Goal: Task Accomplishment & Management: Complete application form

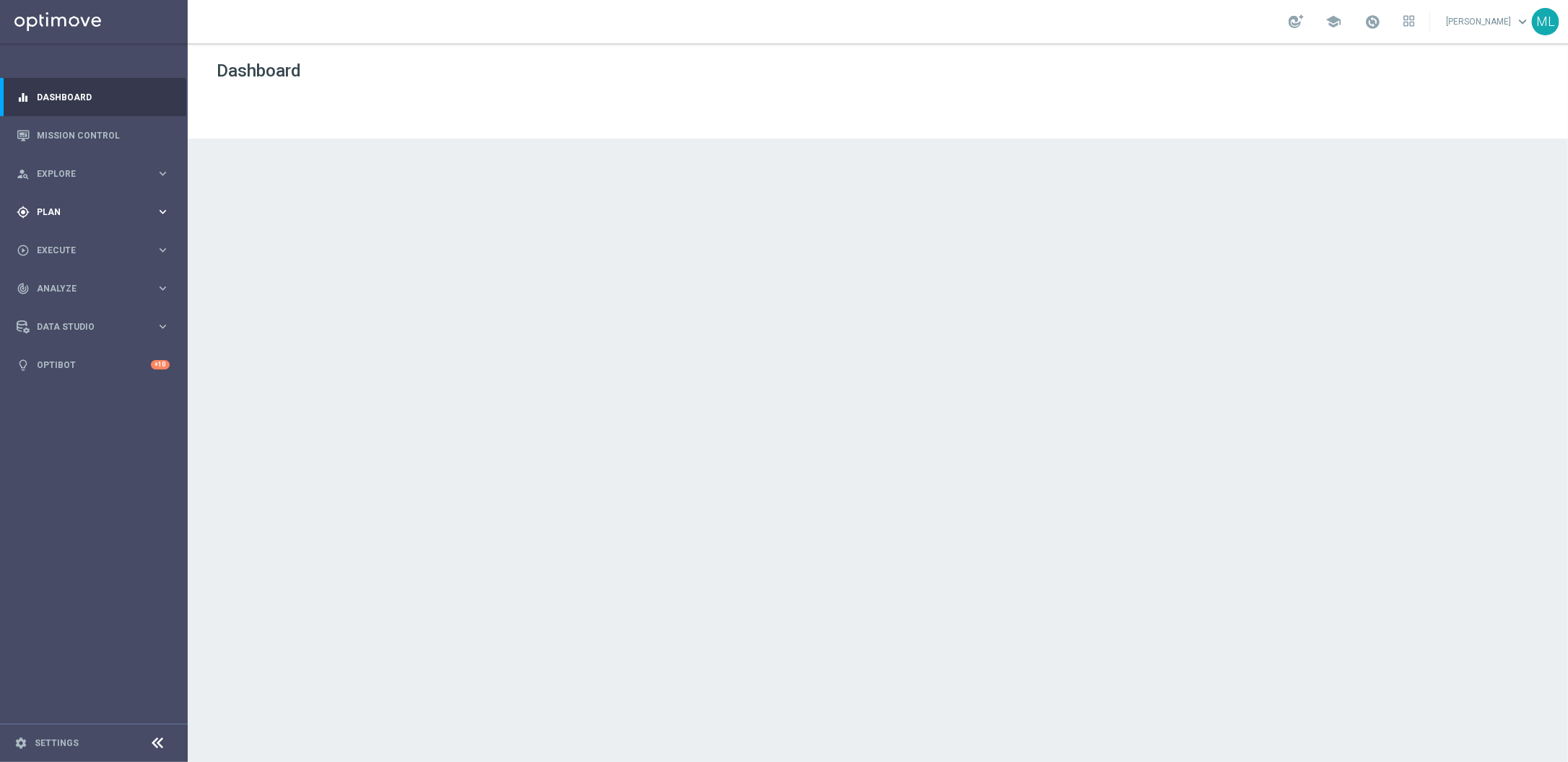
click at [168, 217] on icon "keyboard_arrow_right" at bounding box center [162, 212] width 14 height 14
click at [154, 388] on div "play_circle_outline Execute keyboard_arrow_right" at bounding box center [93, 380] width 186 height 38
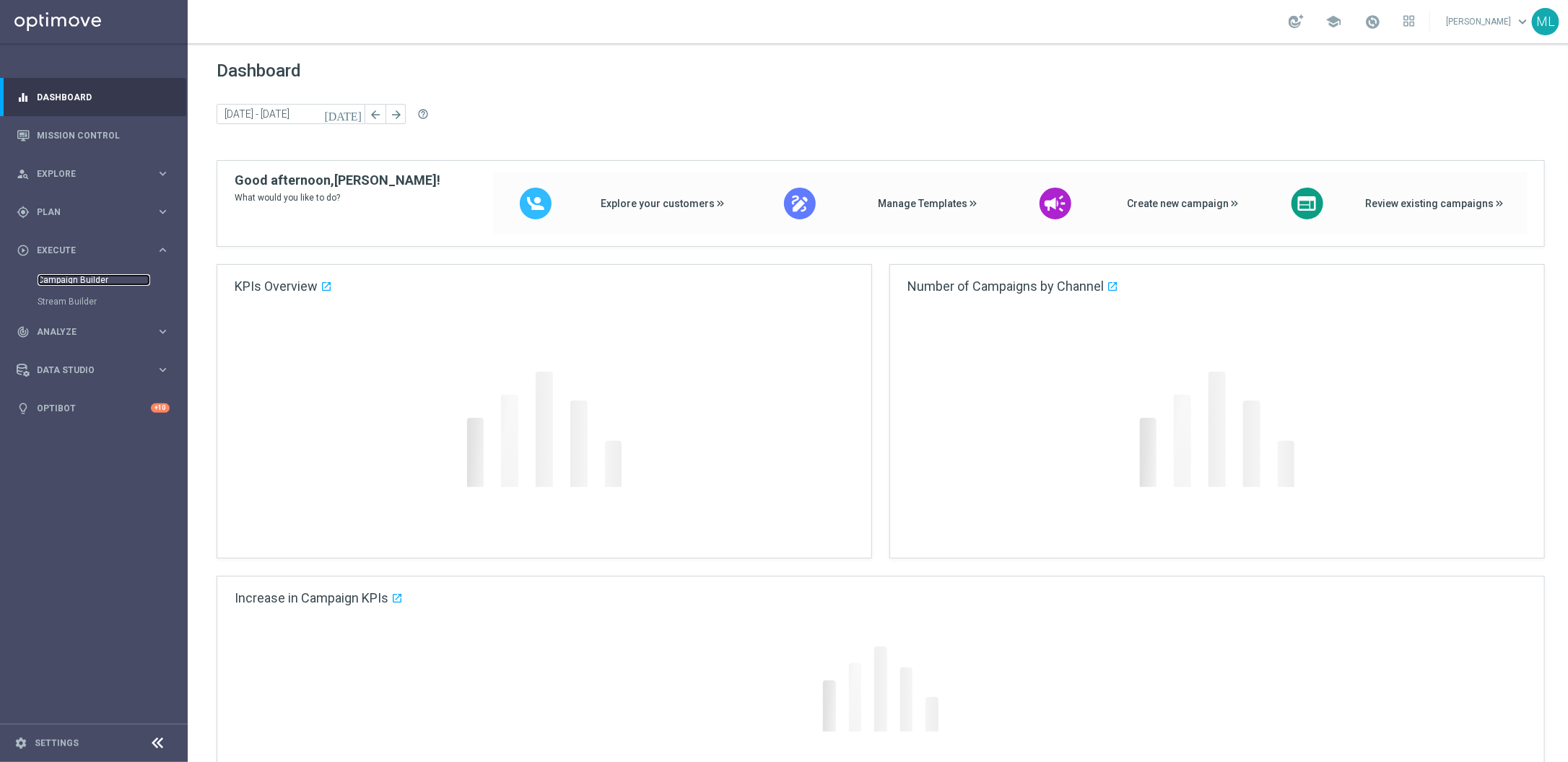
click at [104, 278] on link "Campaign Builder" at bounding box center [94, 280] width 113 height 12
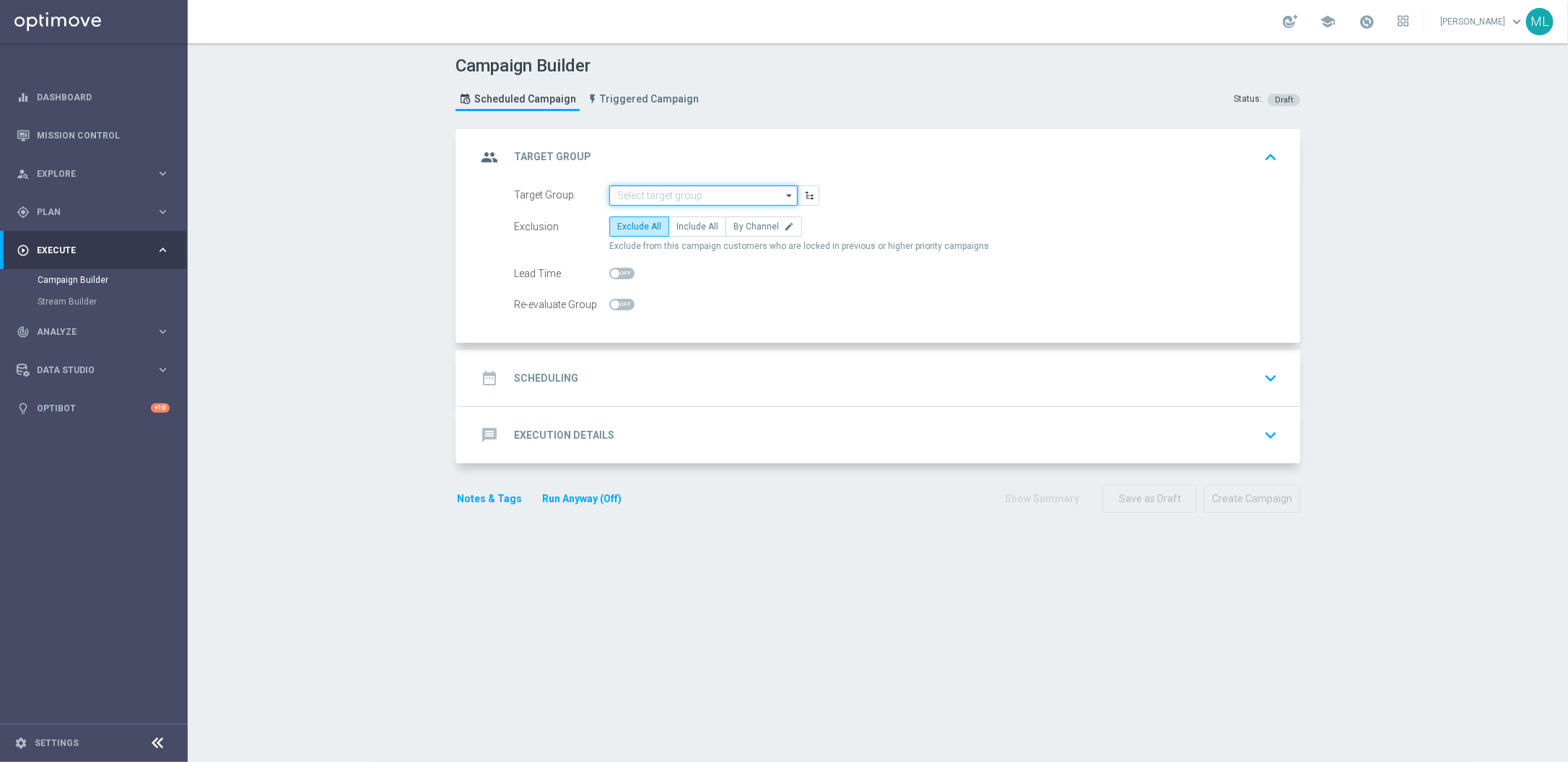
click at [706, 195] on input at bounding box center [703, 195] width 189 height 20
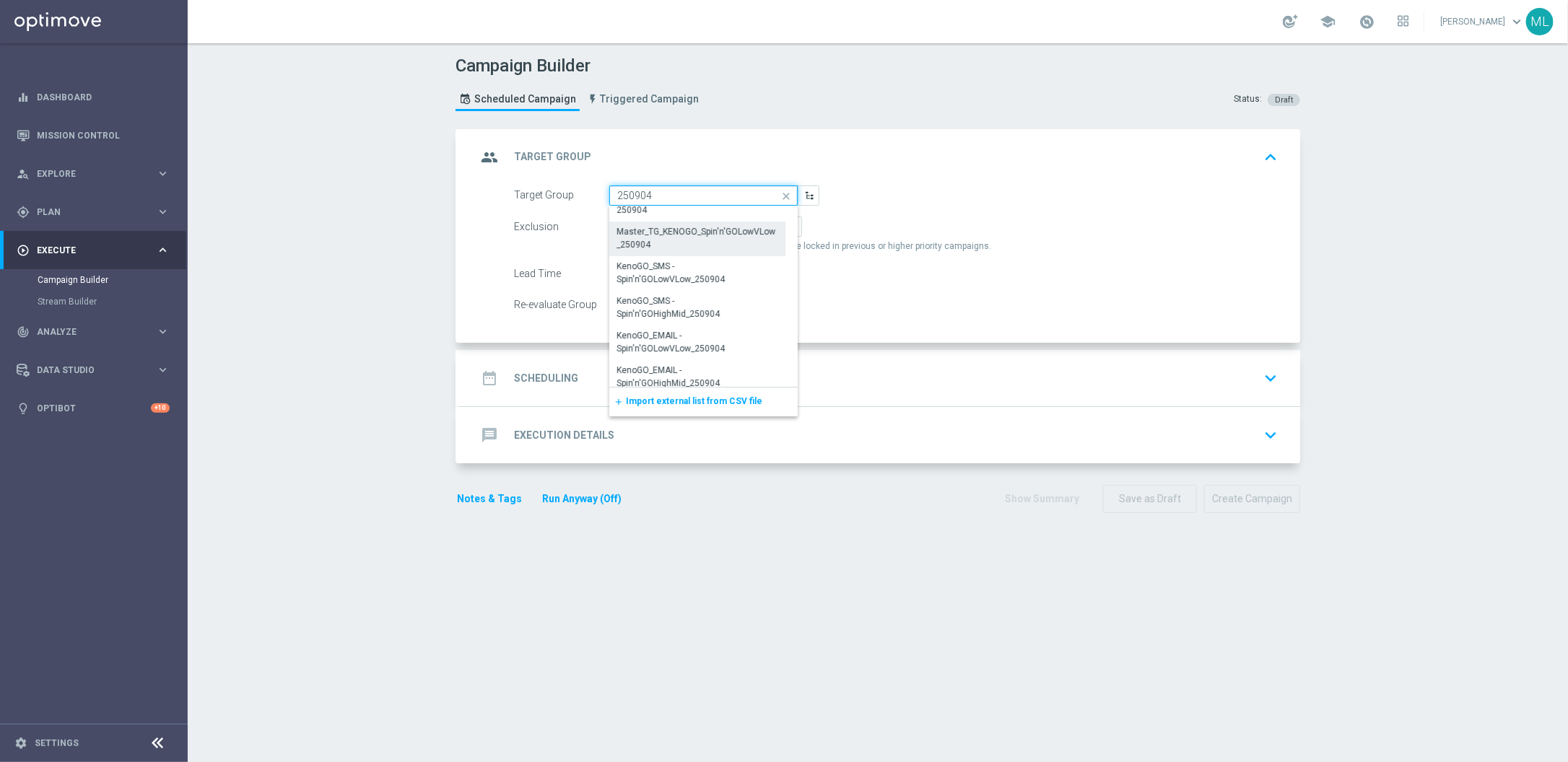
scroll to position [27, 0]
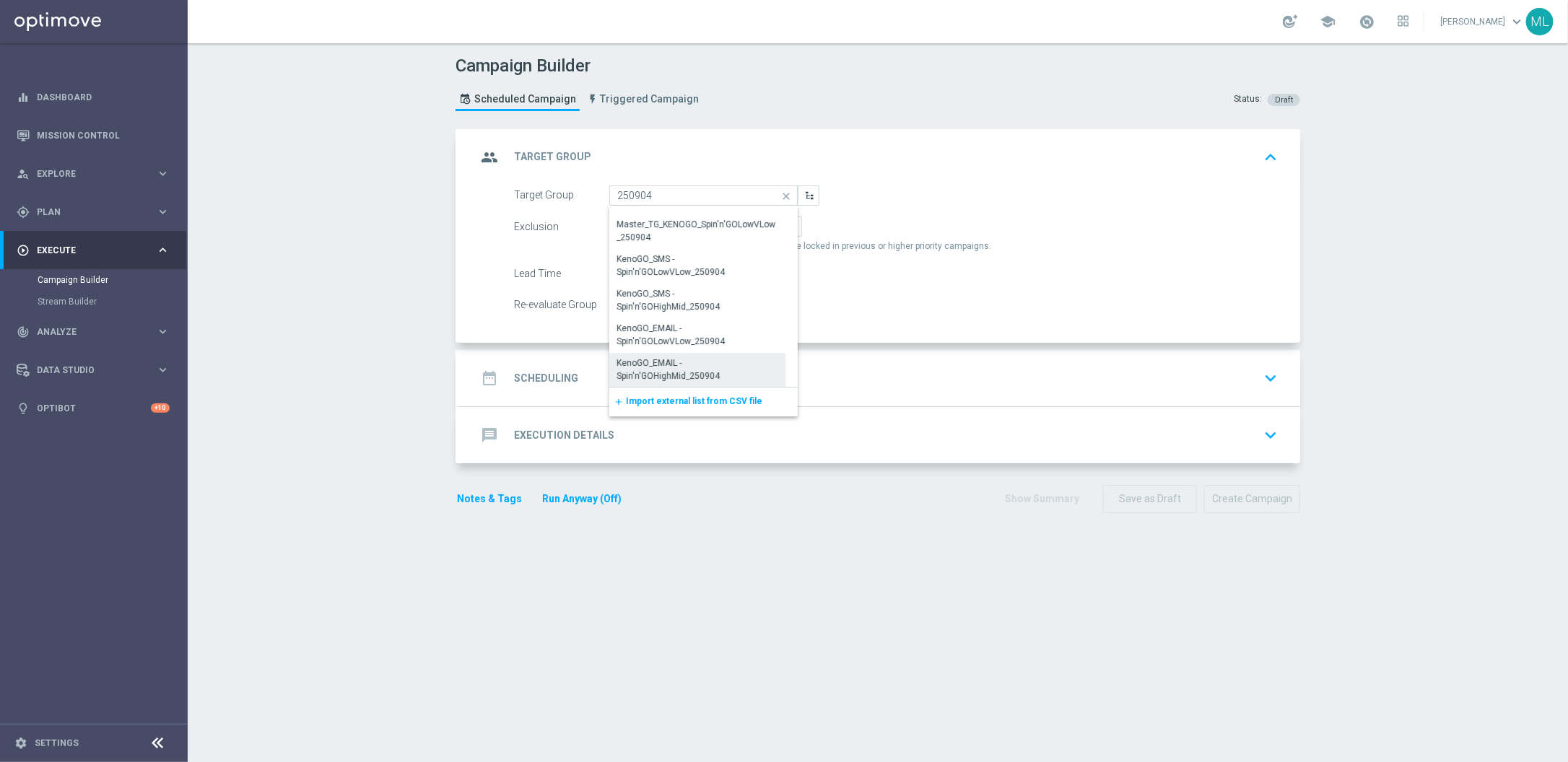
click at [733, 370] on div "KenoGO_EMAIL - Spin'n'GOHighMid_250904" at bounding box center [697, 369] width 161 height 26
type input "KenoGO_EMAIL - Spin'n'GOHighMid_250904"
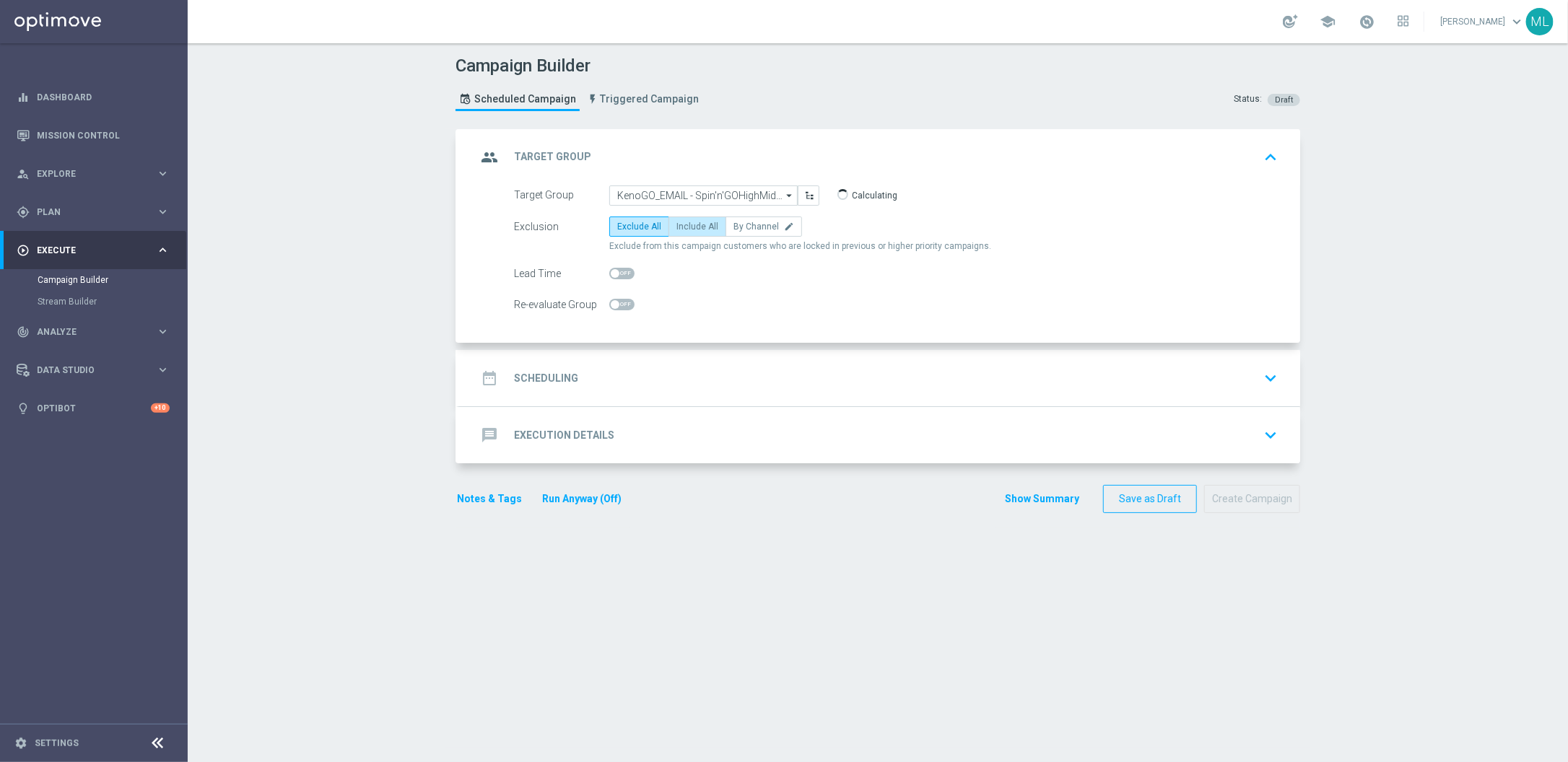
click at [691, 236] on label "Include All" at bounding box center [697, 226] width 58 height 20
click at [686, 234] on input "Include All" at bounding box center [681, 229] width 10 height 10
radio input "true"
click at [1269, 377] on icon "keyboard_arrow_down" at bounding box center [1270, 378] width 21 height 21
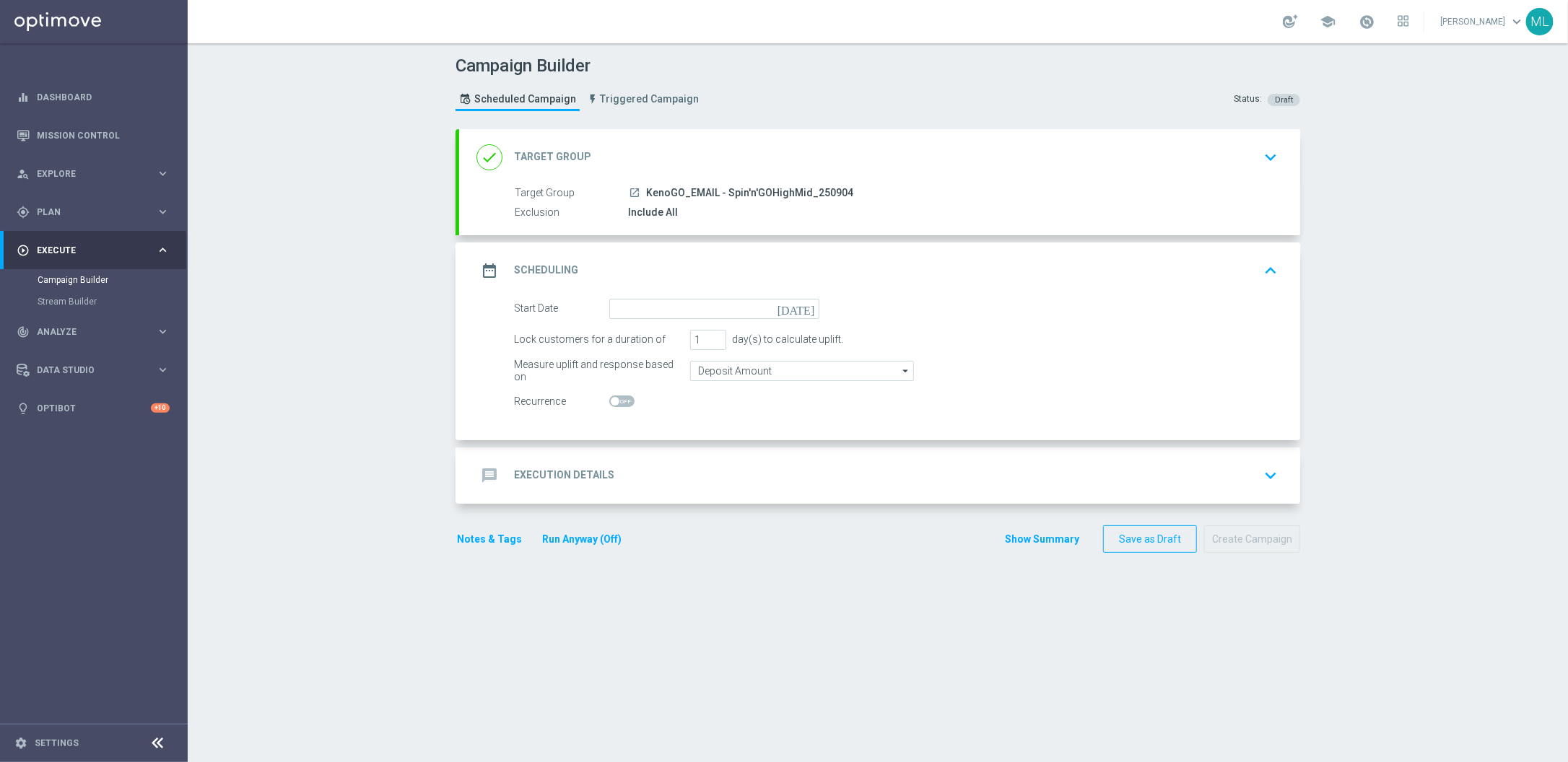
click at [808, 310] on icon "[DATE]" at bounding box center [800, 307] width 43 height 16
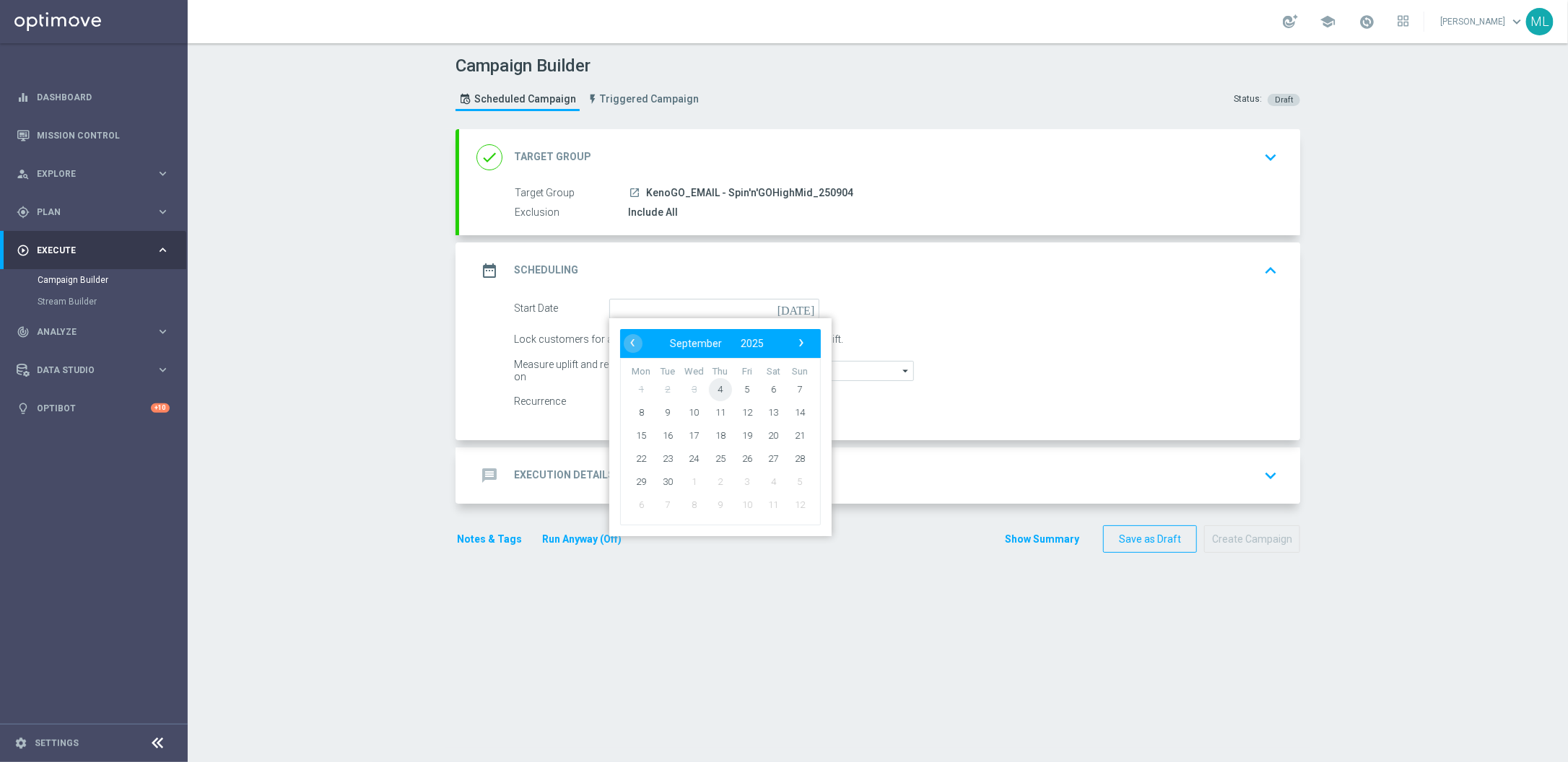
click at [719, 390] on span "4" at bounding box center [720, 389] width 23 height 23
type input "[DATE]"
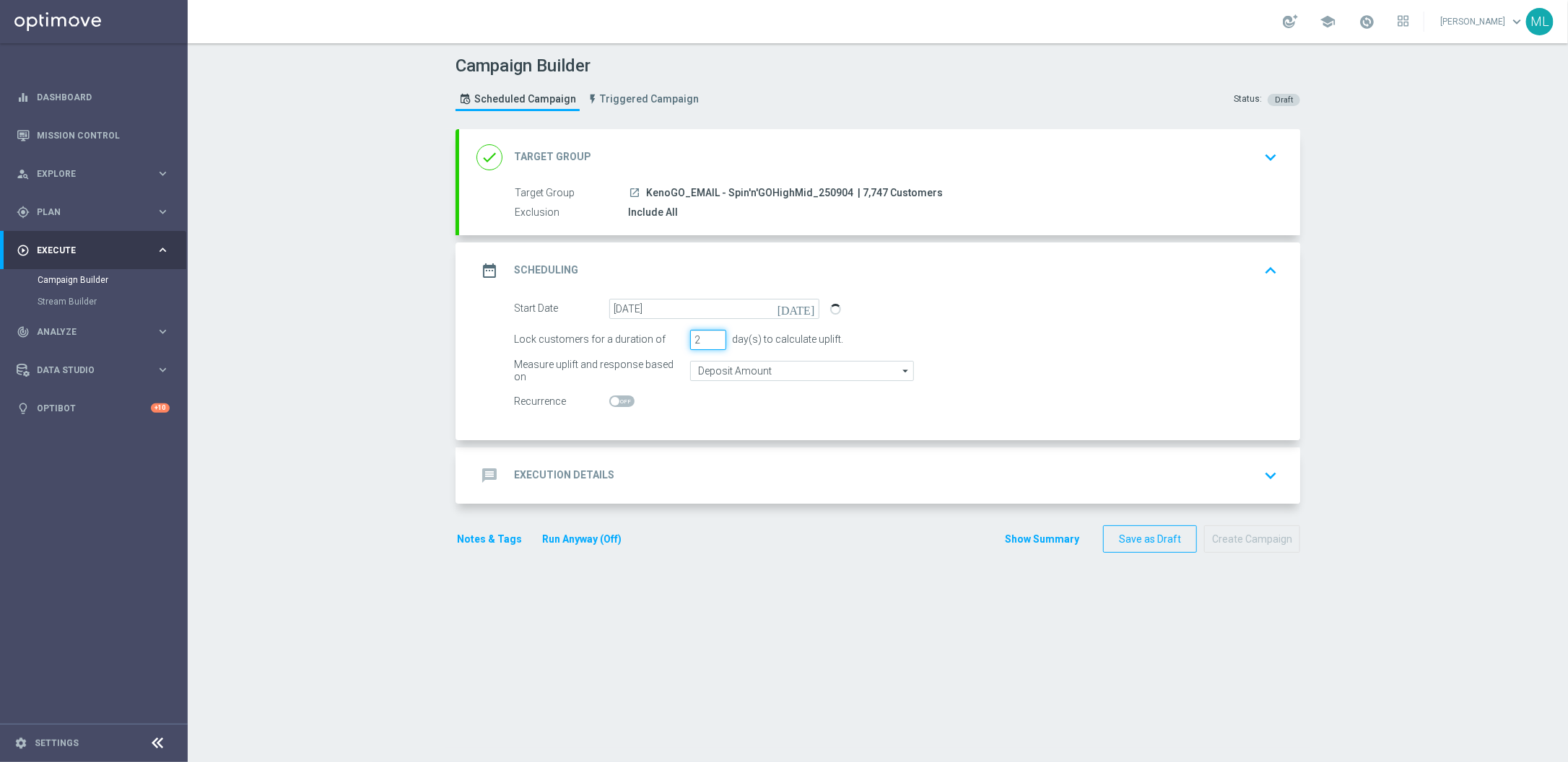
type input "2"
click at [720, 338] on input "2" at bounding box center [708, 340] width 36 height 20
click at [805, 472] on div "message Execution Details keyboard_arrow_down" at bounding box center [880, 476] width 807 height 27
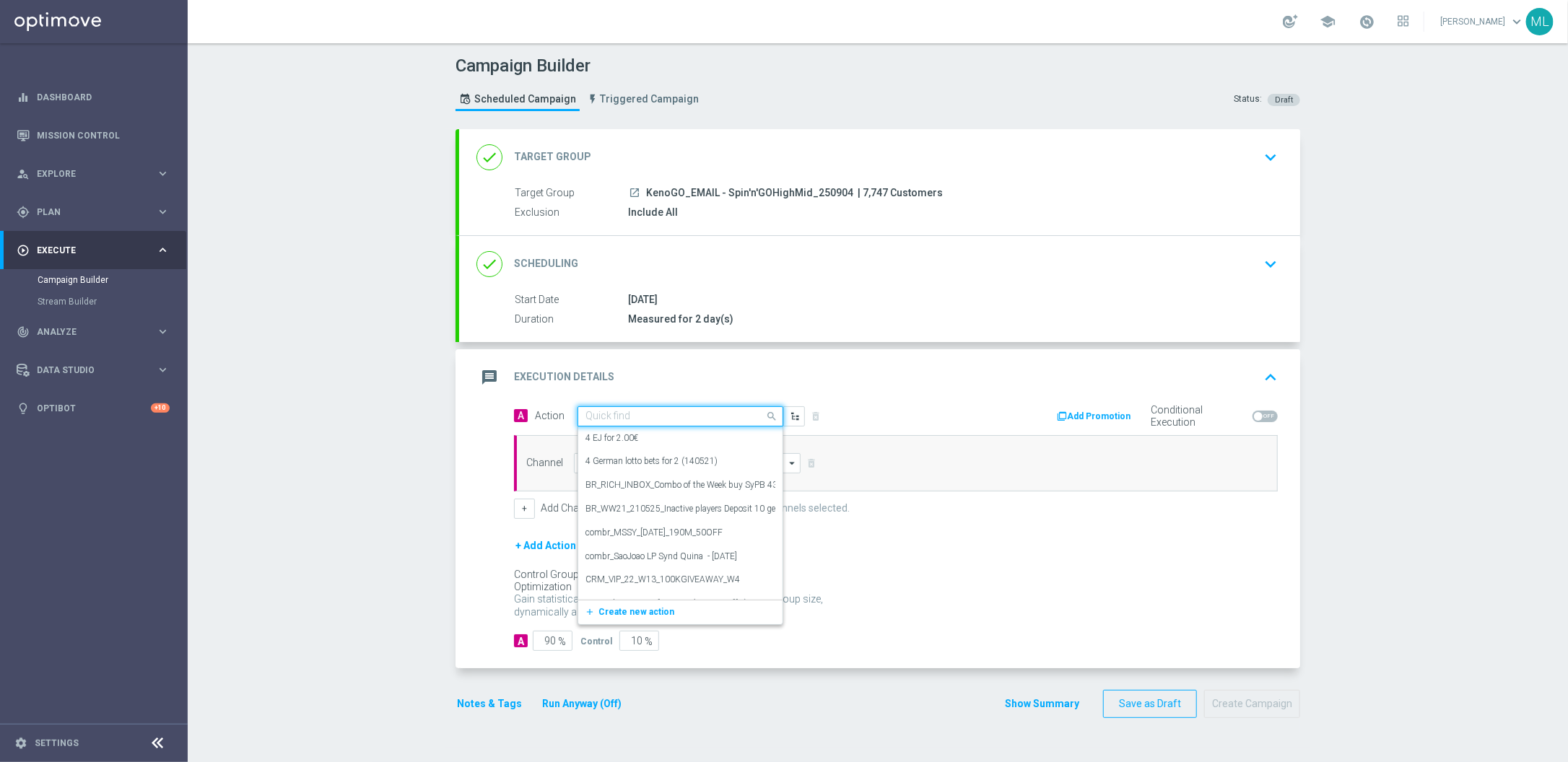
click at [636, 422] on input "text" at bounding box center [666, 416] width 161 height 12
type input "KenoGO spi"
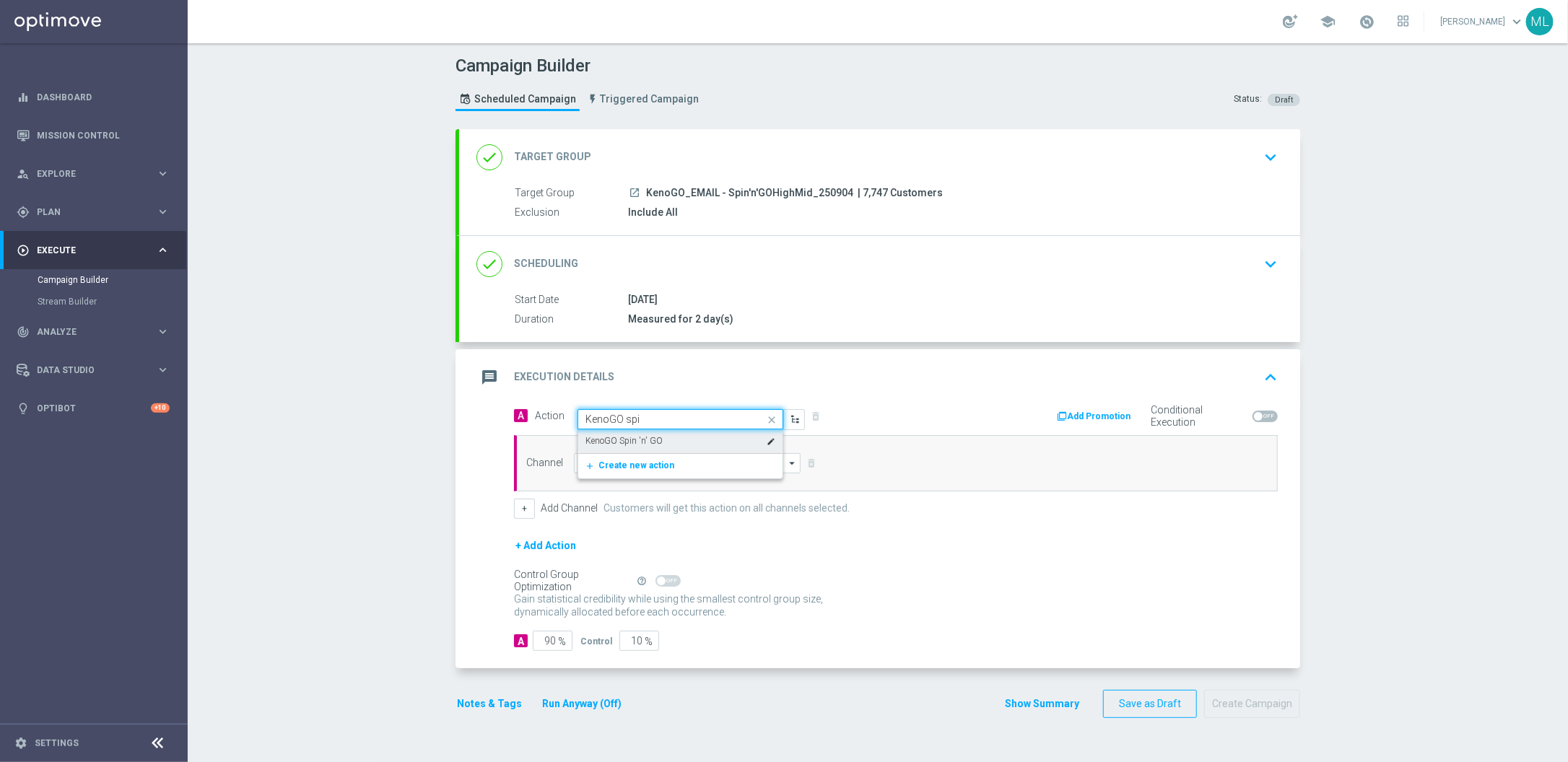
click at [653, 439] on label "KenoGO Spin 'n' GO" at bounding box center [624, 441] width 77 height 12
click at [621, 458] on input at bounding box center [687, 463] width 227 height 20
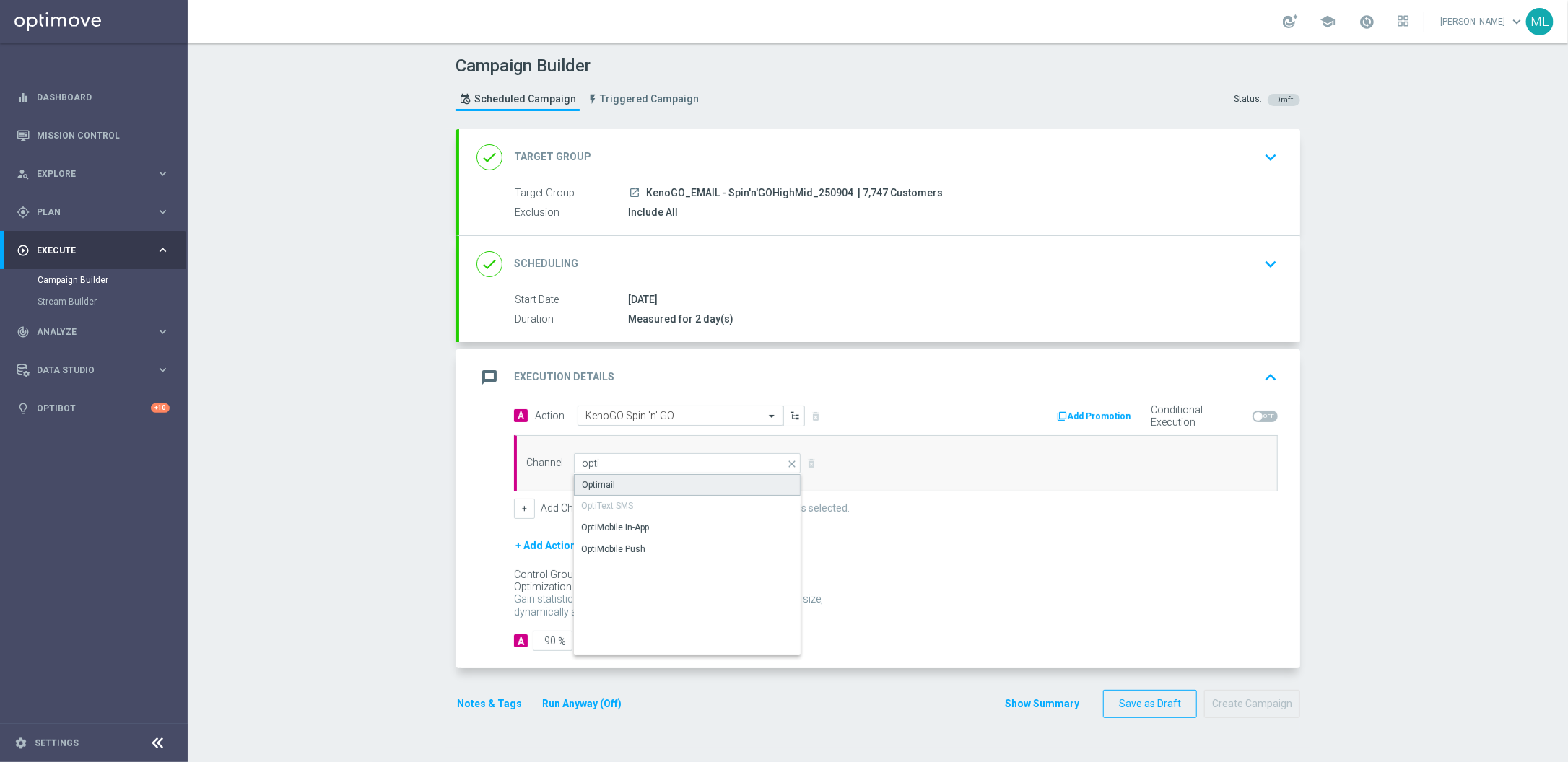
click at [653, 480] on div "Optimail" at bounding box center [687, 484] width 227 height 21
type input "Optimail"
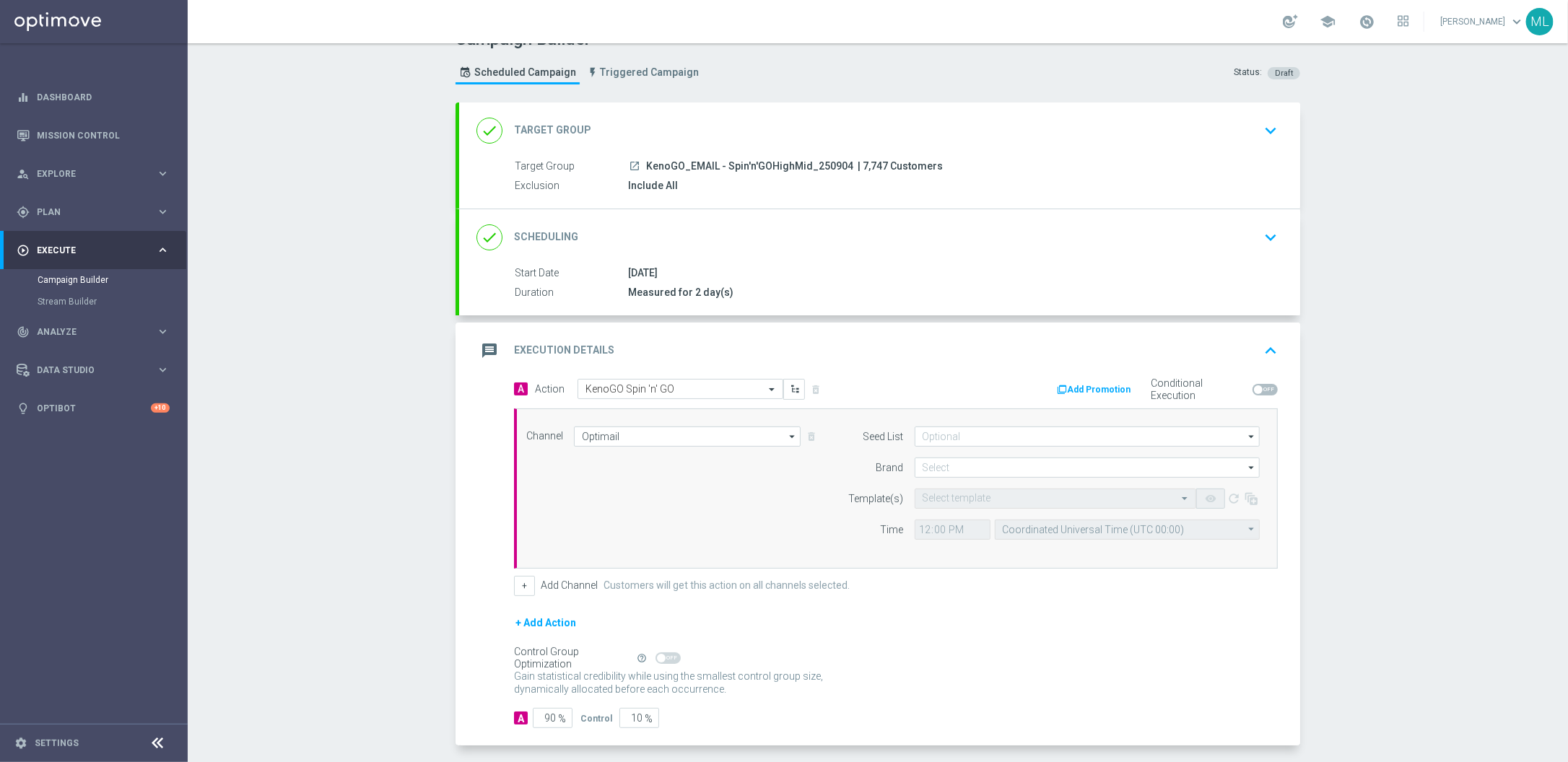
scroll to position [40, 0]
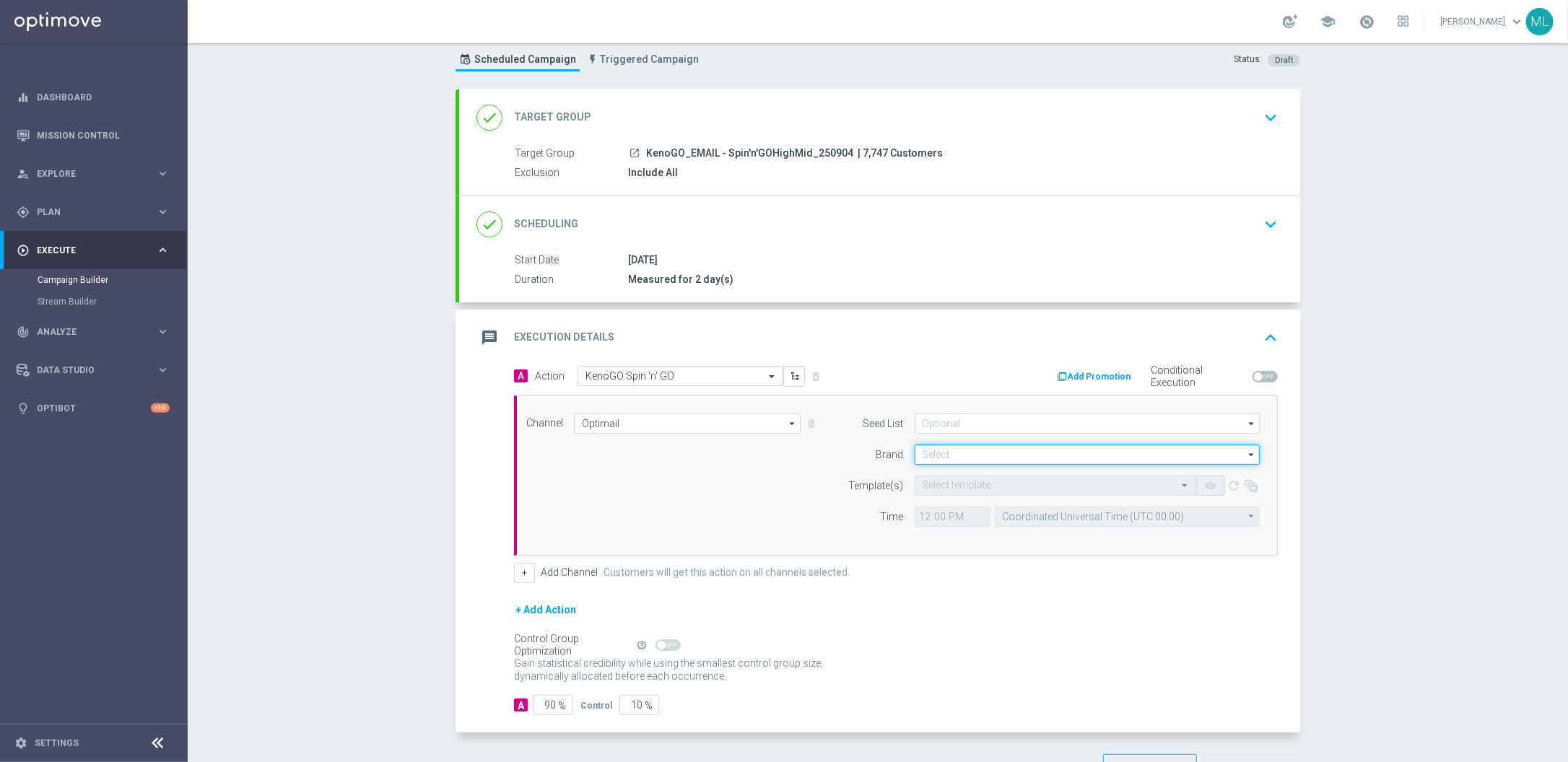
click at [953, 449] on input at bounding box center [1087, 454] width 345 height 20
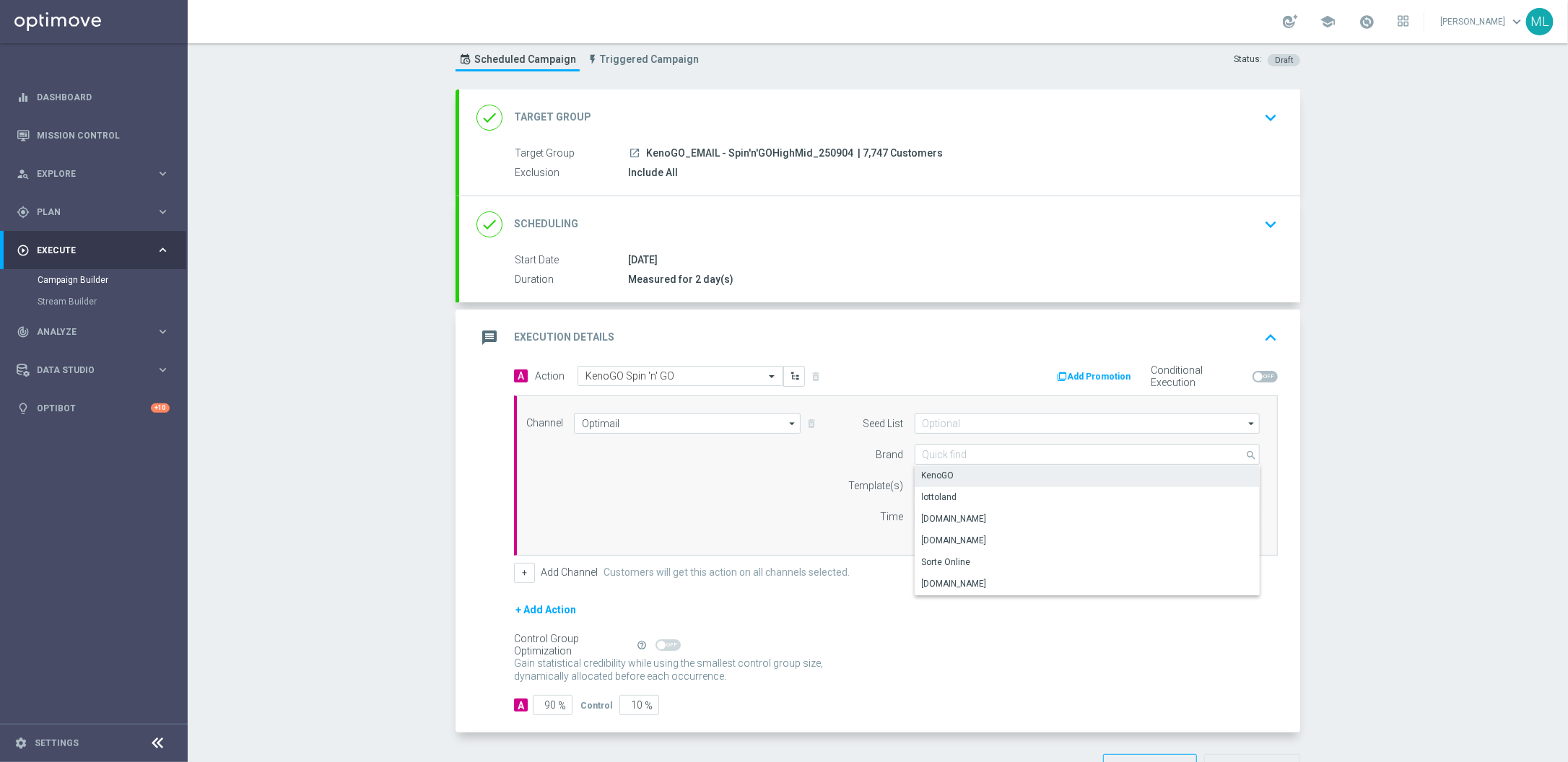
click at [956, 468] on div "KenoGO" at bounding box center [1087, 475] width 345 height 20
type input "KenoGO"
click at [966, 484] on input "text" at bounding box center [1041, 486] width 237 height 12
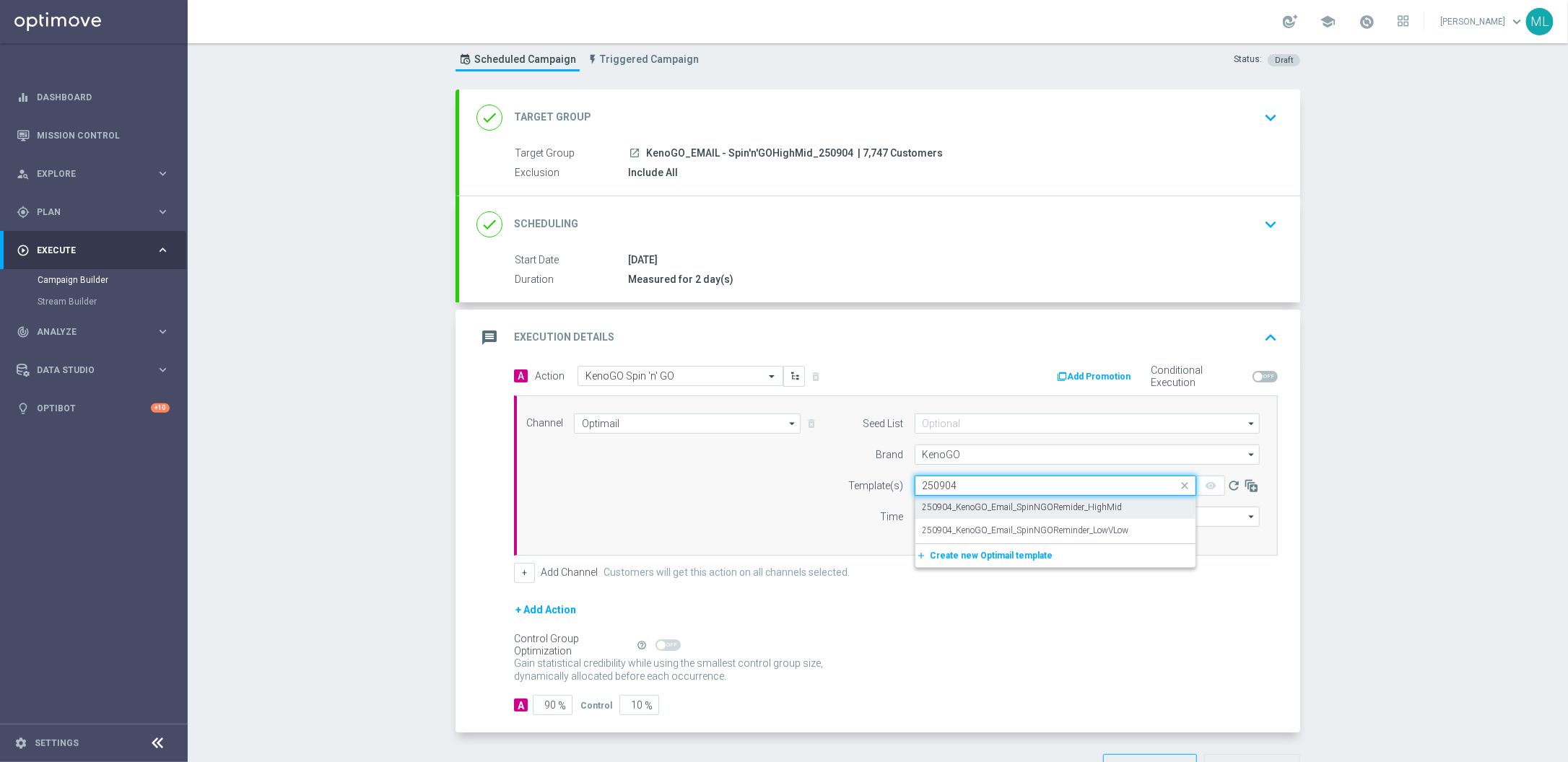
click at [1018, 510] on label "250904_KenoGO_Email_SpinNGORemider_HighMid" at bounding box center [1022, 507] width 200 height 12
type input "250904"
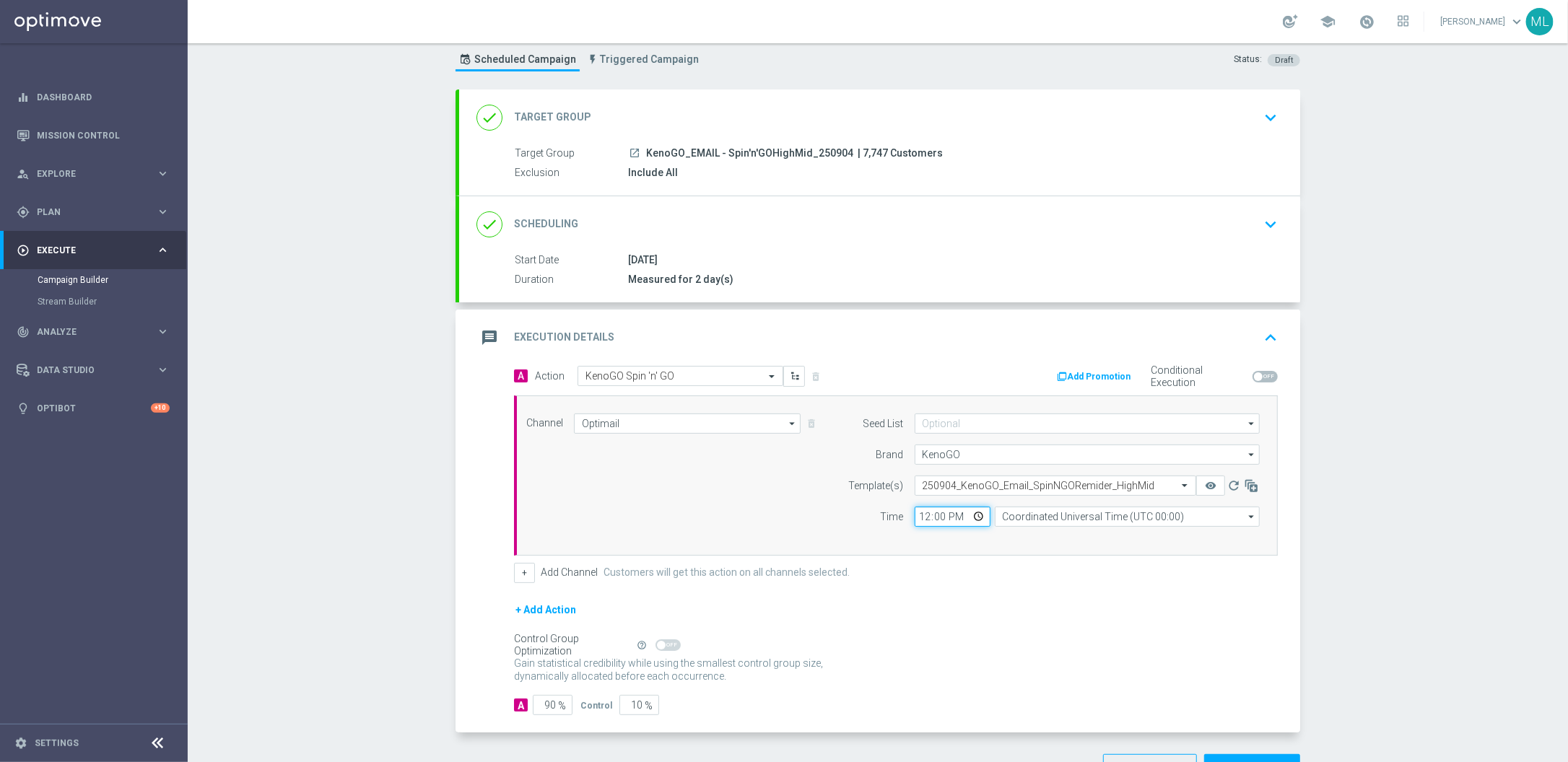
click at [931, 517] on input "12:00" at bounding box center [952, 516] width 76 height 20
type input "13:15"
click at [1057, 520] on input "Coordinated Universal Time (UTC 00:00)" at bounding box center [1127, 516] width 265 height 20
click at [1076, 533] on div "Eastern Australia Time (Sydney) (UTC +10:00)" at bounding box center [1121, 538] width 237 height 13
type input "Eastern Australia Time (Sydney) (UTC +10:00)"
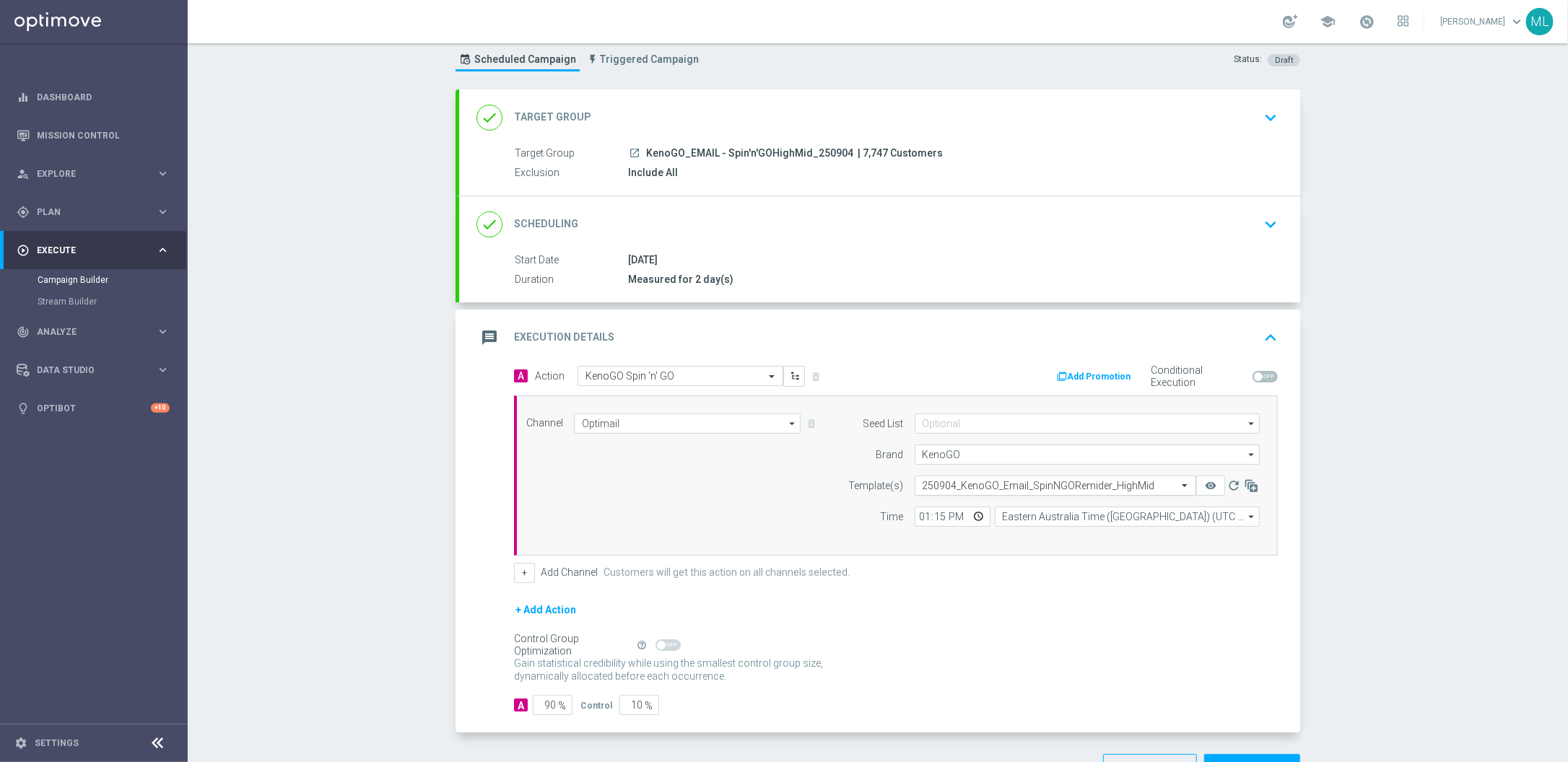
click at [1134, 486] on input "text" at bounding box center [1041, 486] width 237 height 12
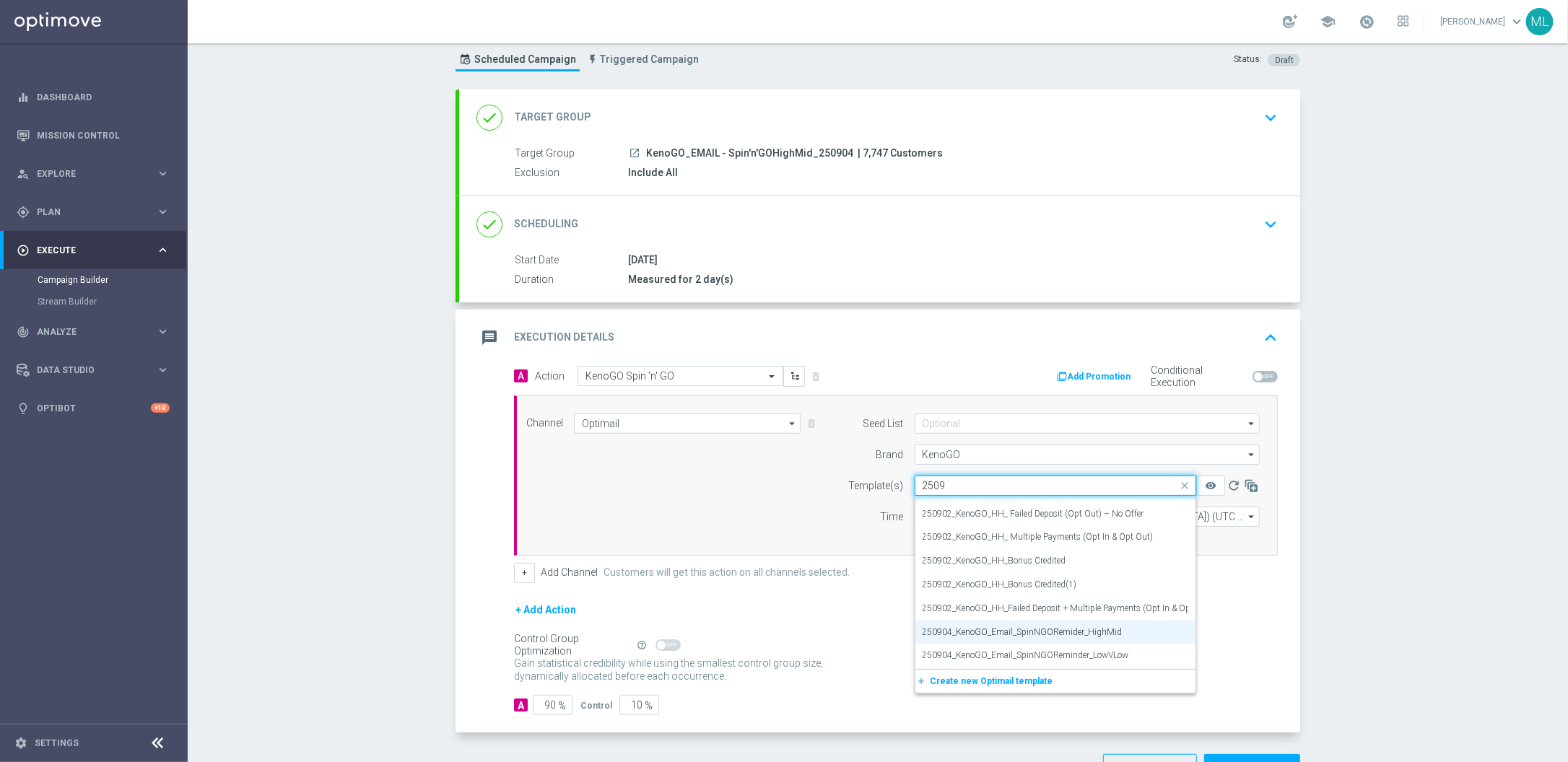
scroll to position [493, 0]
type input "250904"
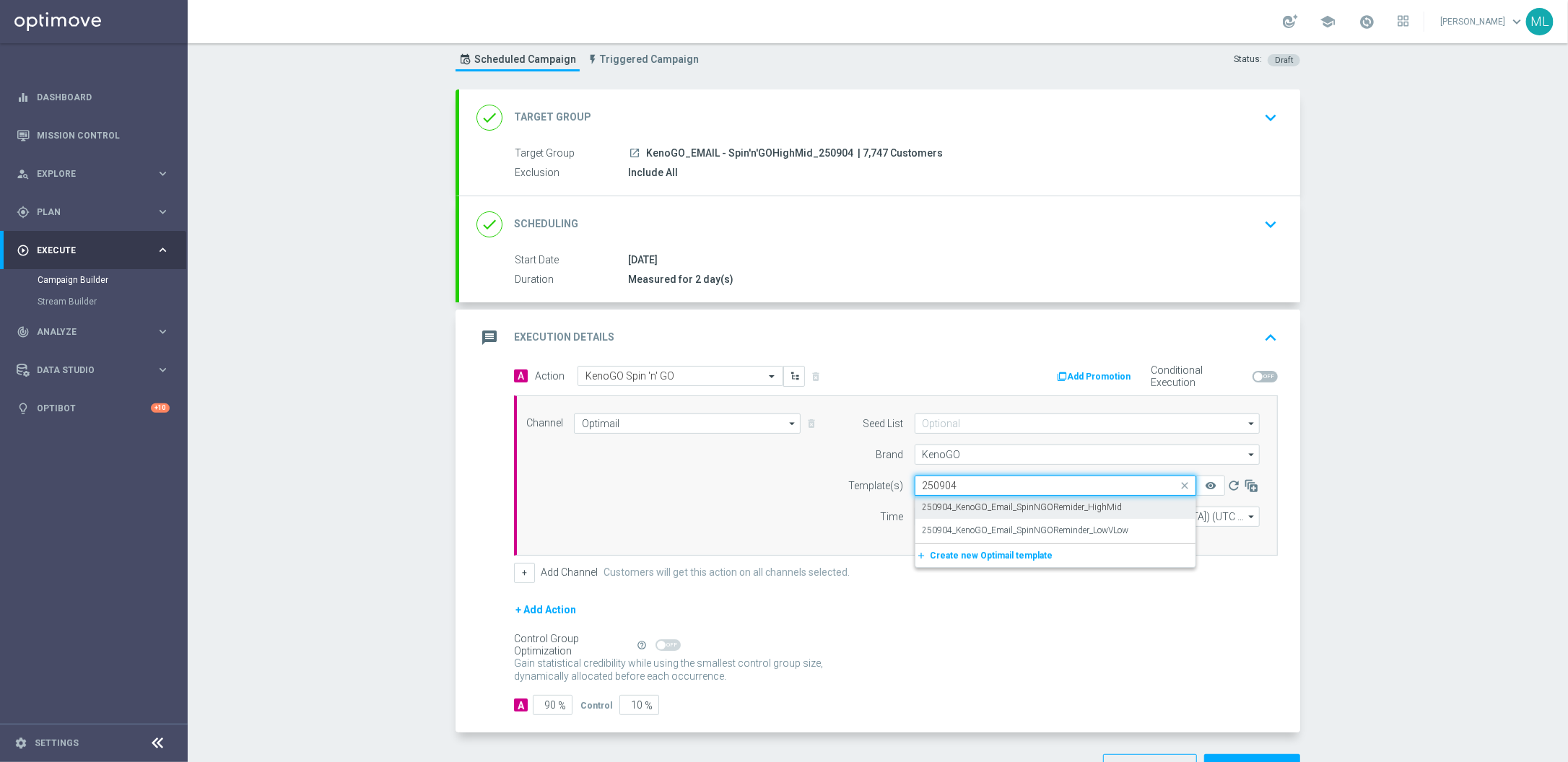
click at [1140, 513] on div "250904_KenoGO_Email_SpinNGORemider_HighMid" at bounding box center [1056, 508] width 266 height 24
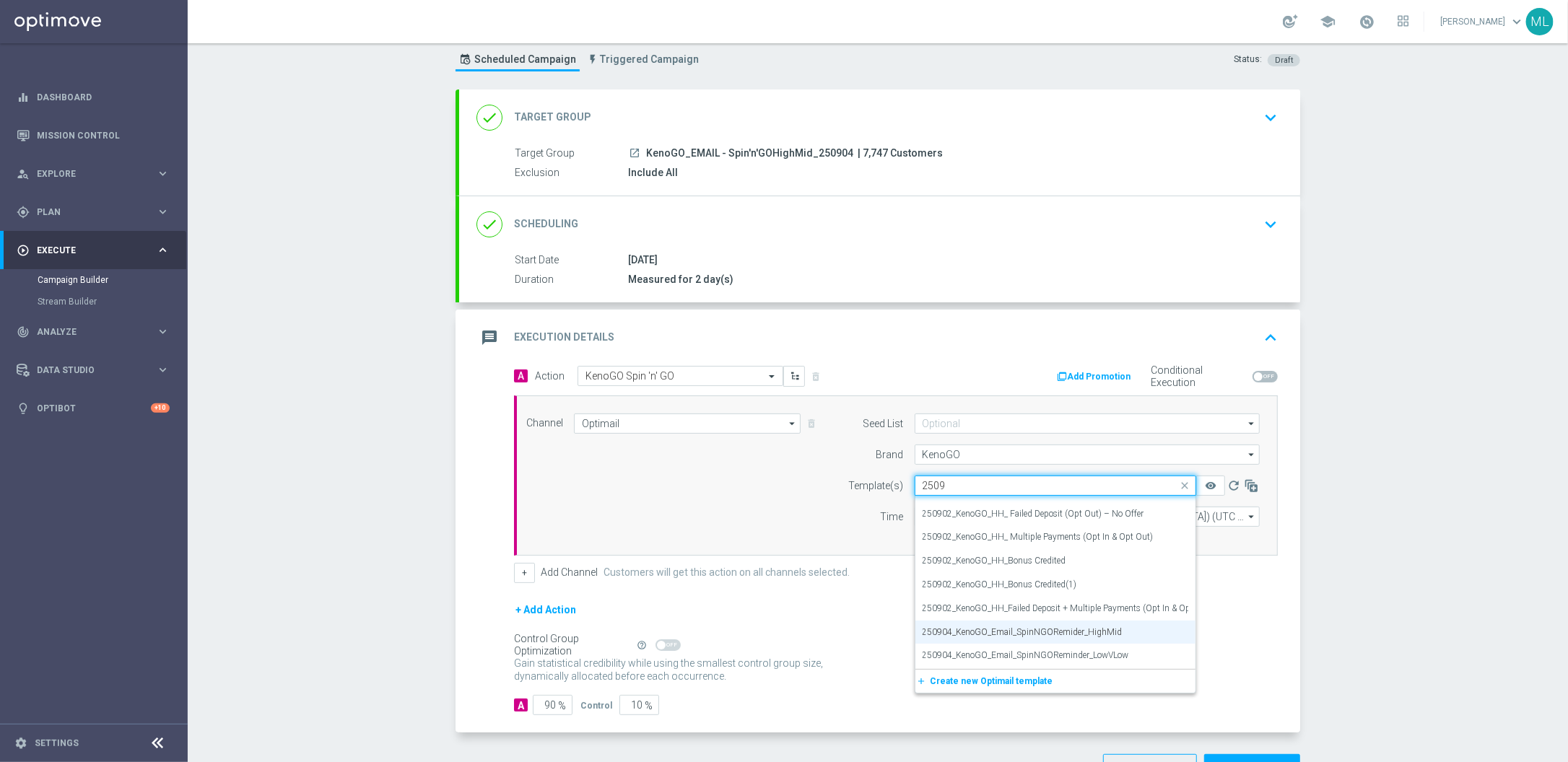
scroll to position [493, 0]
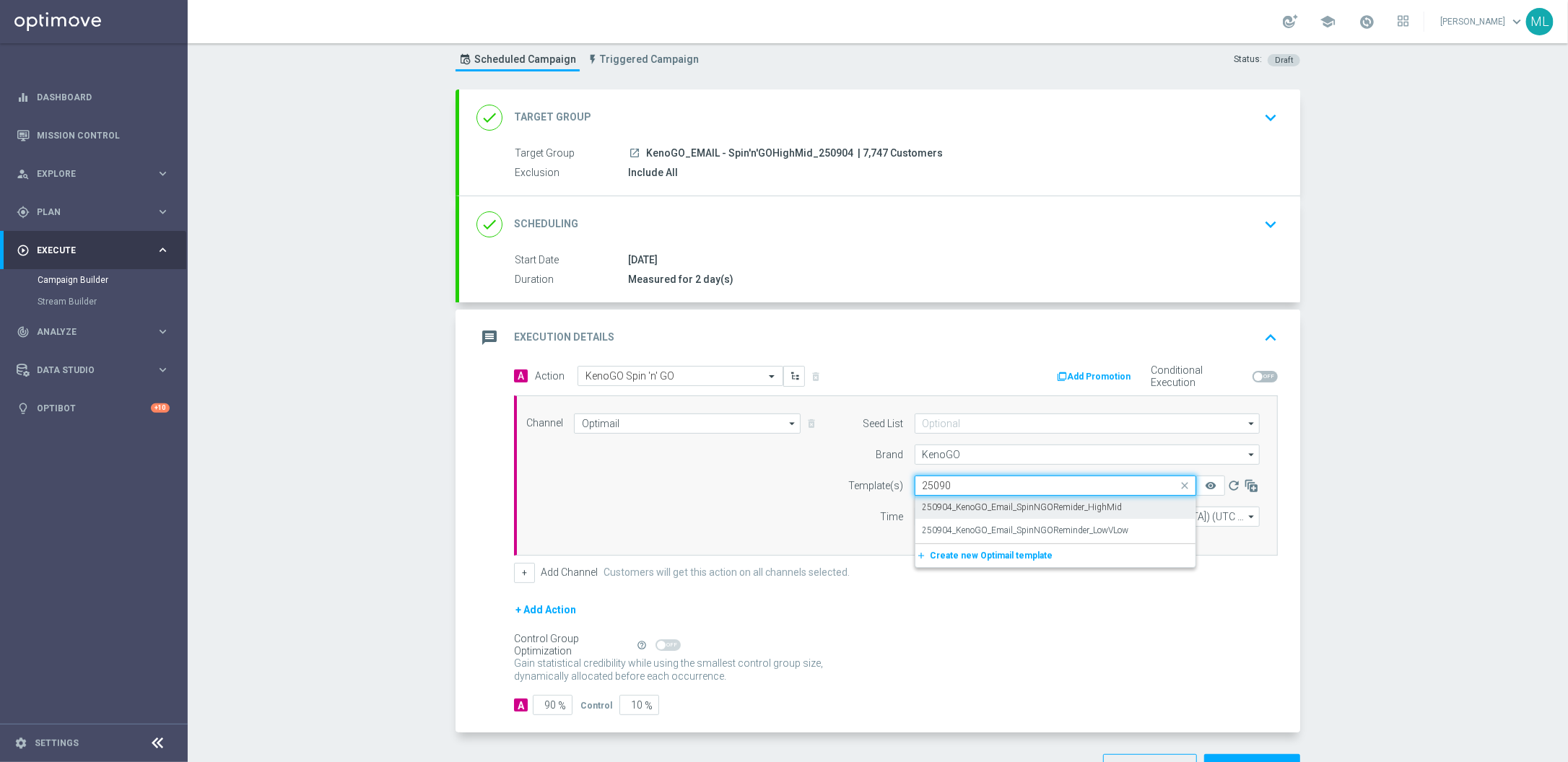
type input "250904"
click at [1153, 506] on div "250904_KenoGO_Email_SpinNGORemider_HighMid" at bounding box center [1056, 508] width 266 height 24
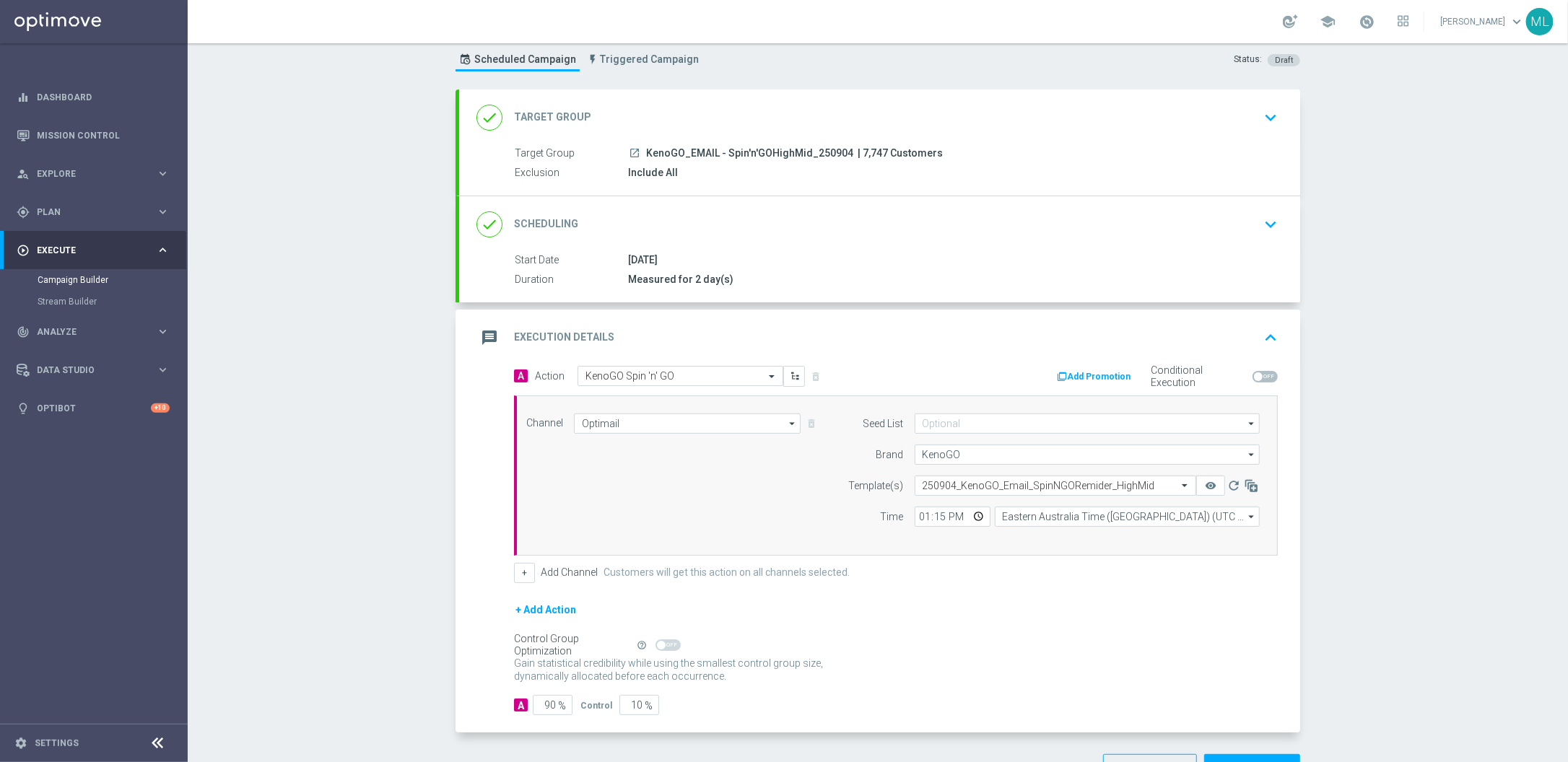
click at [1193, 595] on form "A Action Select action KenoGO Spin 'n' GO delete_forever Add Promotion Conditio…" at bounding box center [896, 541] width 764 height 350
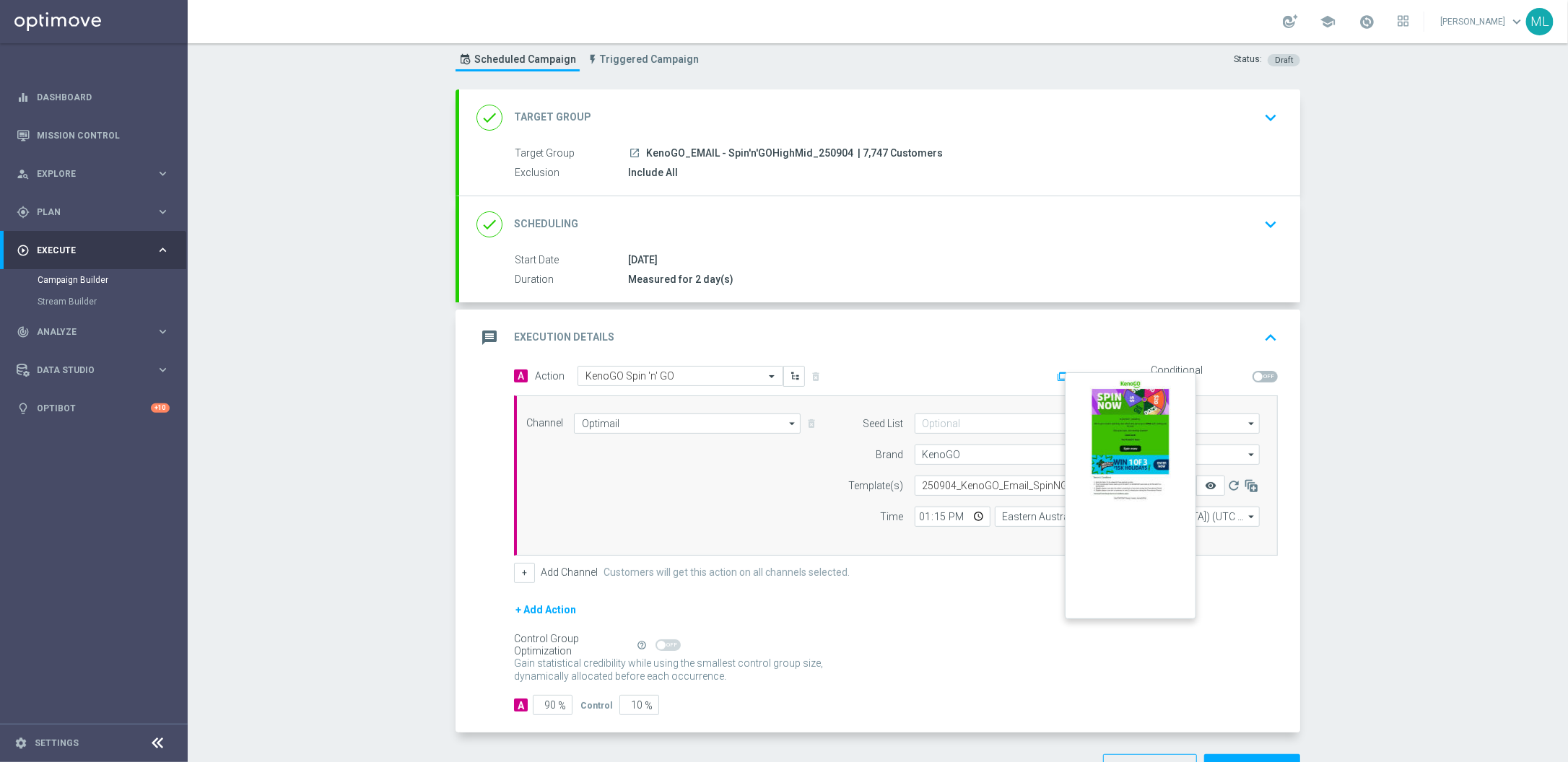
click at [1210, 490] on icon "remove_red_eye" at bounding box center [1211, 486] width 12 height 12
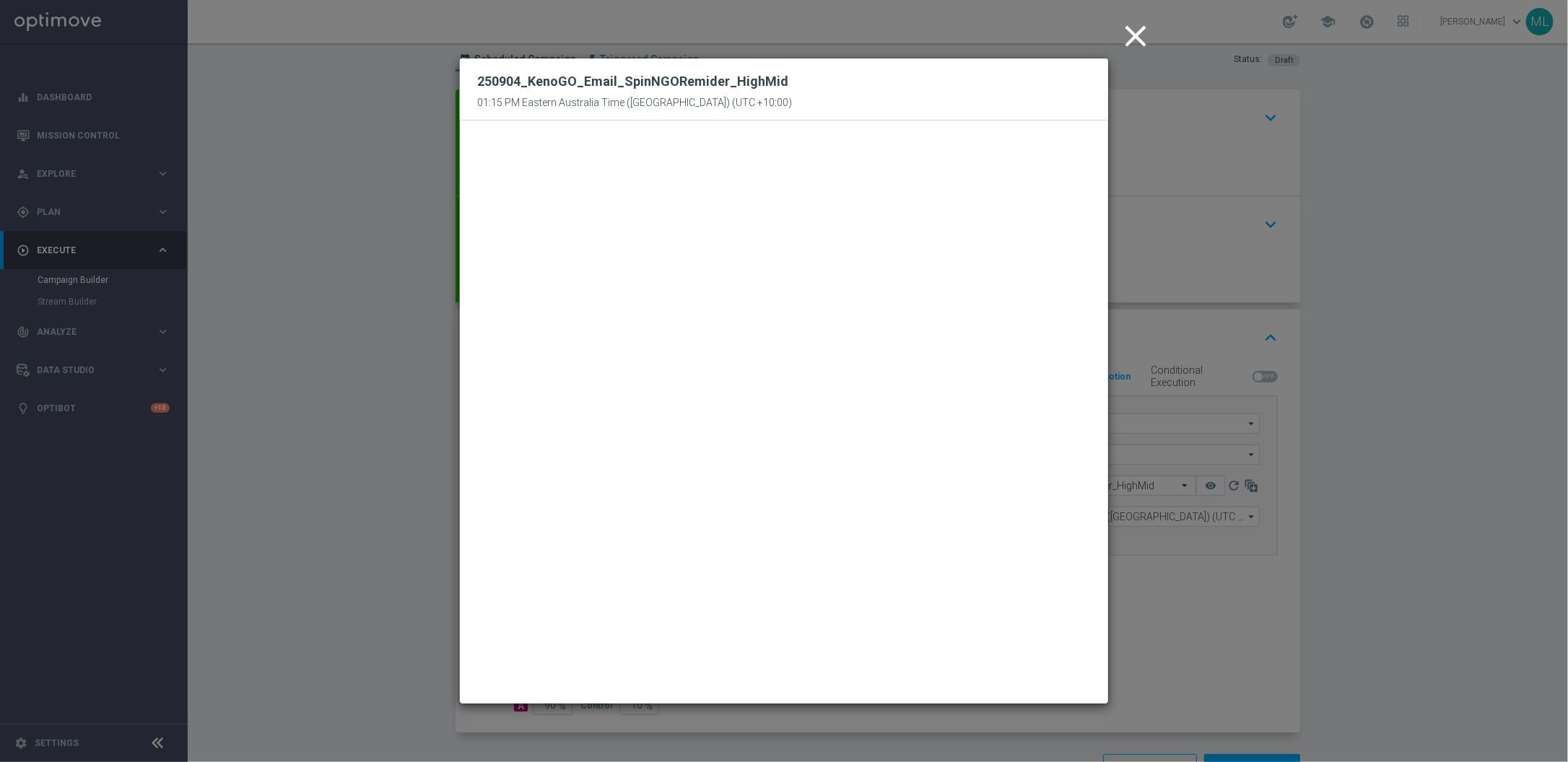
click at [1139, 37] on icon "close" at bounding box center [1135, 36] width 36 height 36
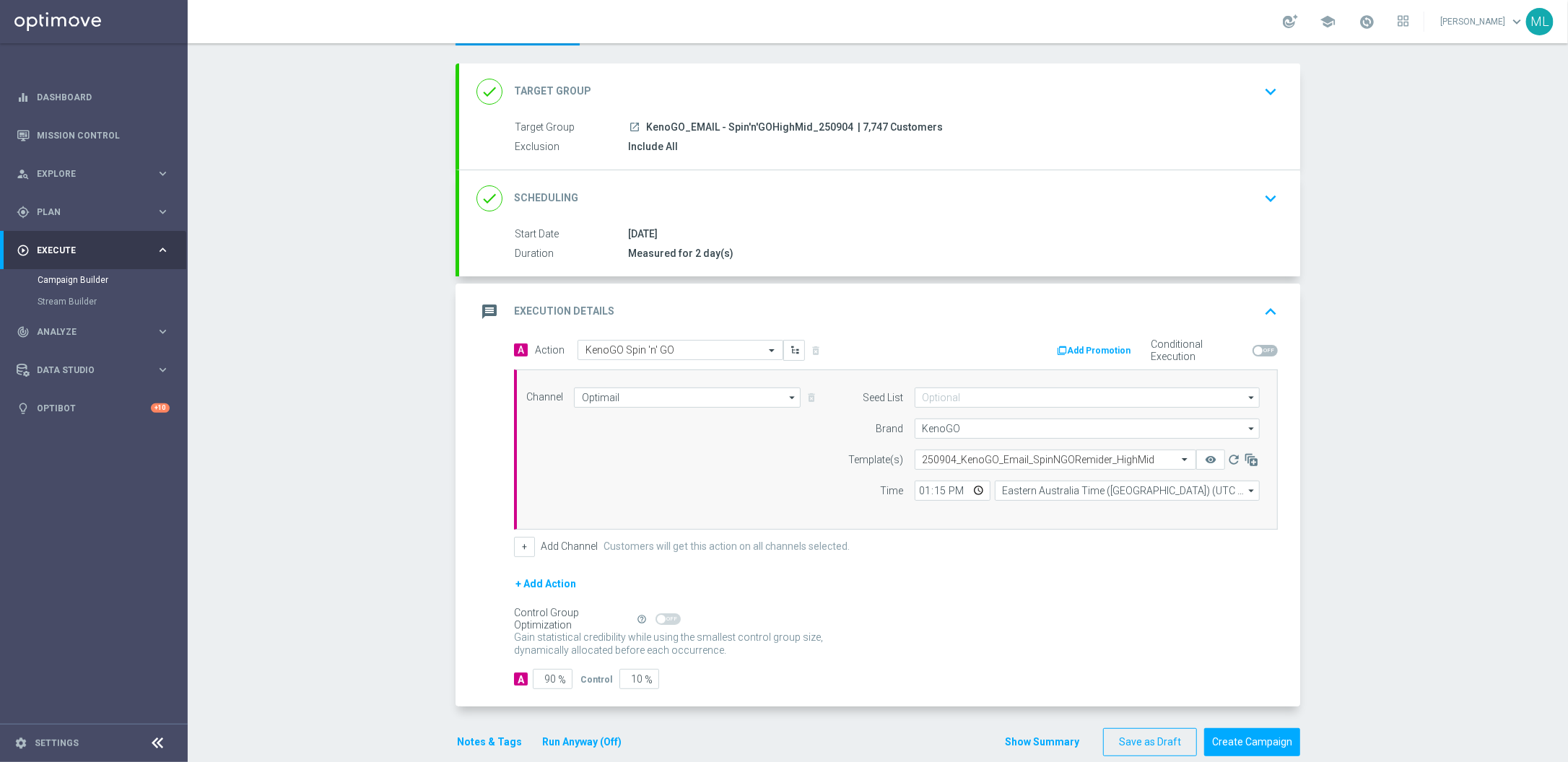
scroll to position [68, 0]
click at [601, 739] on button "Run Anyway (Off)" at bounding box center [582, 740] width 82 height 18
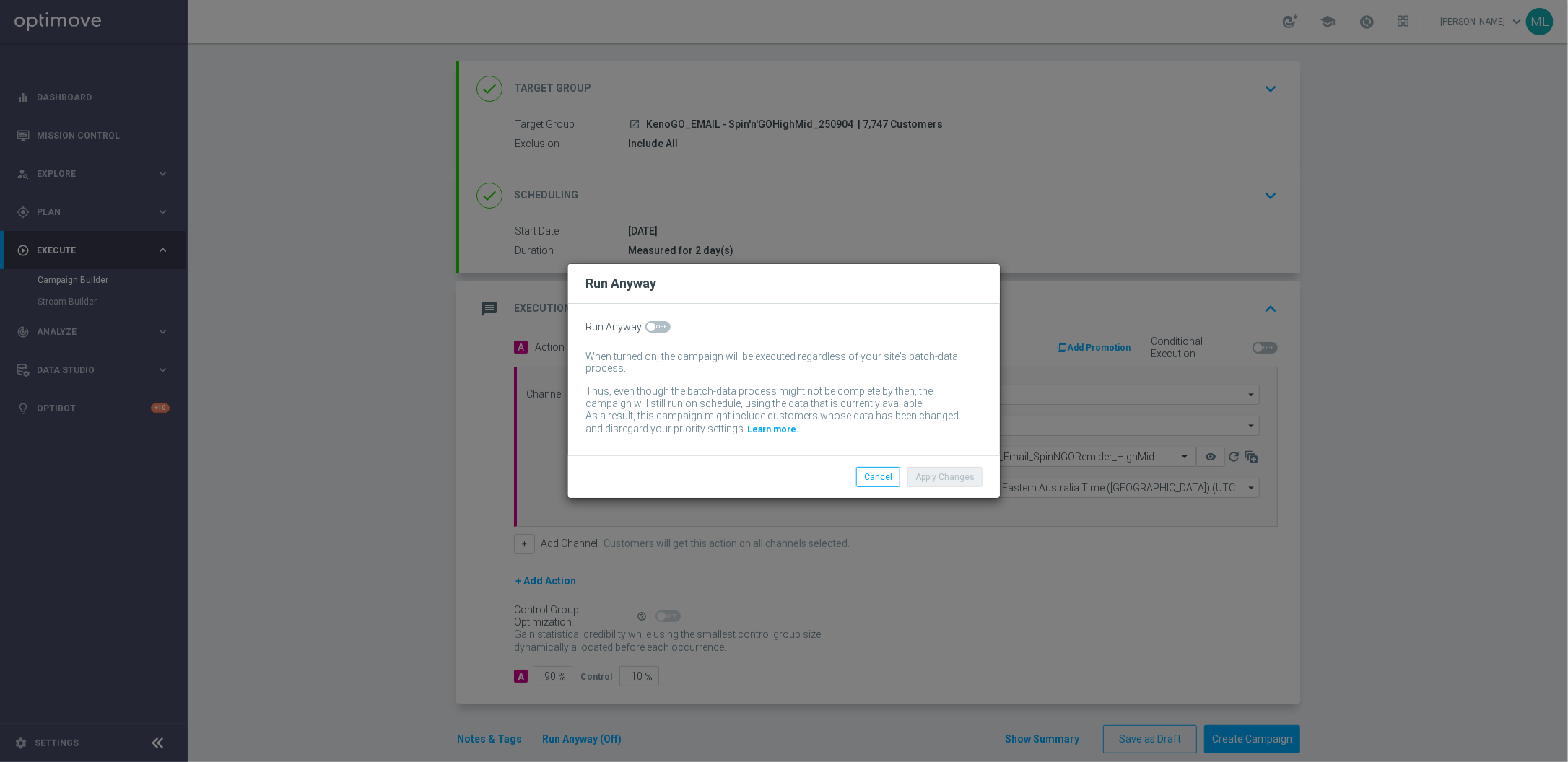
click at [667, 326] on span at bounding box center [658, 327] width 25 height 12
click at [667, 326] on input "checkbox" at bounding box center [658, 327] width 25 height 12
checkbox input "true"
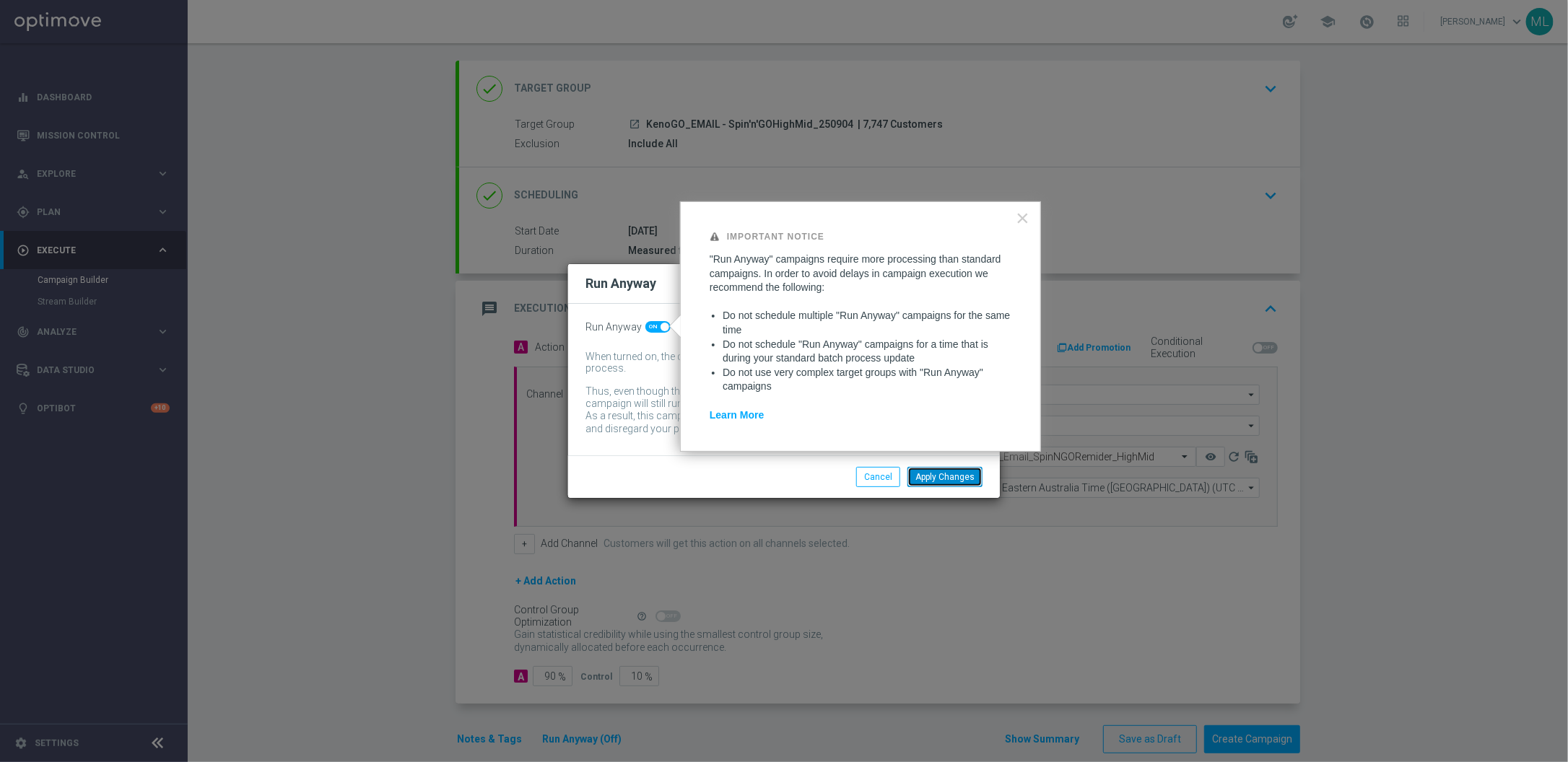
click at [951, 479] on button "Apply Changes" at bounding box center [945, 476] width 75 height 20
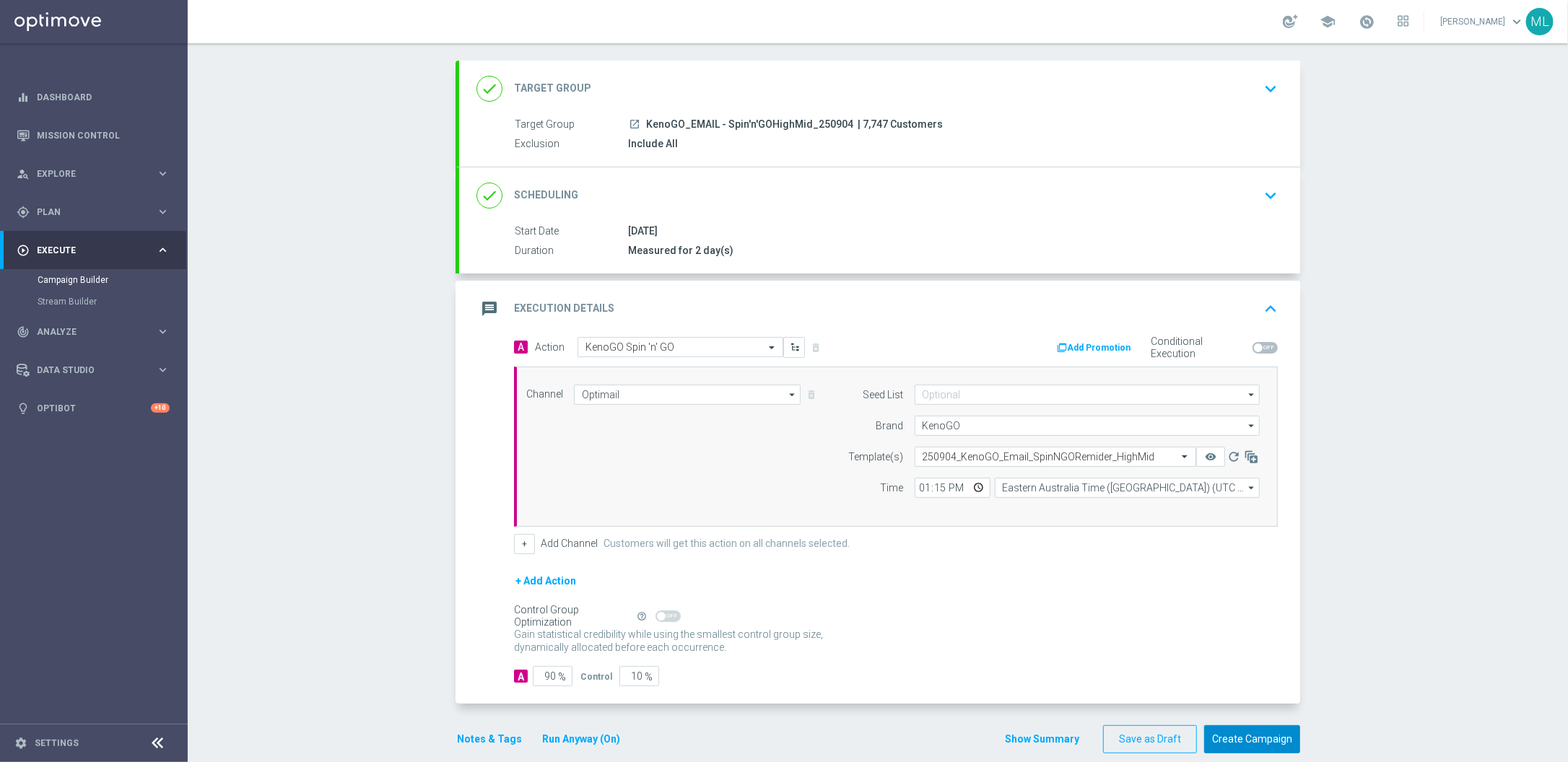
click at [1259, 741] on button "Create Campaign" at bounding box center [1252, 739] width 96 height 28
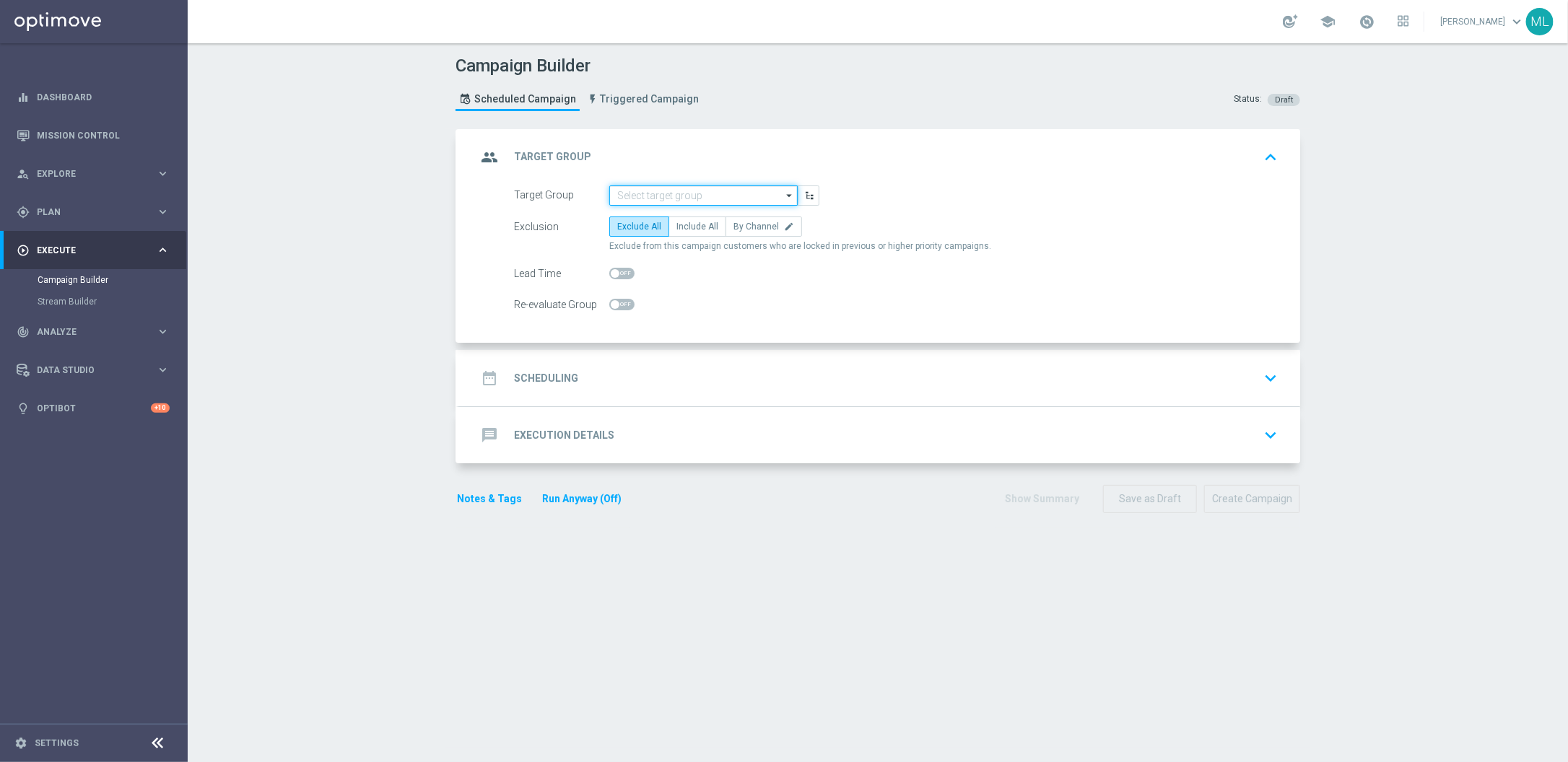
click at [710, 188] on input at bounding box center [703, 195] width 189 height 20
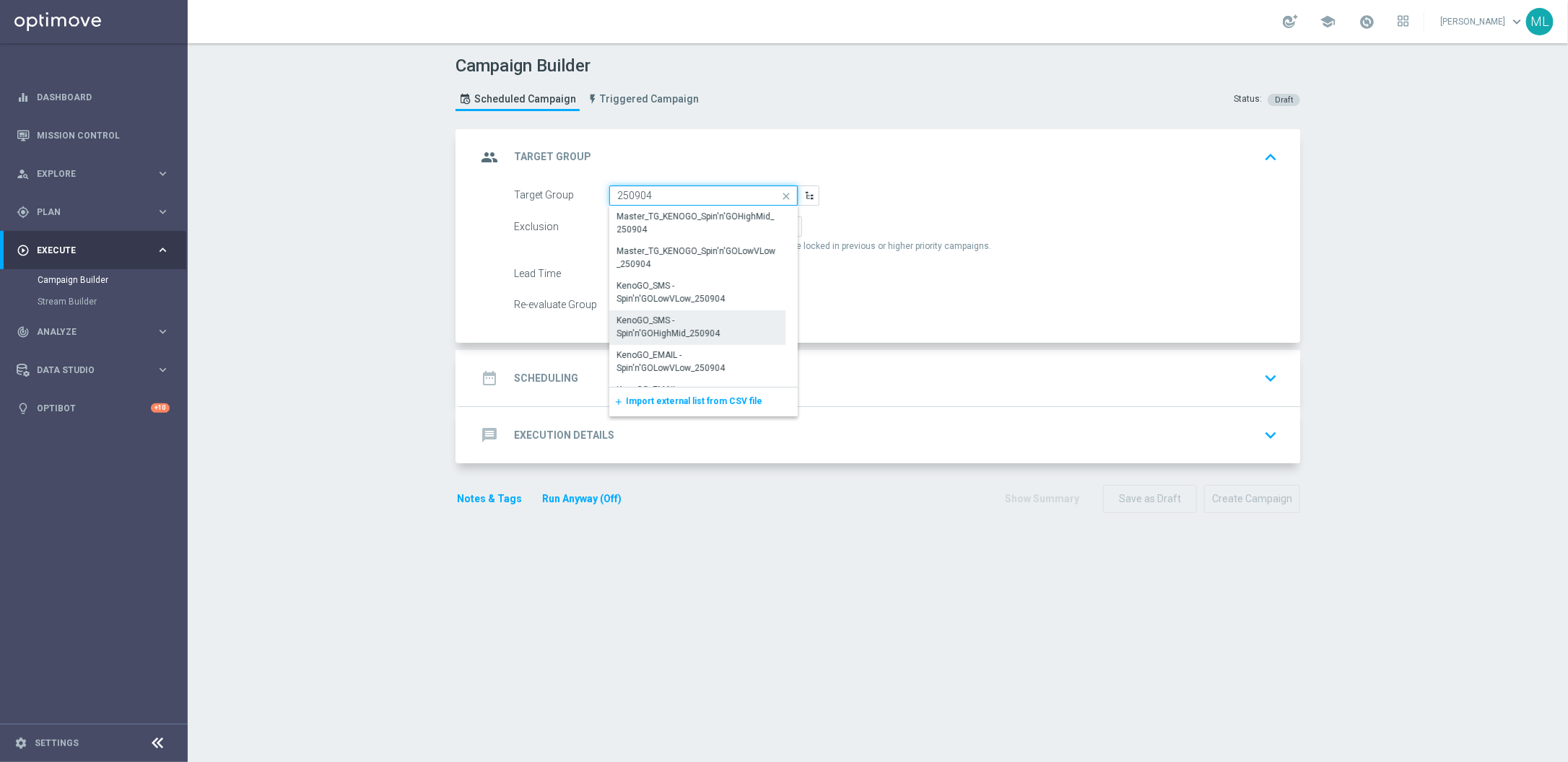
scroll to position [27, 0]
click at [723, 336] on div "KenoGO_EMAIL - Spin'n'GOLowVLow_250904" at bounding box center [697, 335] width 161 height 26
type input "KenoGO_EMAIL - Spin'n'GOLowVLow_250904"
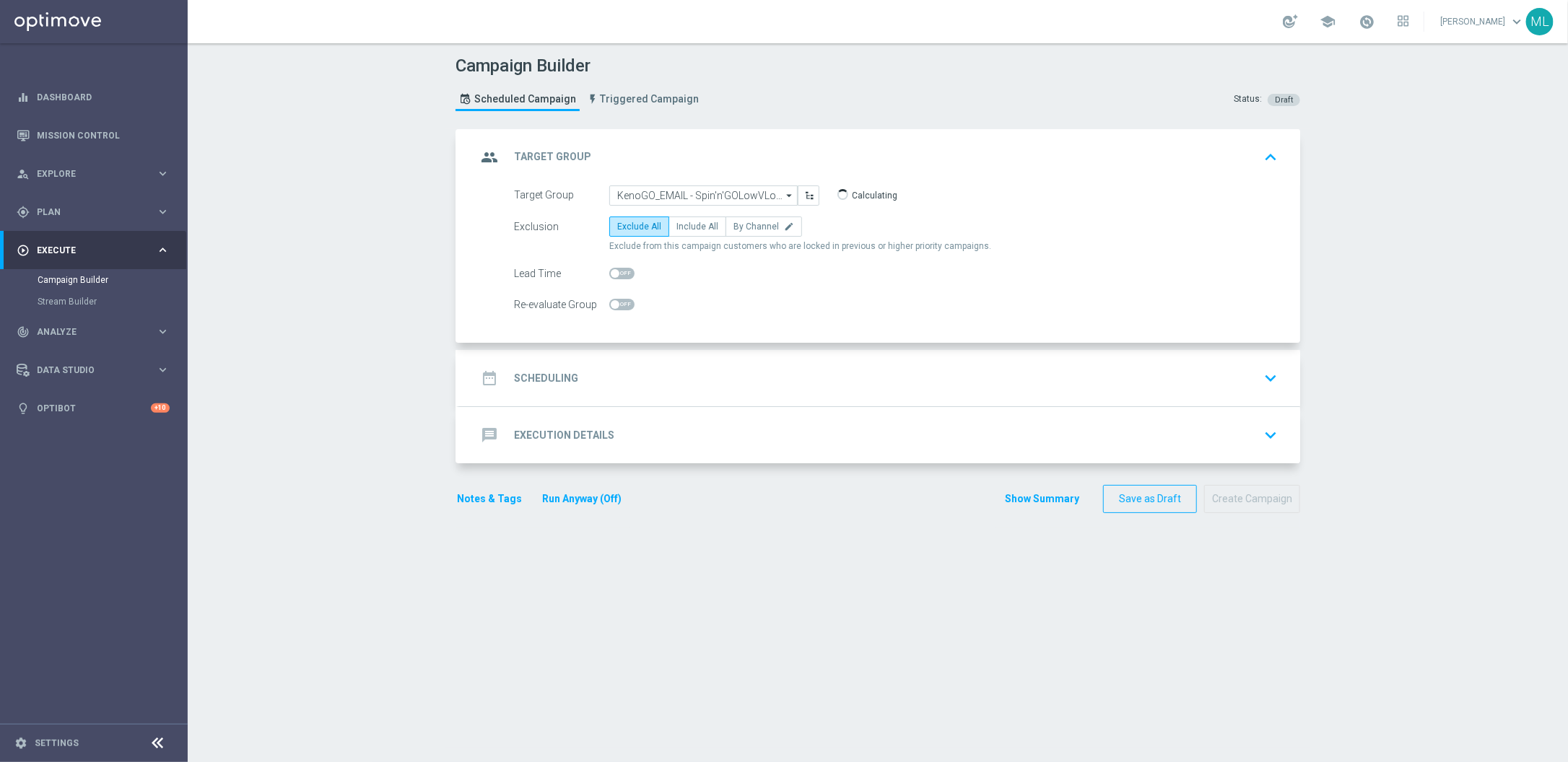
drag, startPoint x: 700, startPoint y: 227, endPoint x: 762, endPoint y: 255, distance: 68.0
click at [700, 227] on span "Include All" at bounding box center [697, 227] width 42 height 10
click at [686, 227] on input "Include All" at bounding box center [681, 229] width 10 height 10
radio input "true"
click at [1266, 387] on icon "keyboard_arrow_down" at bounding box center [1270, 378] width 21 height 21
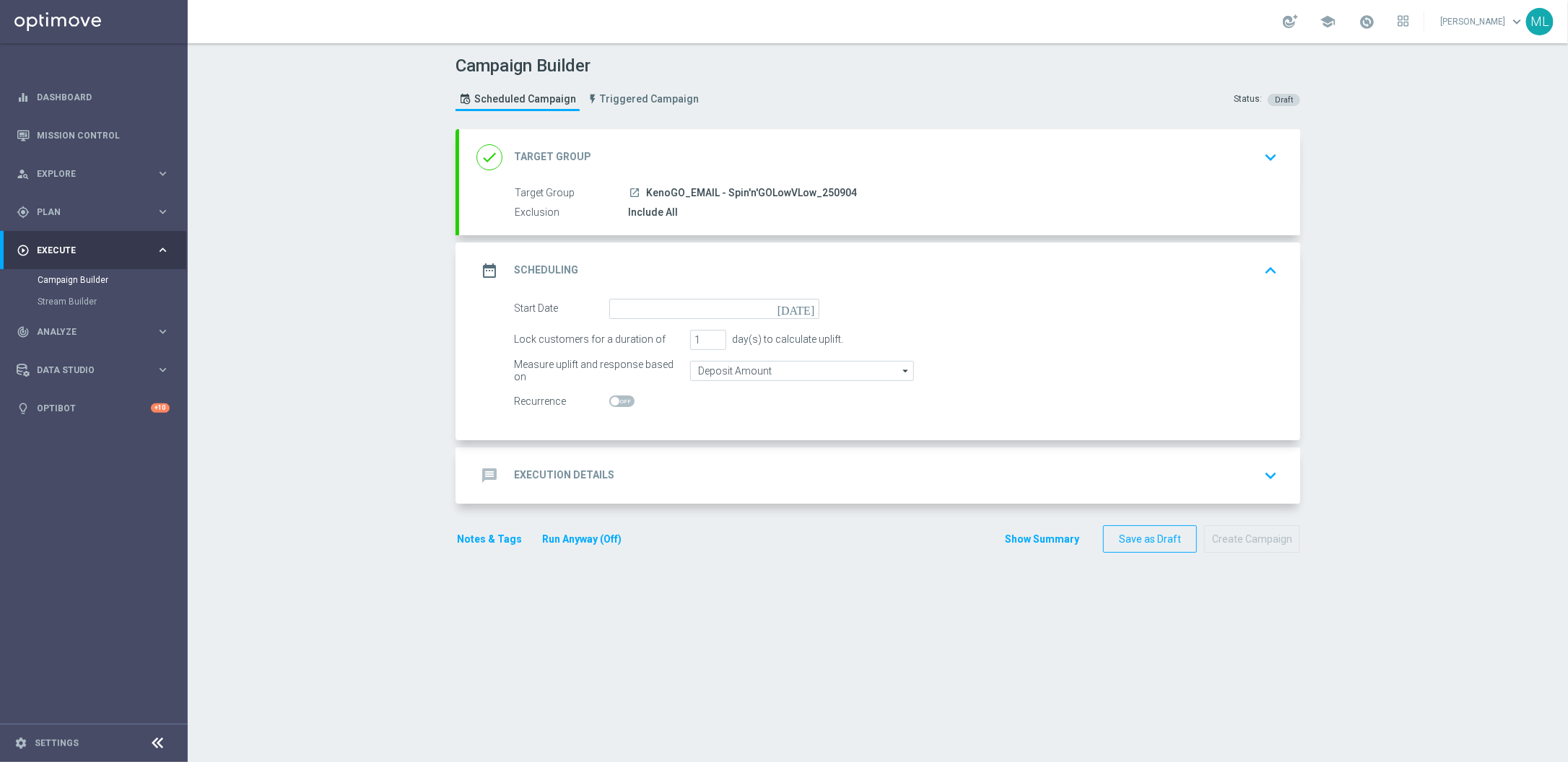
click at [809, 311] on icon "[DATE]" at bounding box center [800, 307] width 43 height 16
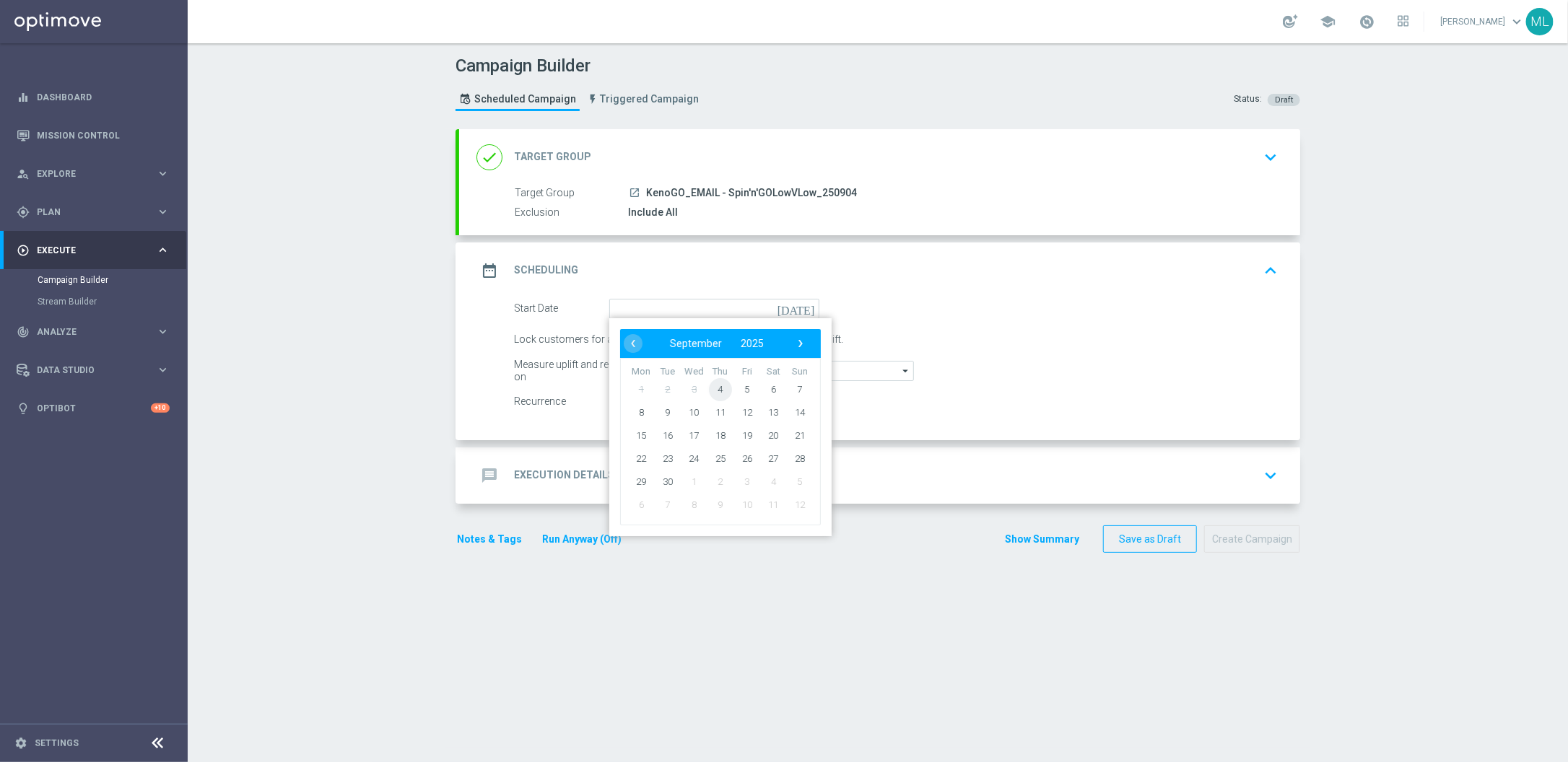
click at [726, 387] on span "4" at bounding box center [720, 389] width 23 height 23
type input "[DATE]"
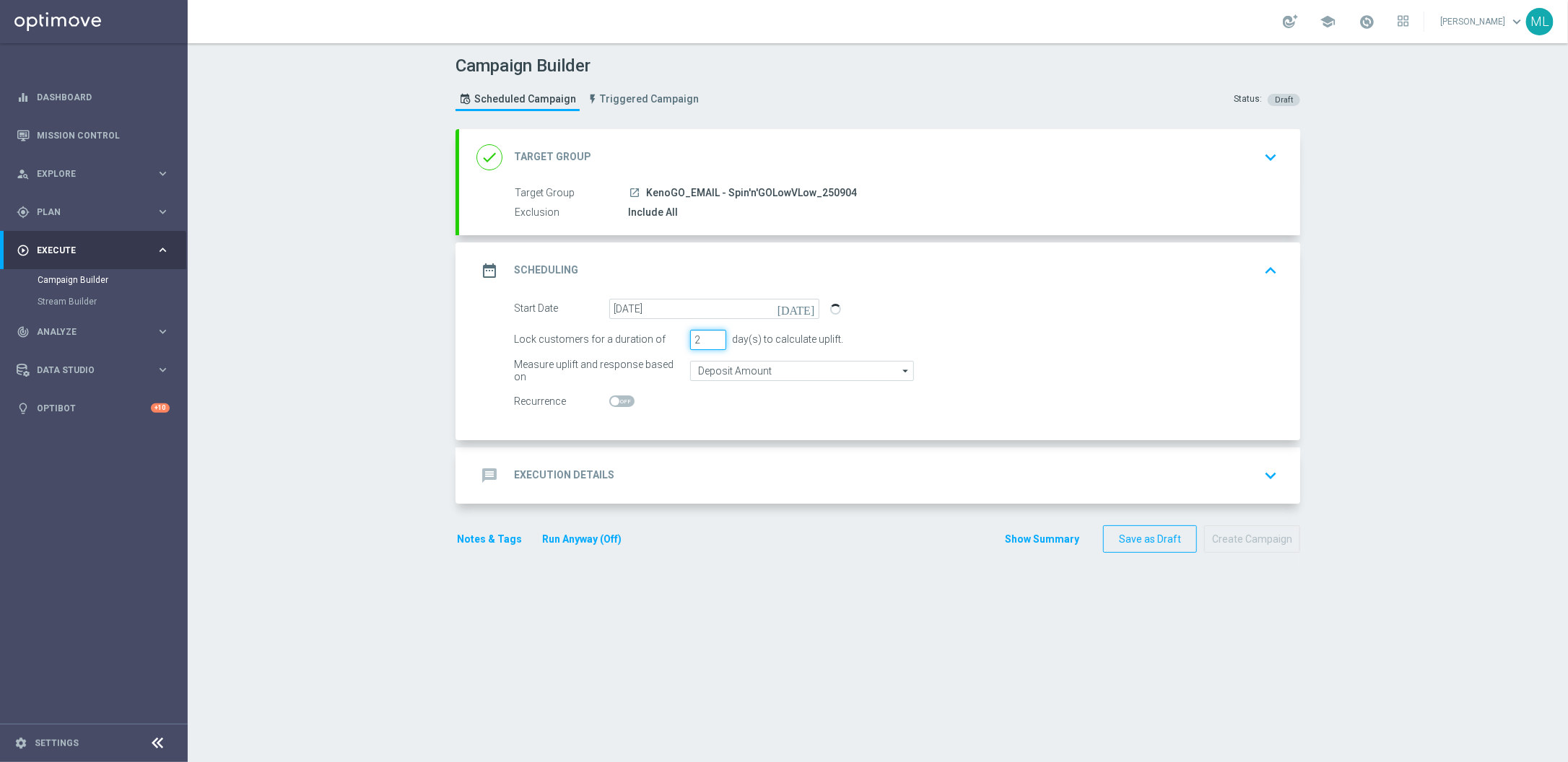
type input "2"
click at [719, 334] on input "2" at bounding box center [708, 340] width 36 height 20
click at [1150, 476] on div "message Execution Details keyboard_arrow_down" at bounding box center [880, 476] width 807 height 27
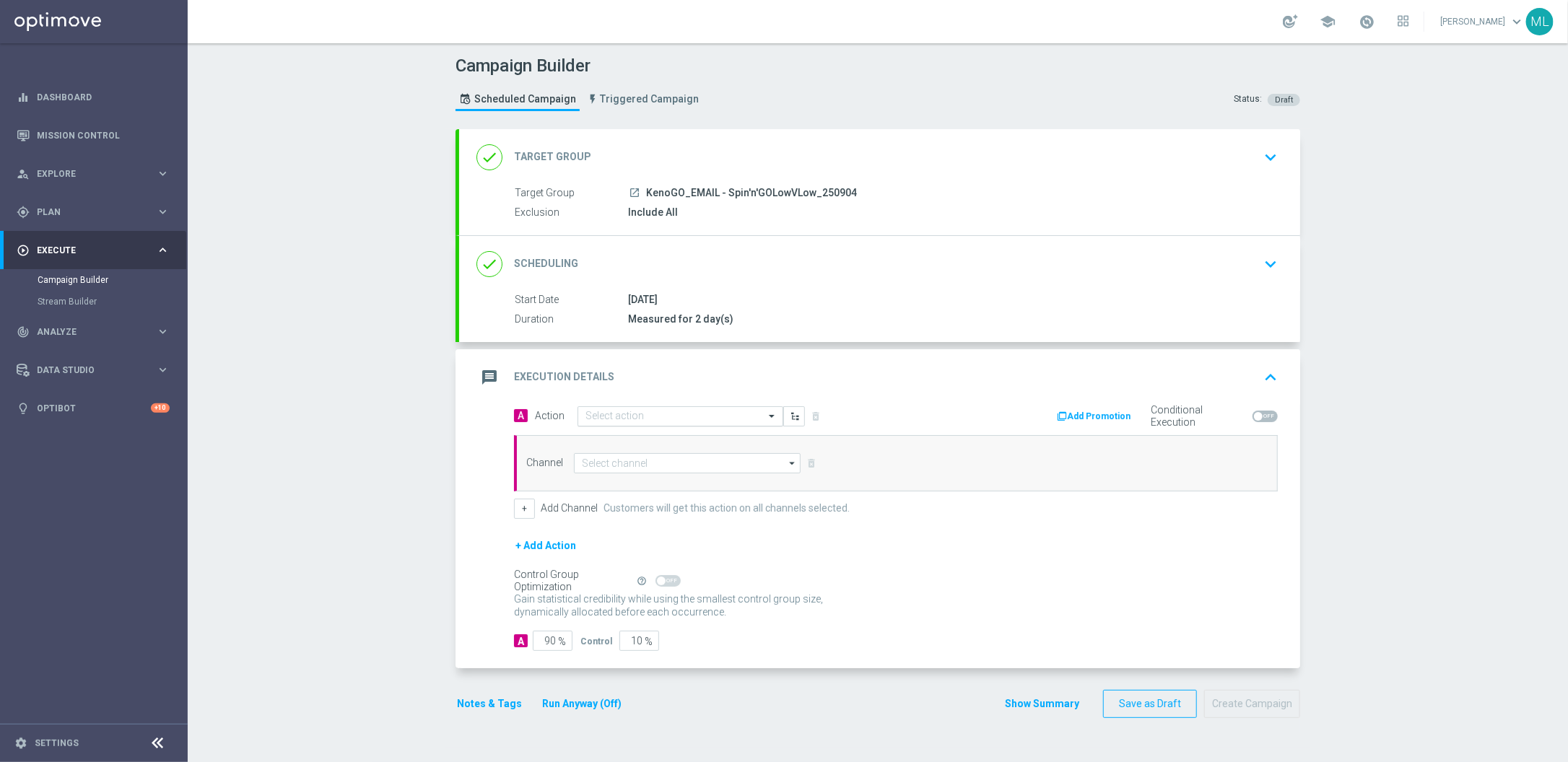
click at [668, 418] on input "text" at bounding box center [666, 416] width 161 height 12
type input "Kenogo sp"
click at [693, 437] on div "KenoGO Spin 'n' GO edit" at bounding box center [680, 441] width 190 height 24
click at [656, 465] on input at bounding box center [687, 463] width 227 height 20
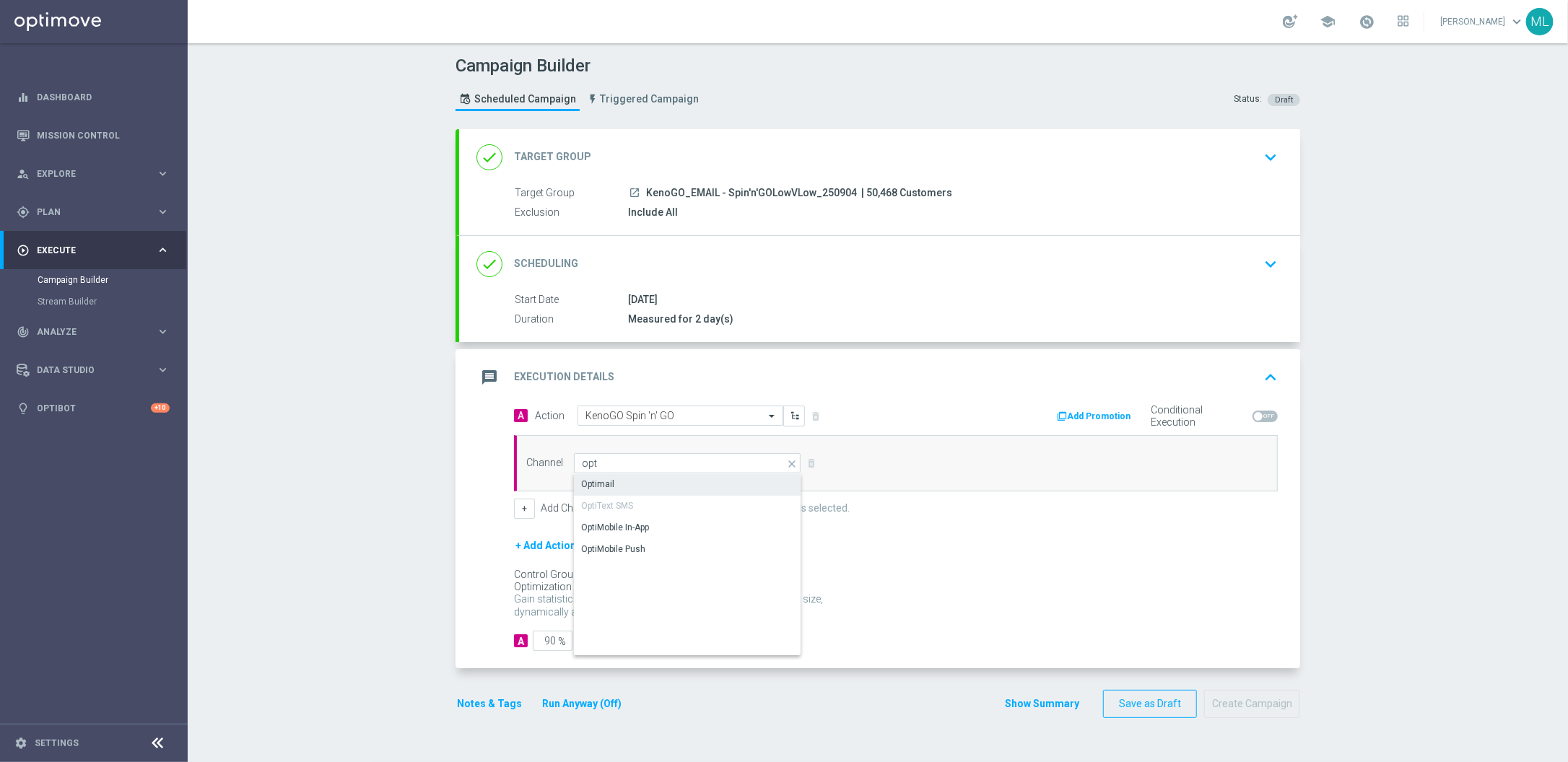
click at [707, 480] on div "Optimail" at bounding box center [687, 484] width 227 height 20
type input "Optimail"
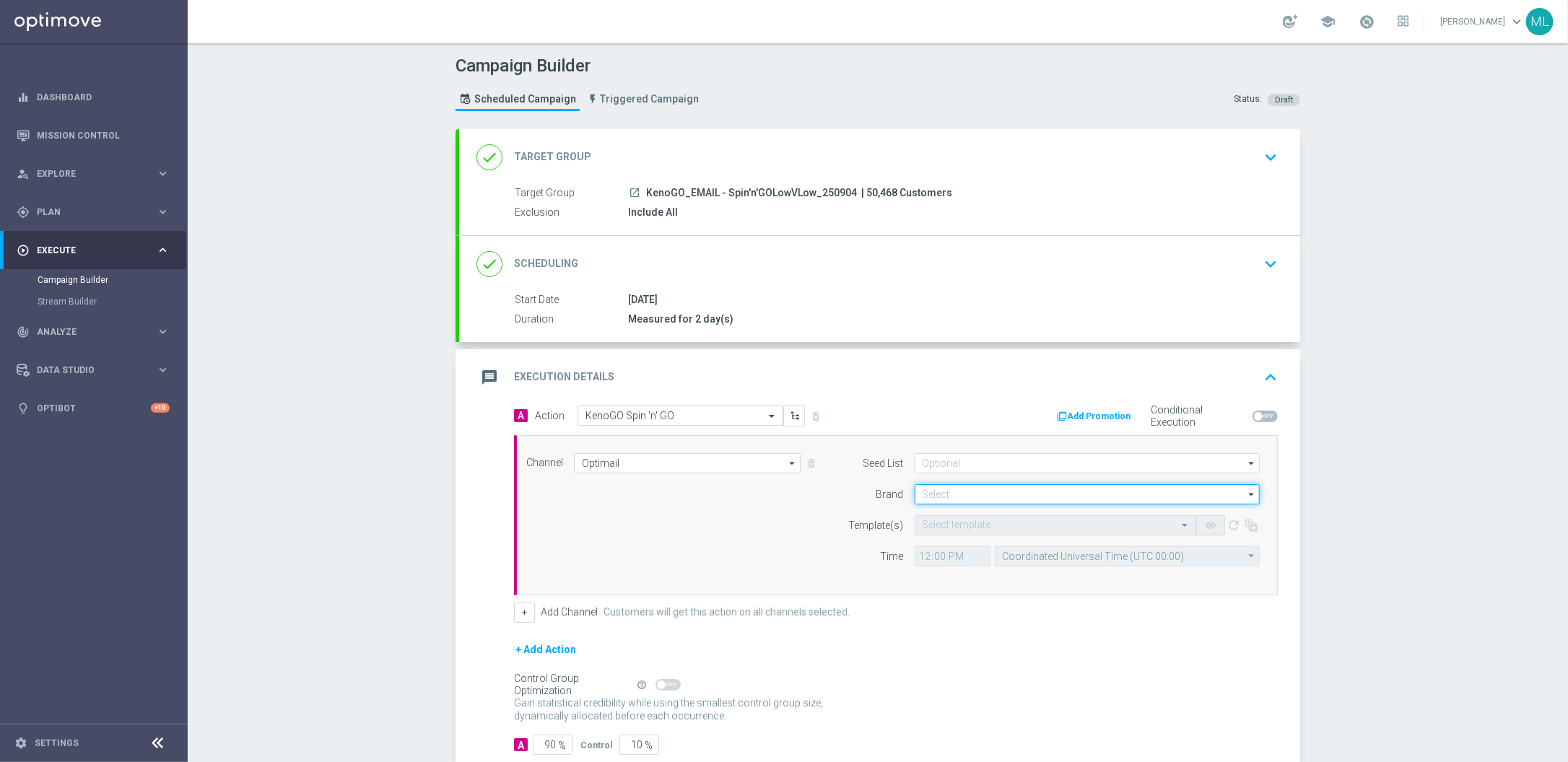
click at [1031, 496] on input at bounding box center [1087, 494] width 345 height 20
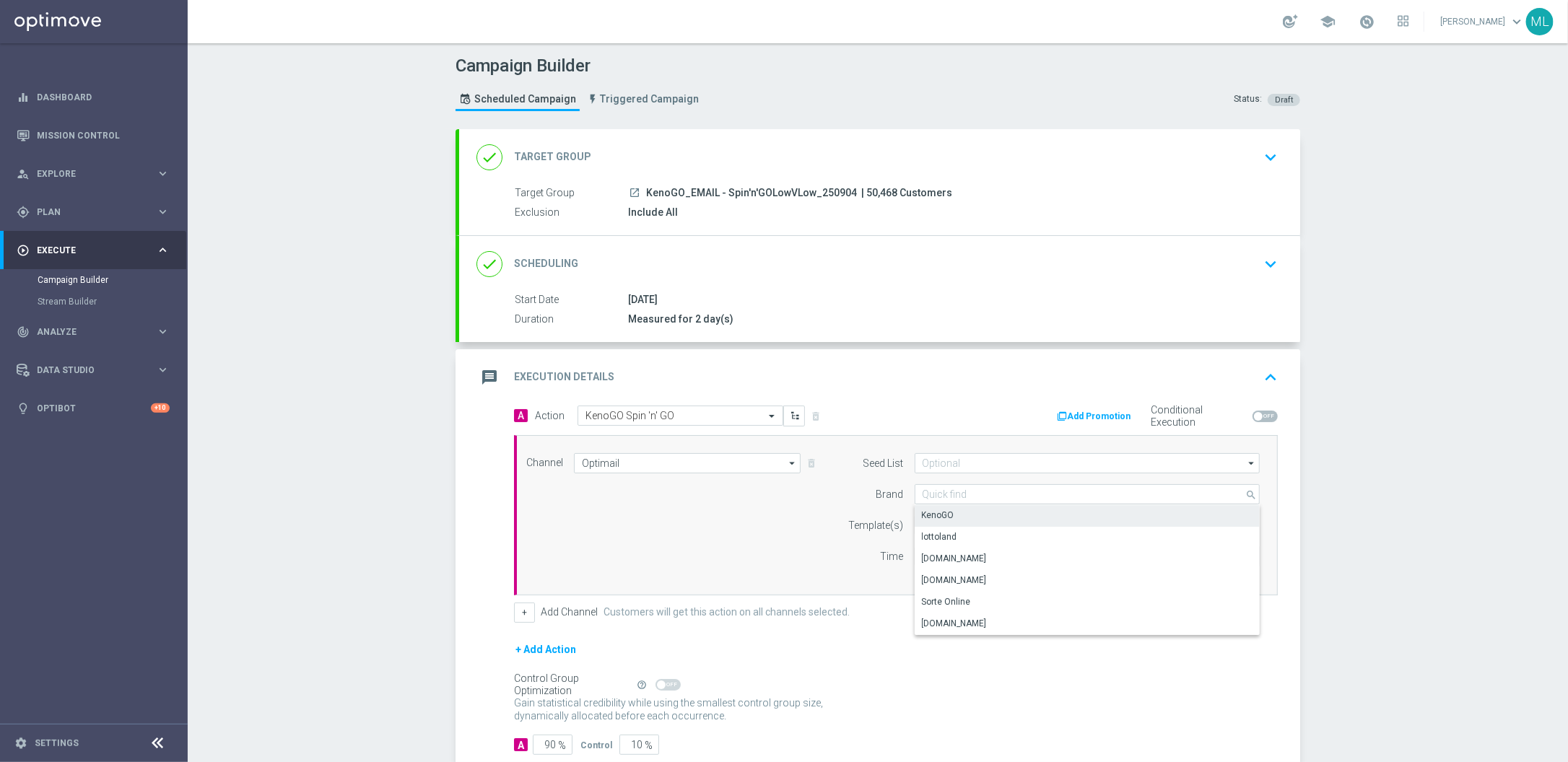
click at [1021, 512] on div "KenoGO" at bounding box center [1087, 515] width 345 height 20
type input "KenoGO"
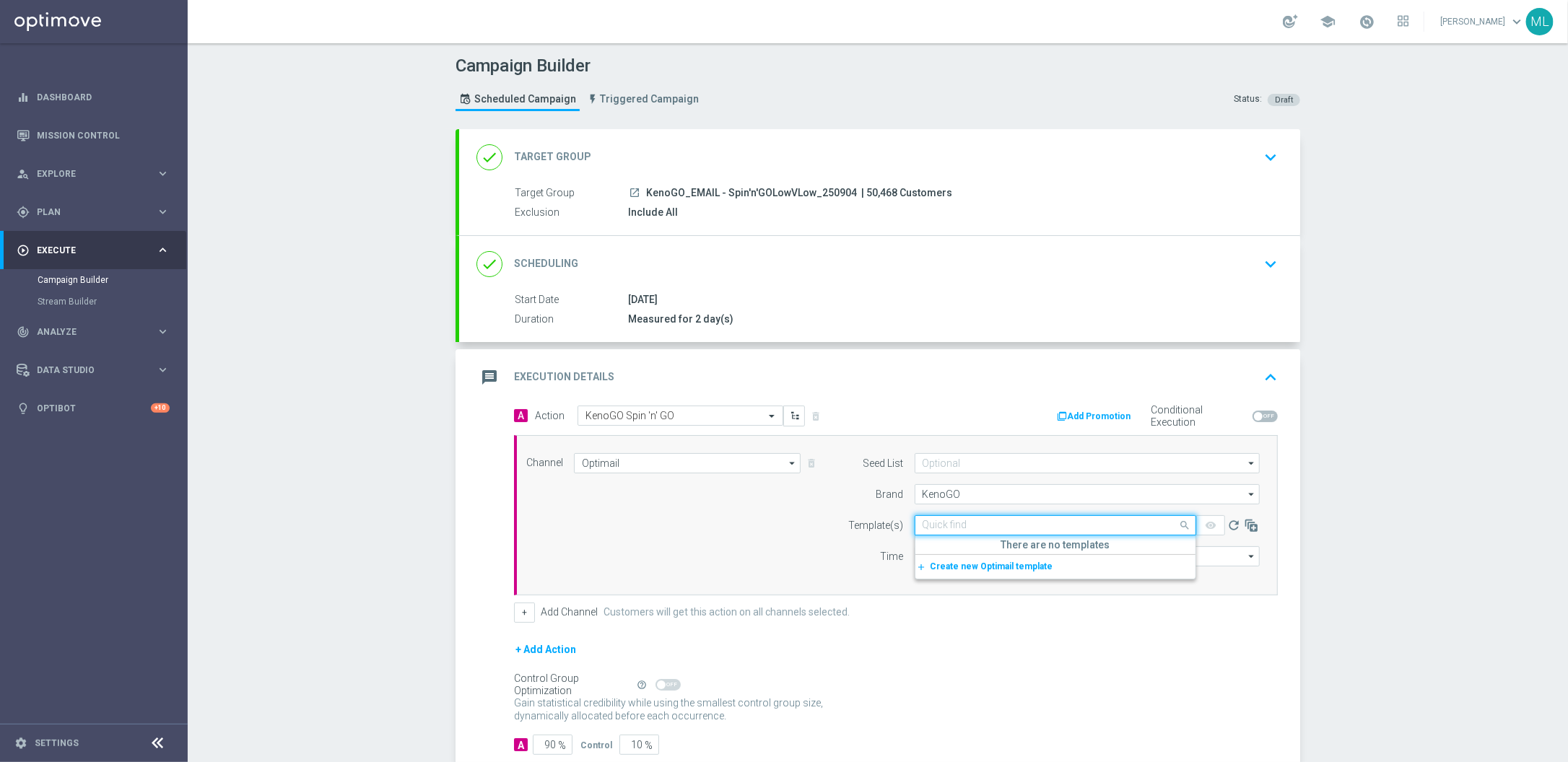
click at [1021, 518] on div "Quick find" at bounding box center [1056, 525] width 282 height 20
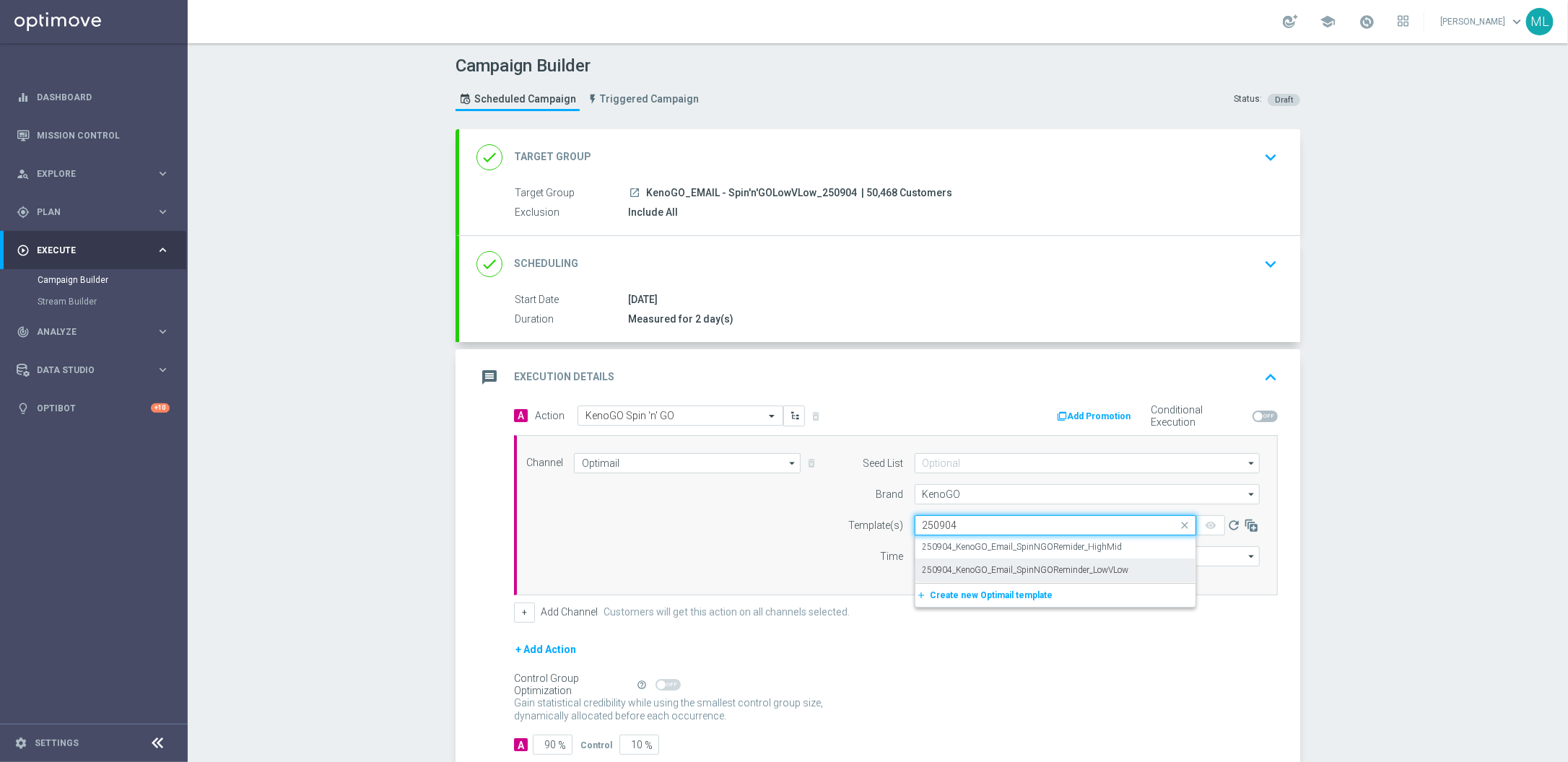
click at [1065, 573] on label "250904_KenoGO_Email_SpinNGOReminder_LowVLow" at bounding box center [1026, 570] width 207 height 12
type input "250904"
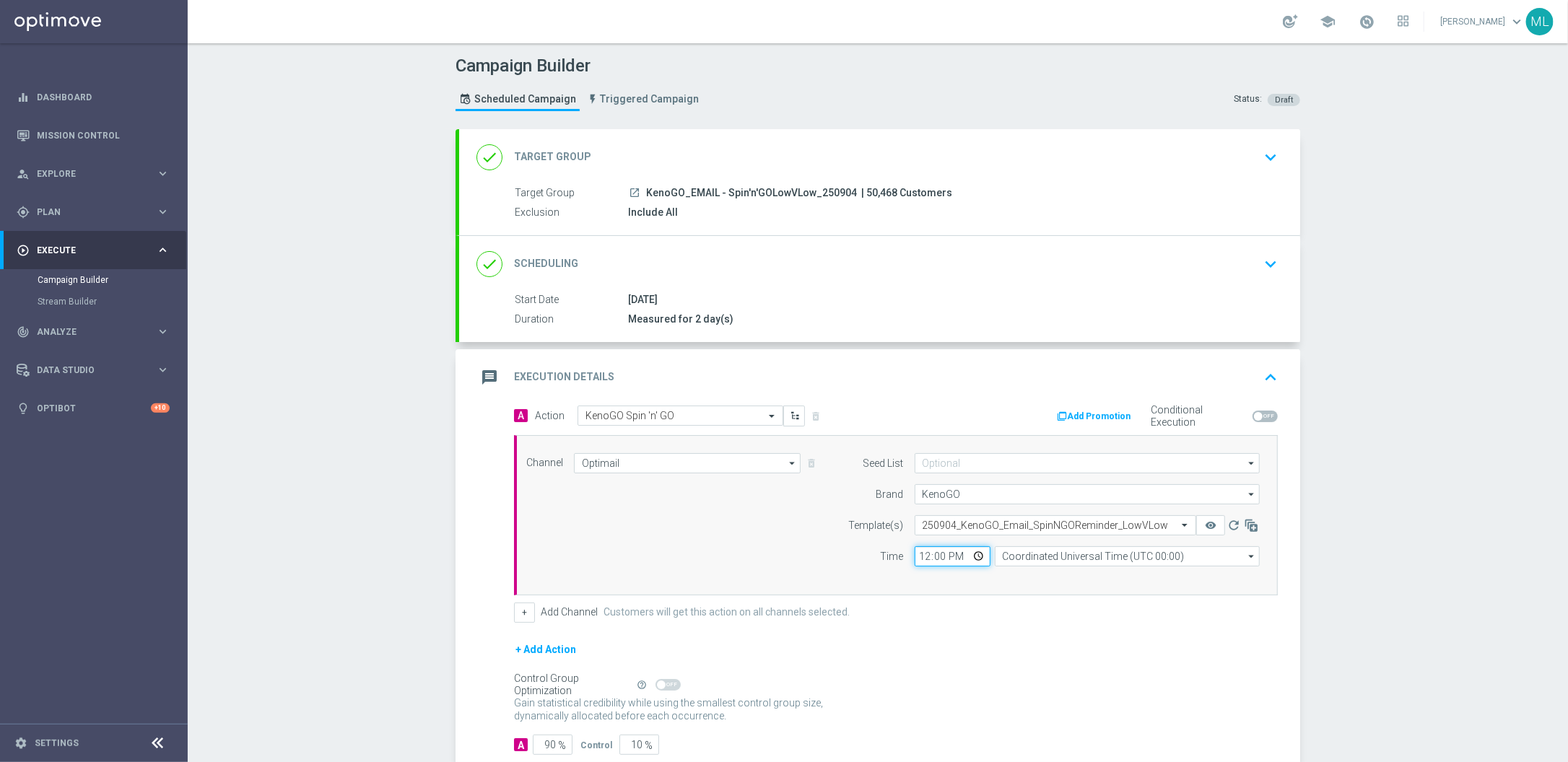
click at [923, 556] on input "12:00" at bounding box center [952, 556] width 76 height 20
type input "13:15"
click at [1041, 559] on input "Coordinated Universal Time (UTC 00:00)" at bounding box center [1127, 556] width 265 height 20
click at [1044, 567] on div "Eastern Australia Time ([GEOGRAPHIC_DATA]) (UTC +10:00)" at bounding box center [1127, 577] width 265 height 20
type input "Eastern Australia Time ([GEOGRAPHIC_DATA]) (UTC +10:00)"
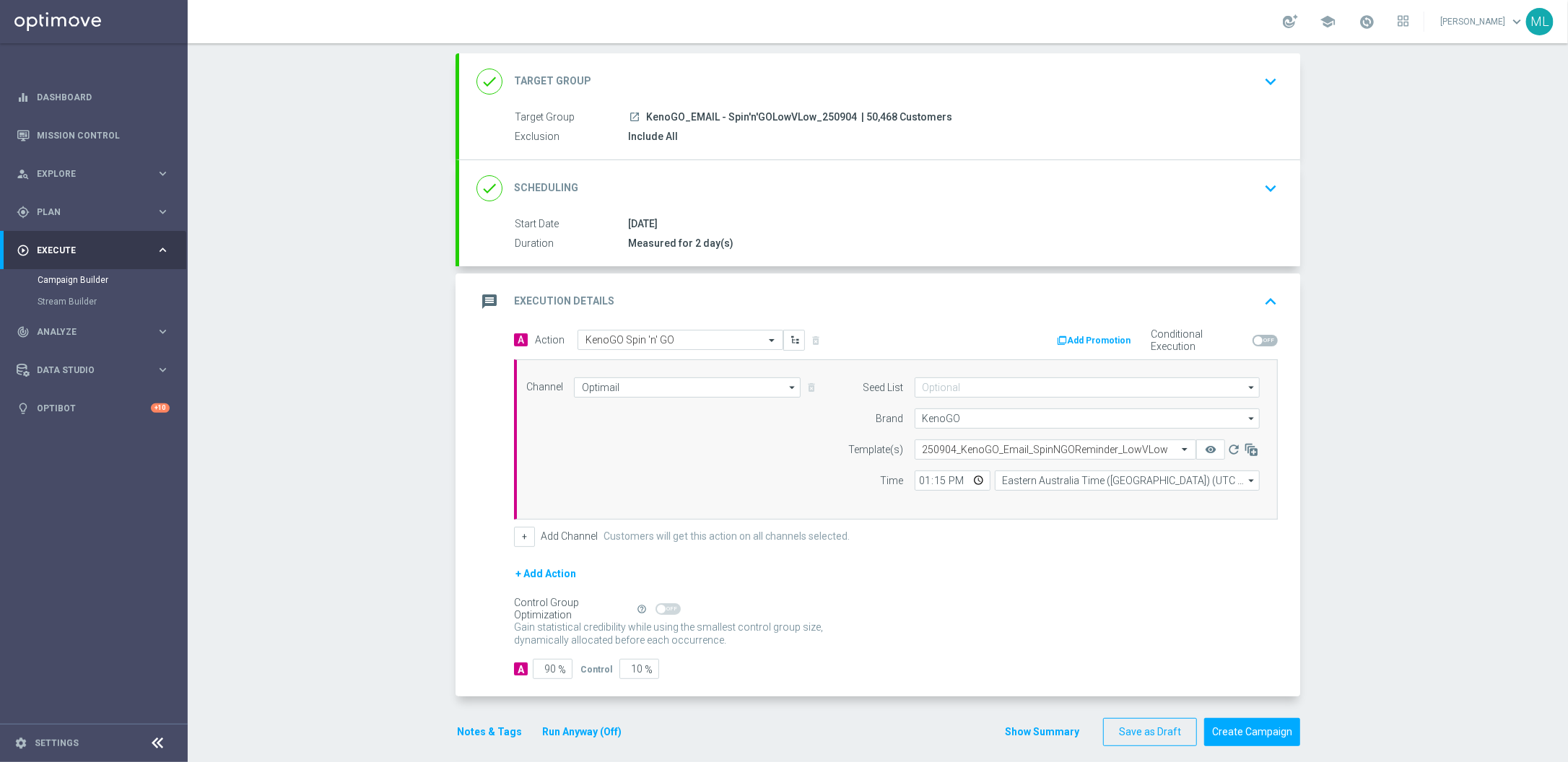
scroll to position [91, 0]
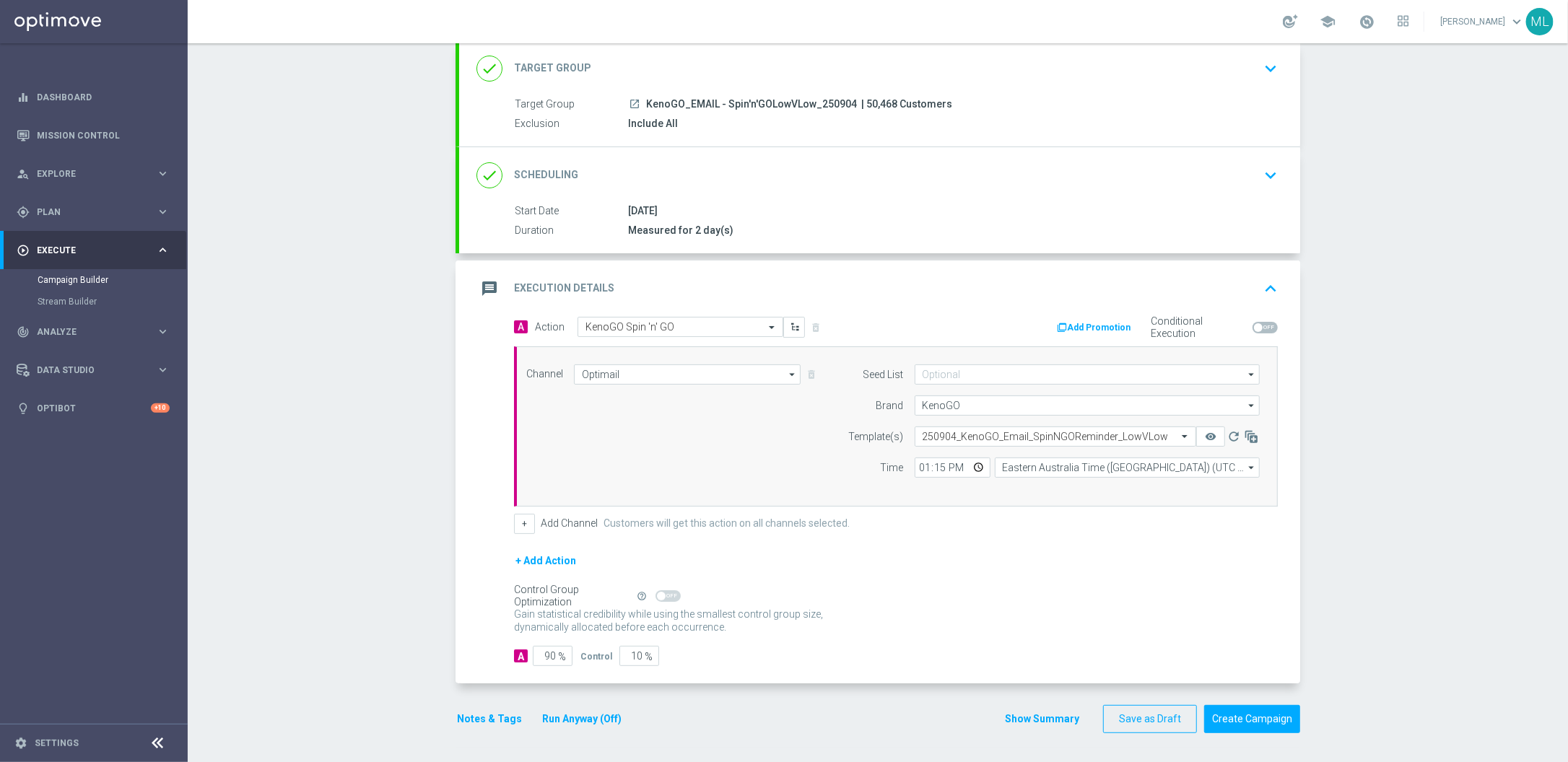
click at [606, 710] on button "Run Anyway (Off)" at bounding box center [582, 719] width 82 height 18
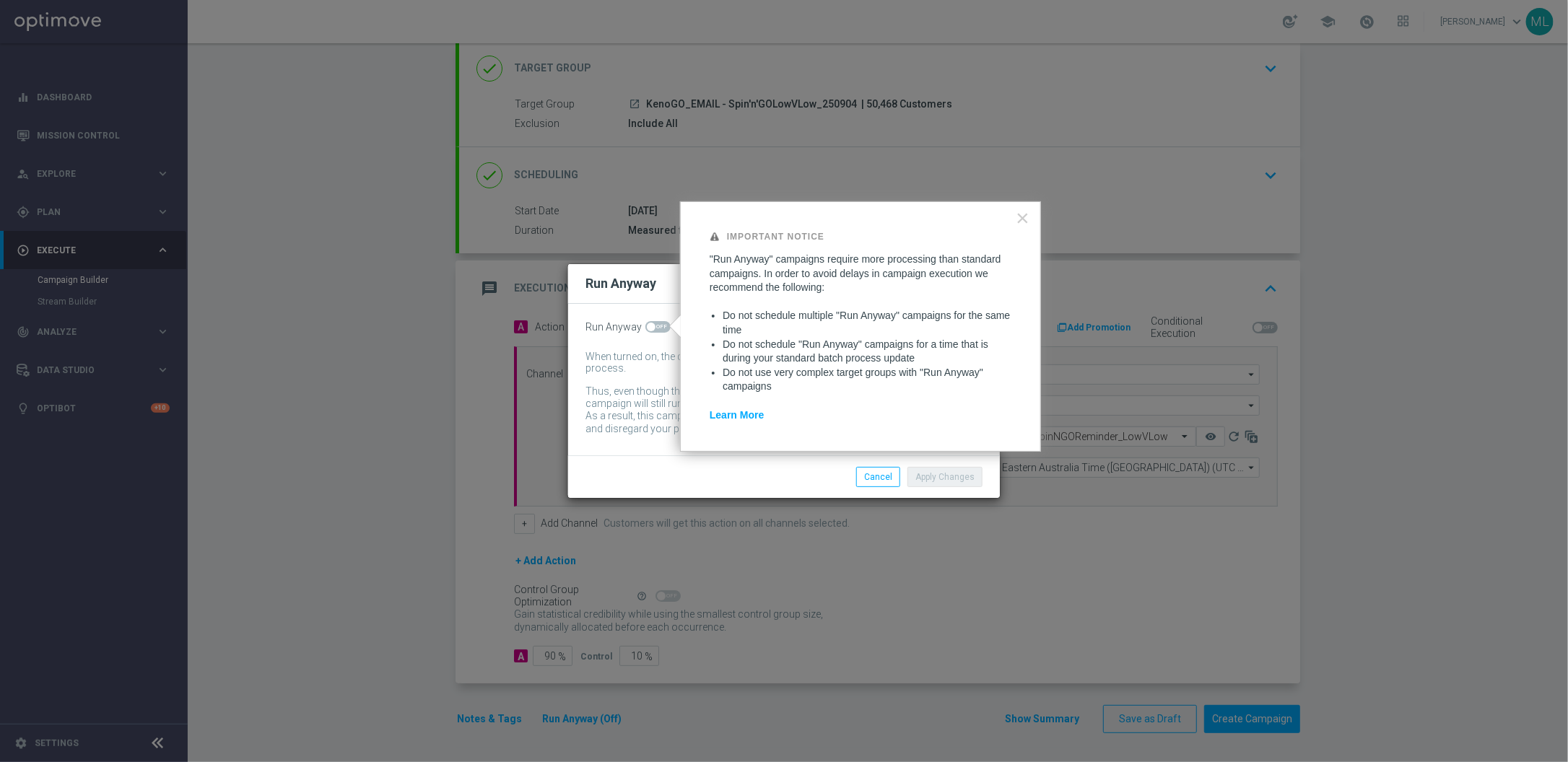
click at [658, 330] on span at bounding box center [658, 327] width 25 height 12
click at [658, 330] on input "checkbox" at bounding box center [658, 327] width 25 height 12
checkbox input "true"
click at [963, 476] on button "Apply Changes" at bounding box center [945, 476] width 75 height 20
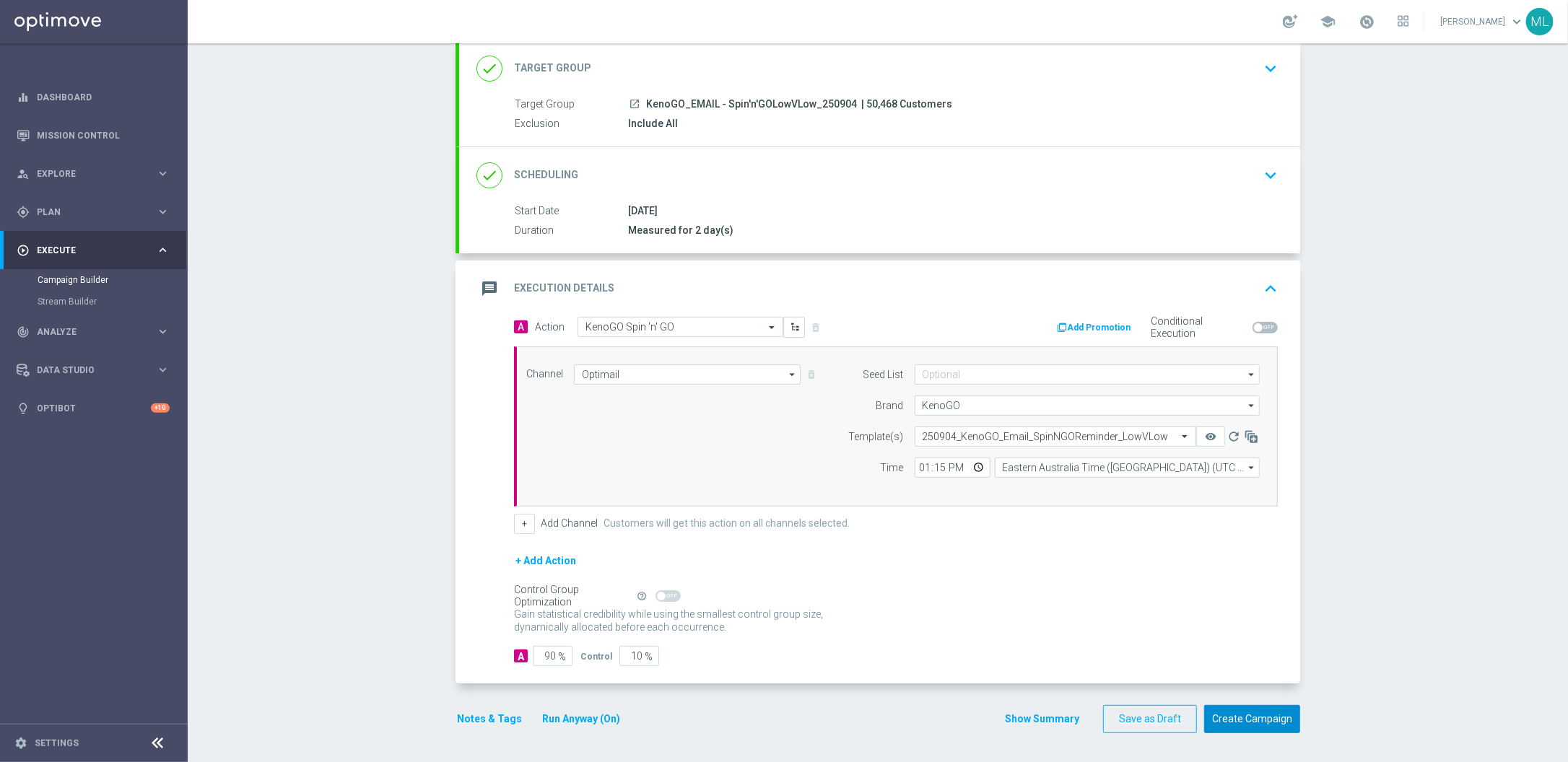
click at [1247, 717] on button "Create Campaign" at bounding box center [1252, 719] width 96 height 28
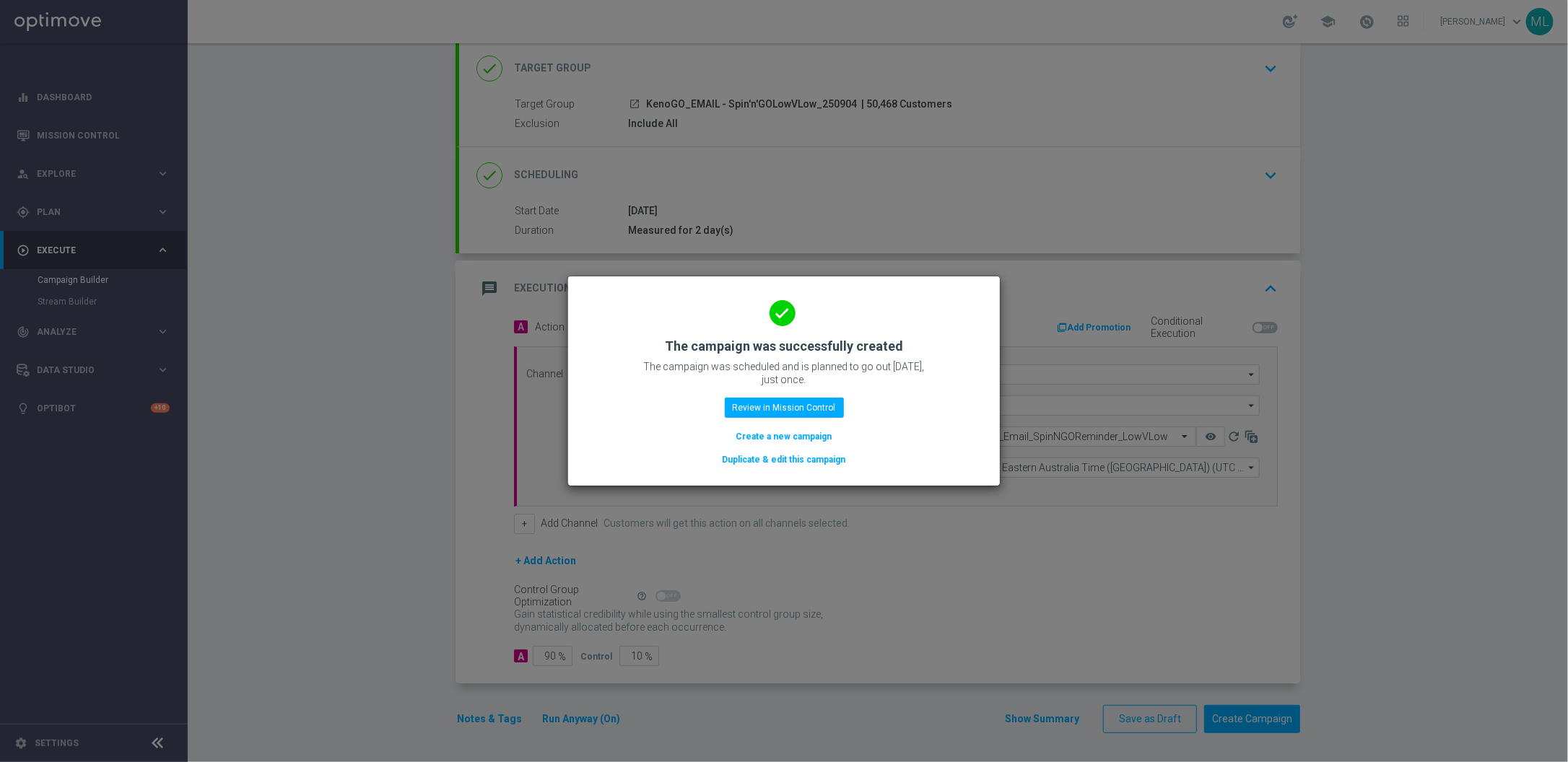
scroll to position [83, 0]
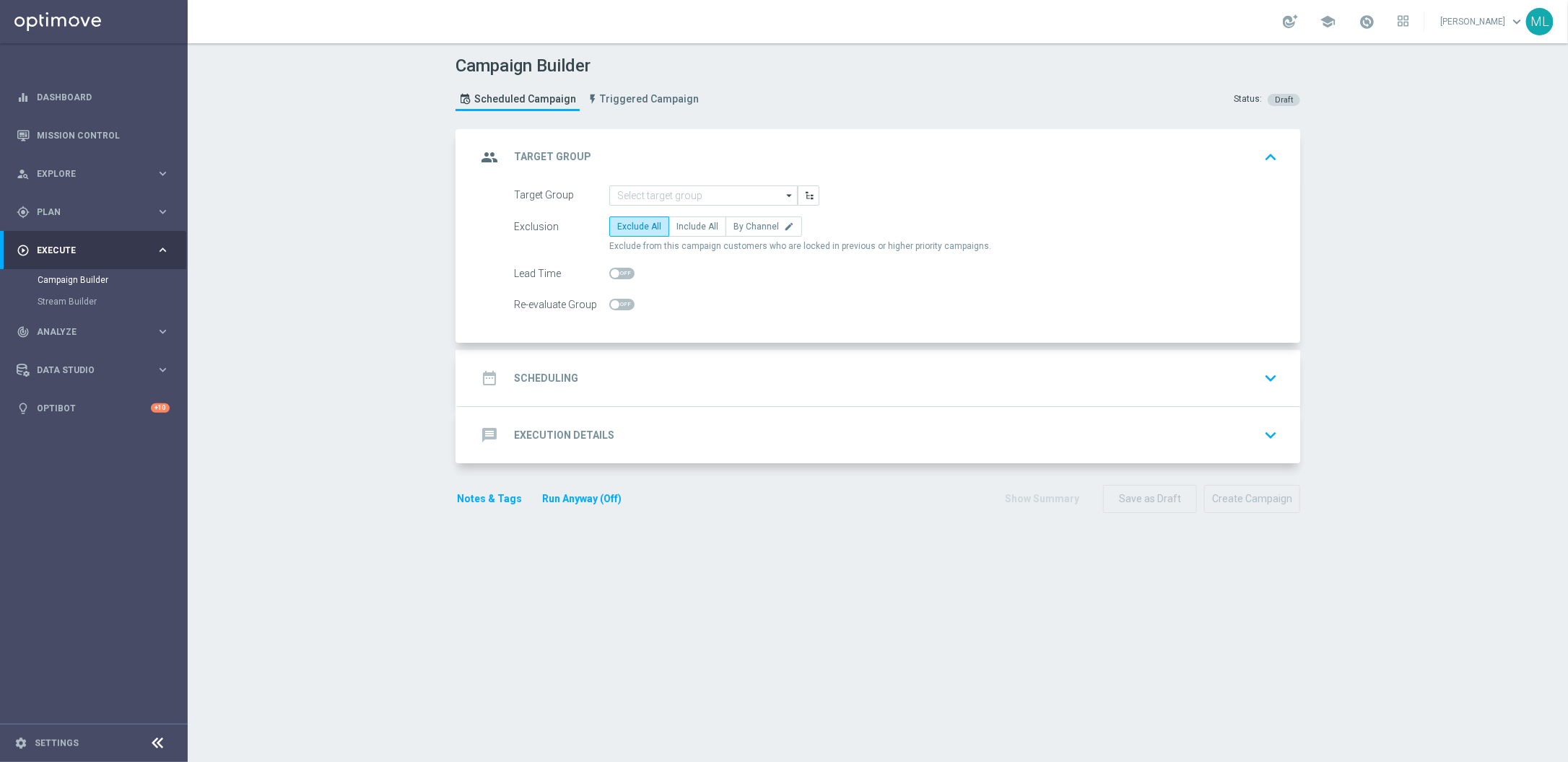
click at [647, 204] on div at bounding box center [703, 195] width 189 height 20
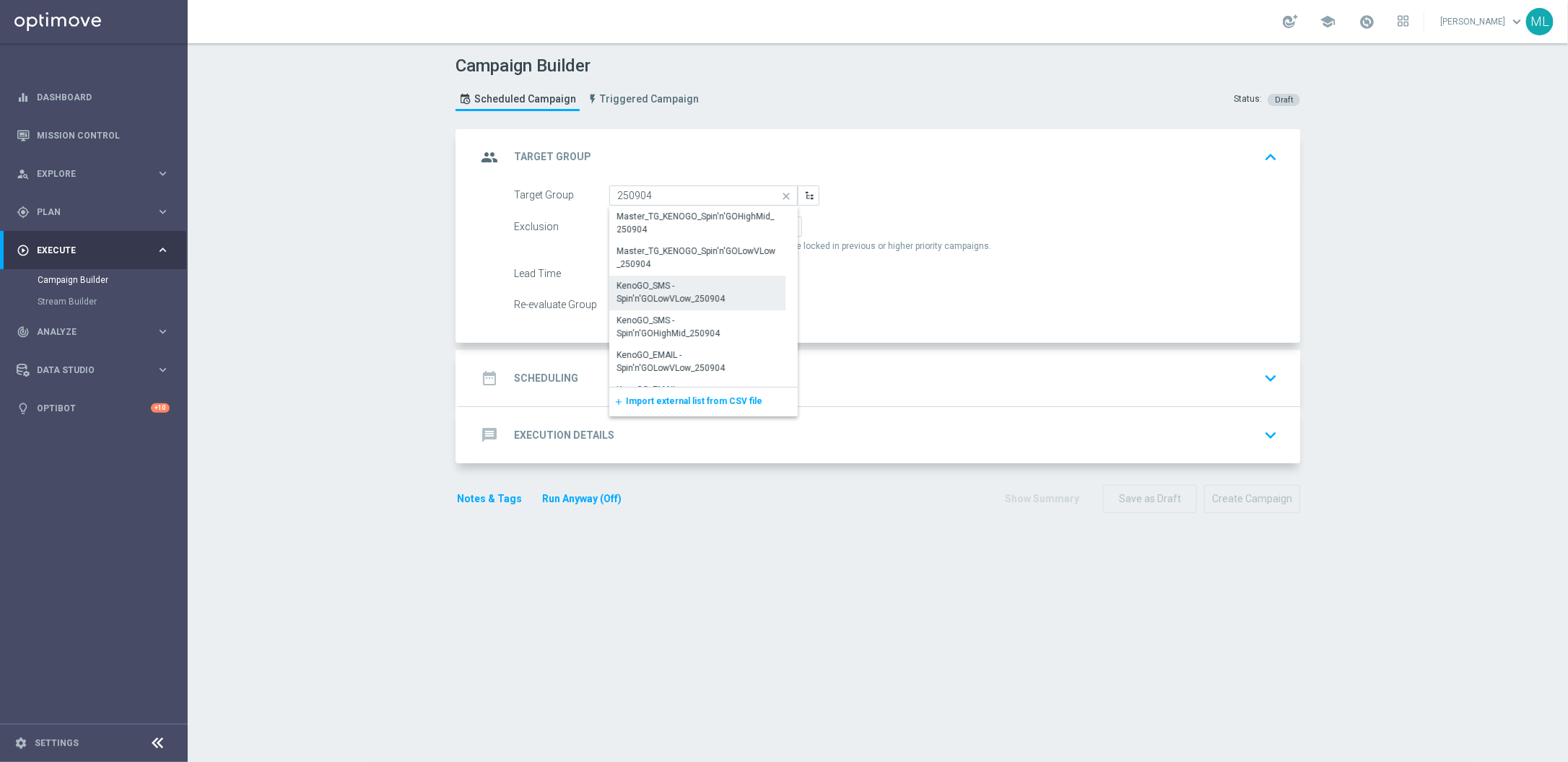
click at [702, 293] on div "KenoGO_SMS - Spin'n'GOLowVLow_250904" at bounding box center [697, 292] width 161 height 26
type input "KenoGO_SMS - Spin'n'GOLowVLow_250904"
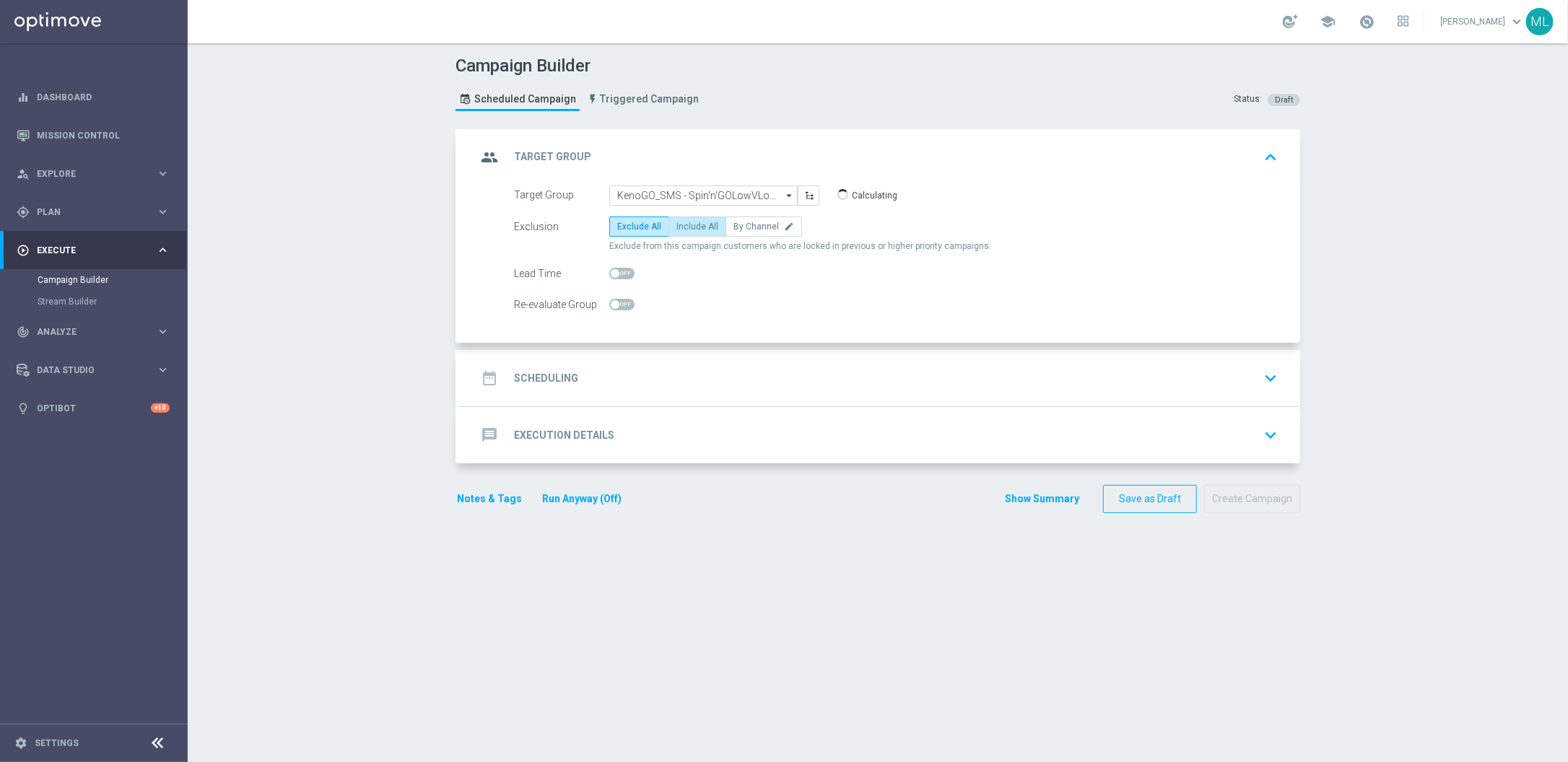
click at [697, 225] on span "Include All" at bounding box center [697, 227] width 42 height 10
click at [686, 225] on input "Include All" at bounding box center [681, 229] width 10 height 10
radio input "true"
click at [1219, 391] on div "date_range Scheduling keyboard_arrow_down" at bounding box center [880, 378] width 807 height 27
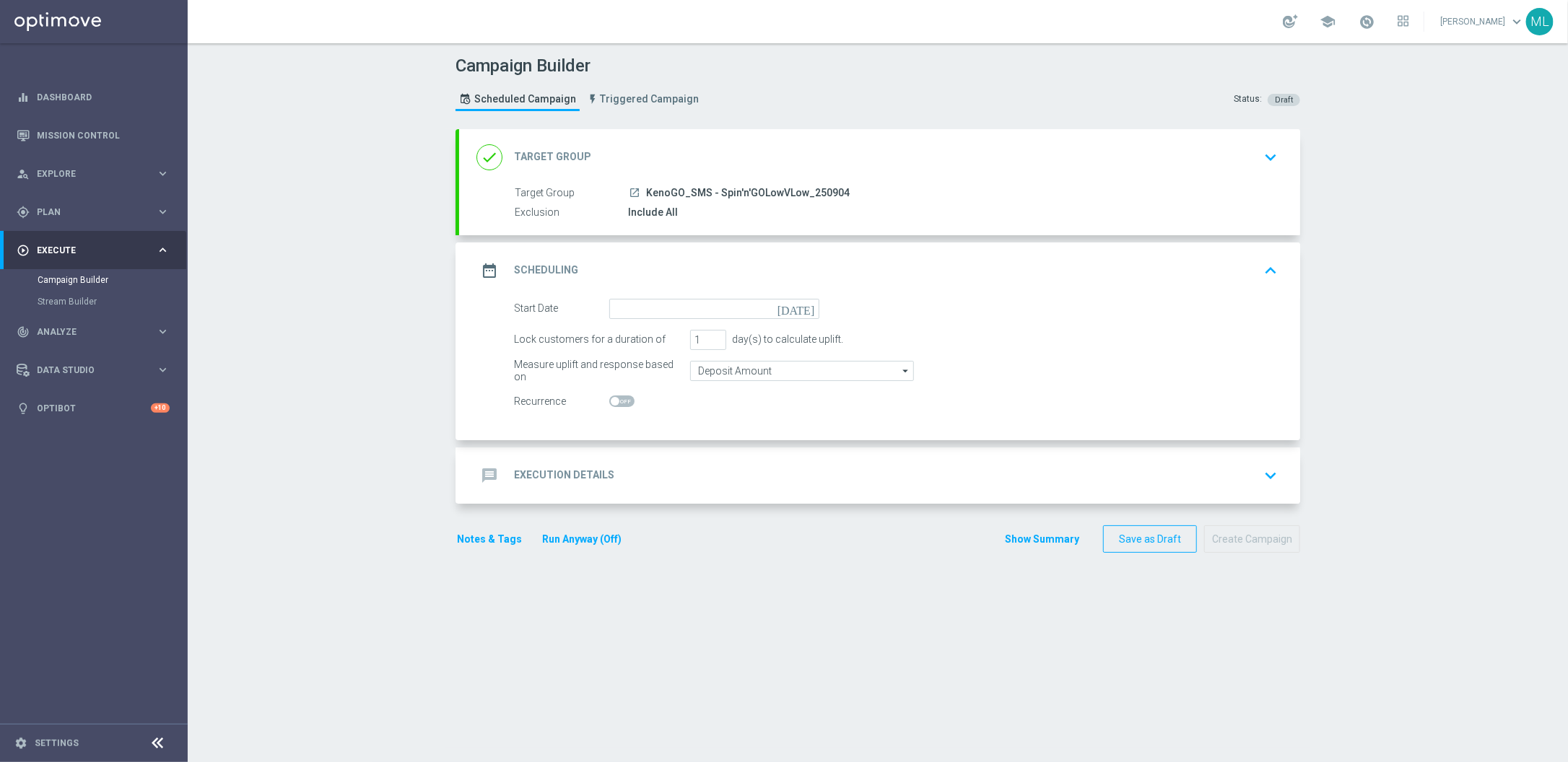
click at [809, 308] on icon "[DATE]" at bounding box center [800, 307] width 43 height 16
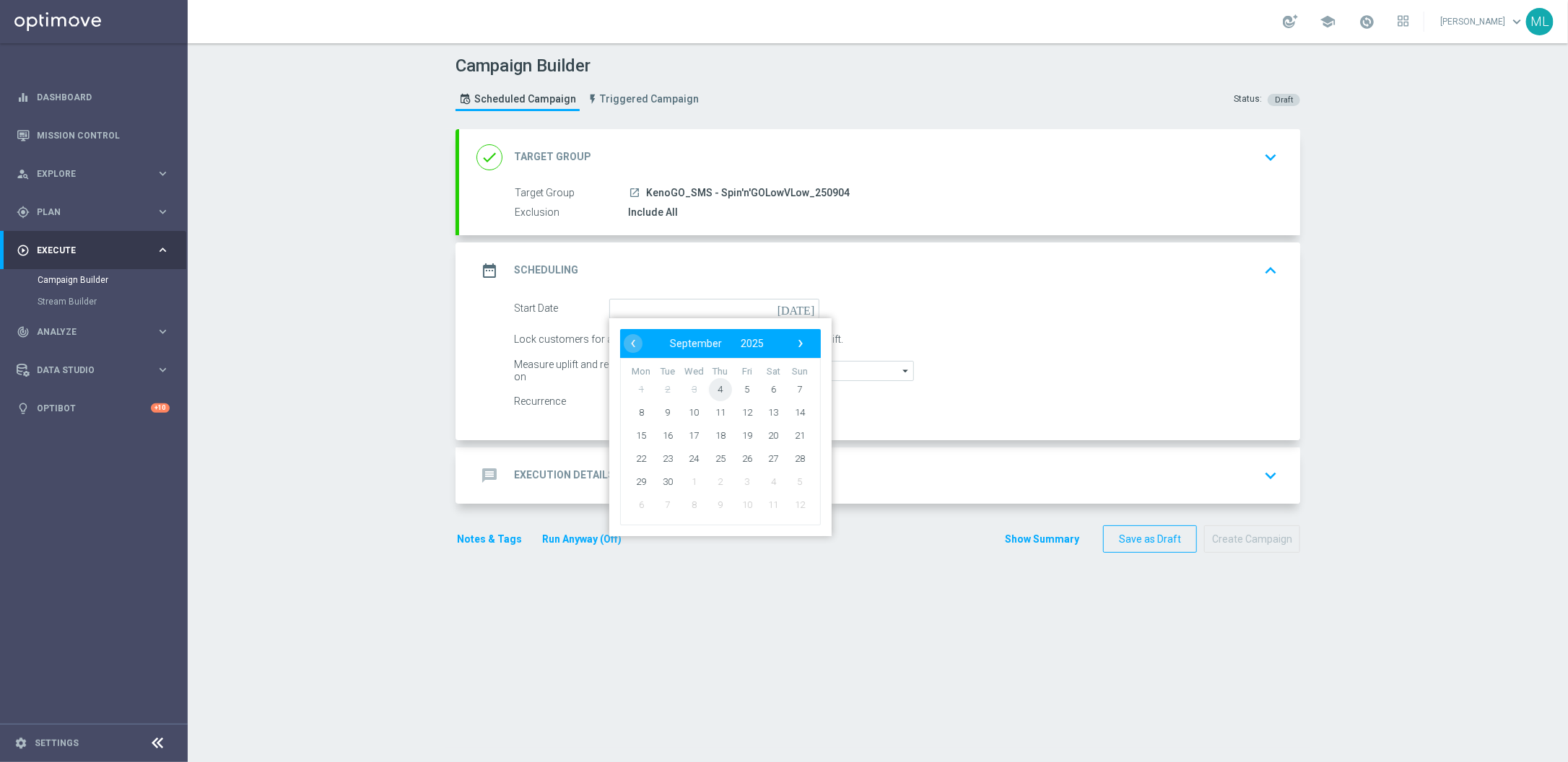
click at [726, 388] on span "4" at bounding box center [720, 389] width 23 height 23
type input "[DATE]"
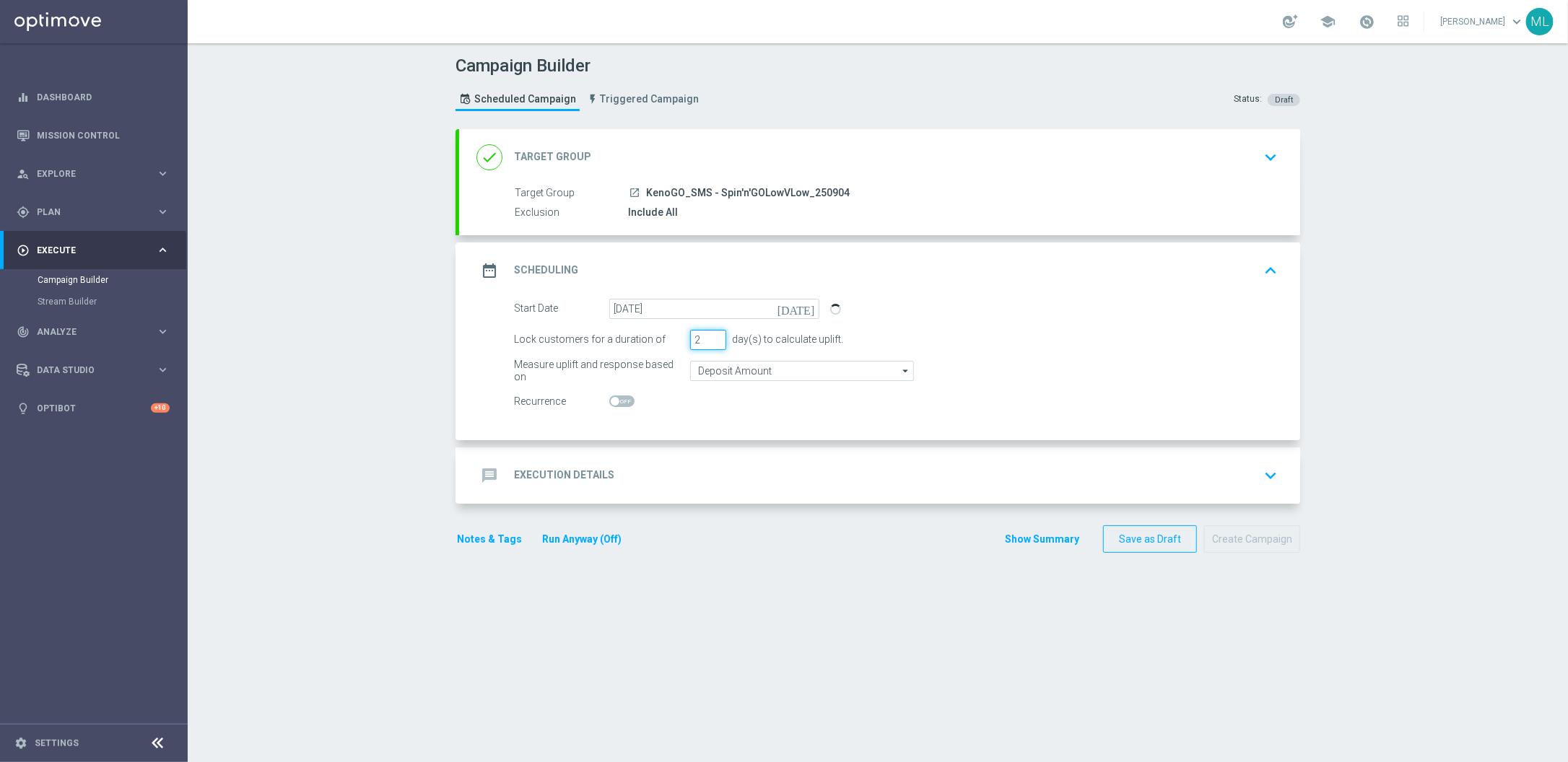
drag, startPoint x: 718, startPoint y: 337, endPoint x: 761, endPoint y: 374, distance: 56.7
type input "2"
click at [718, 337] on input "2" at bounding box center [708, 340] width 36 height 20
click at [892, 485] on div "message Execution Details keyboard_arrow_down" at bounding box center [880, 476] width 807 height 27
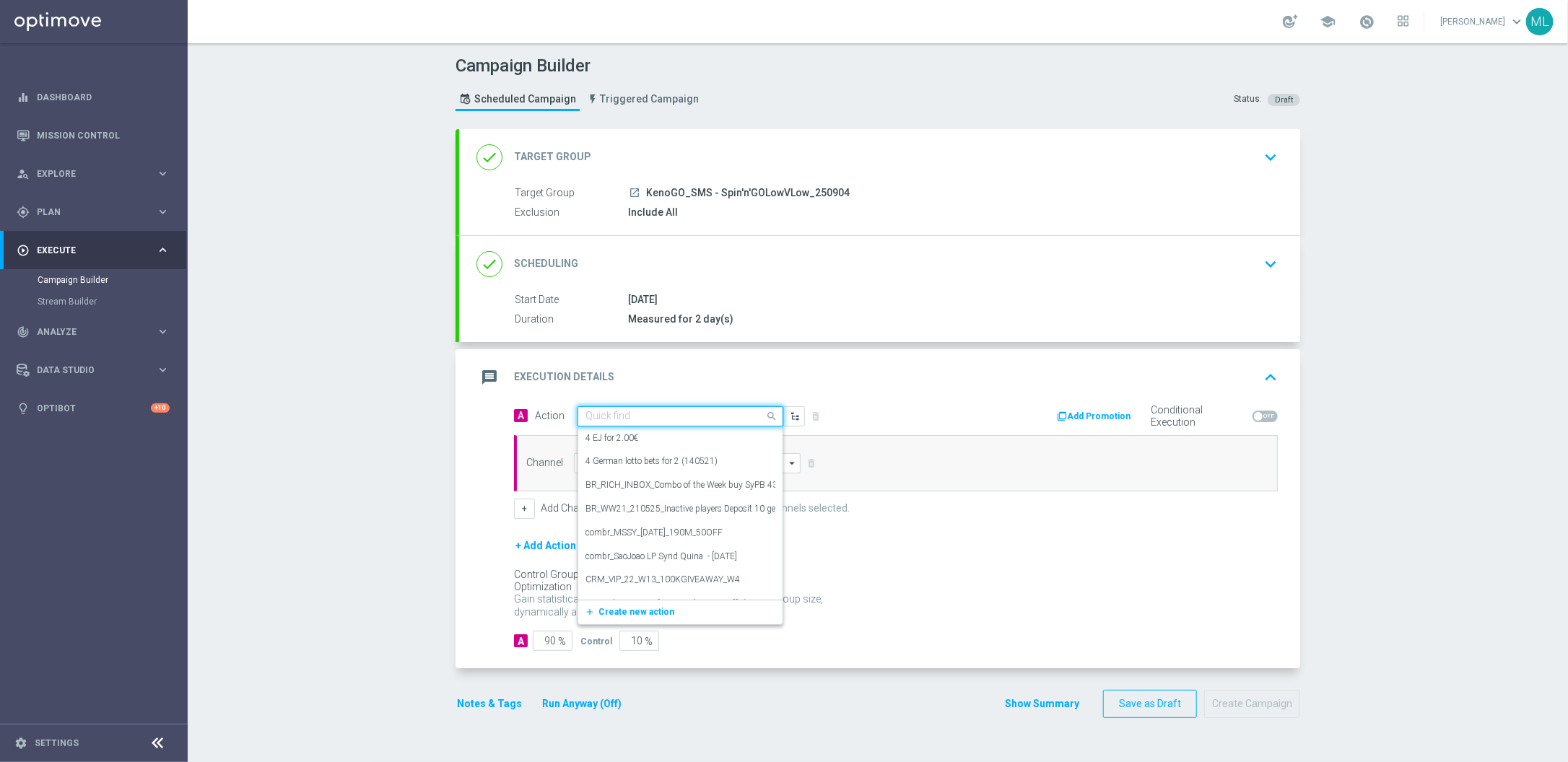
click at [666, 423] on div "Quick find" at bounding box center [680, 416] width 206 height 20
type input "Kenogo s"
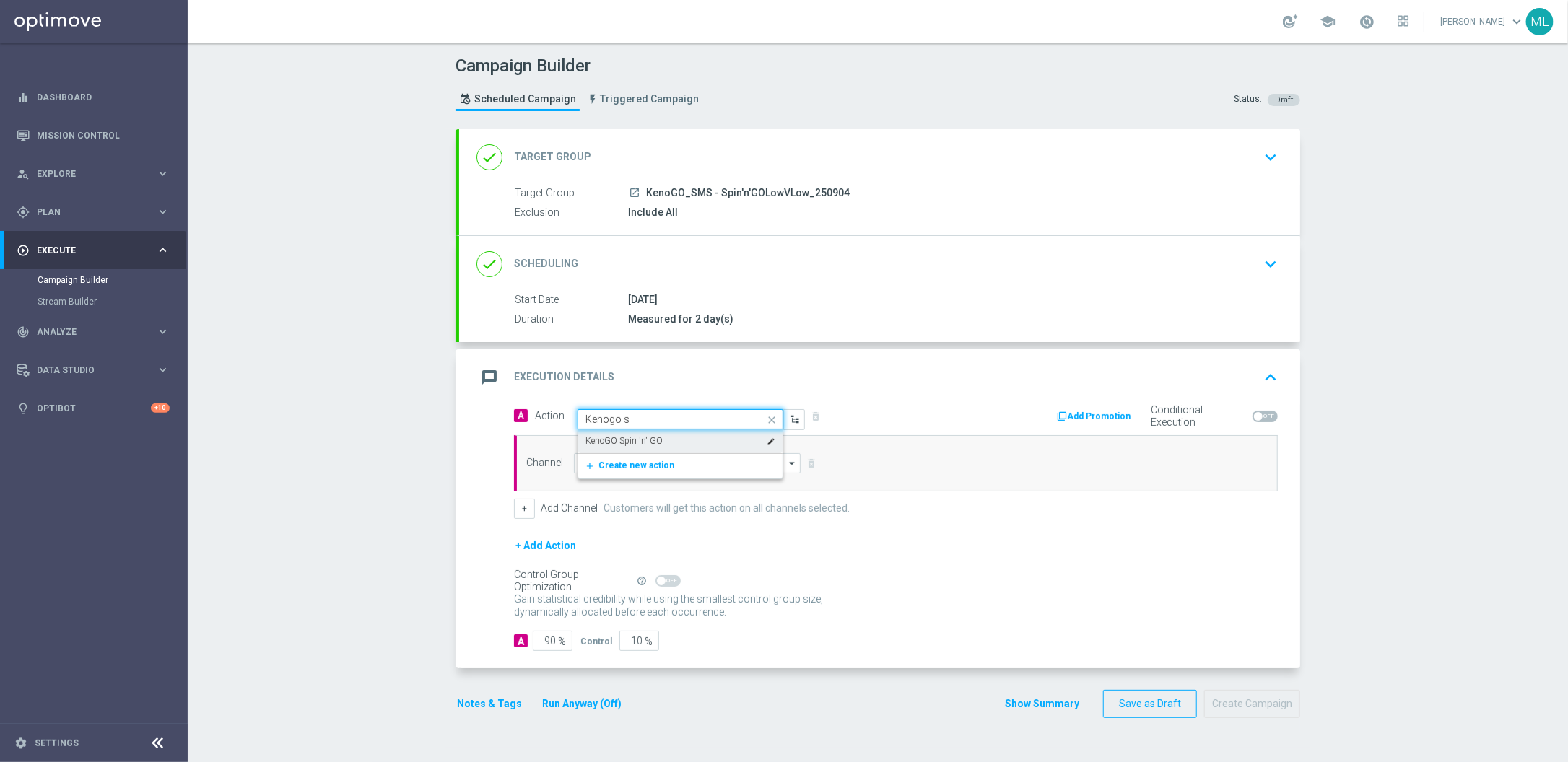
click at [679, 446] on div "KenoGO Spin 'n' GO edit" at bounding box center [680, 441] width 190 height 24
click at [661, 461] on input at bounding box center [687, 463] width 227 height 20
type input "b"
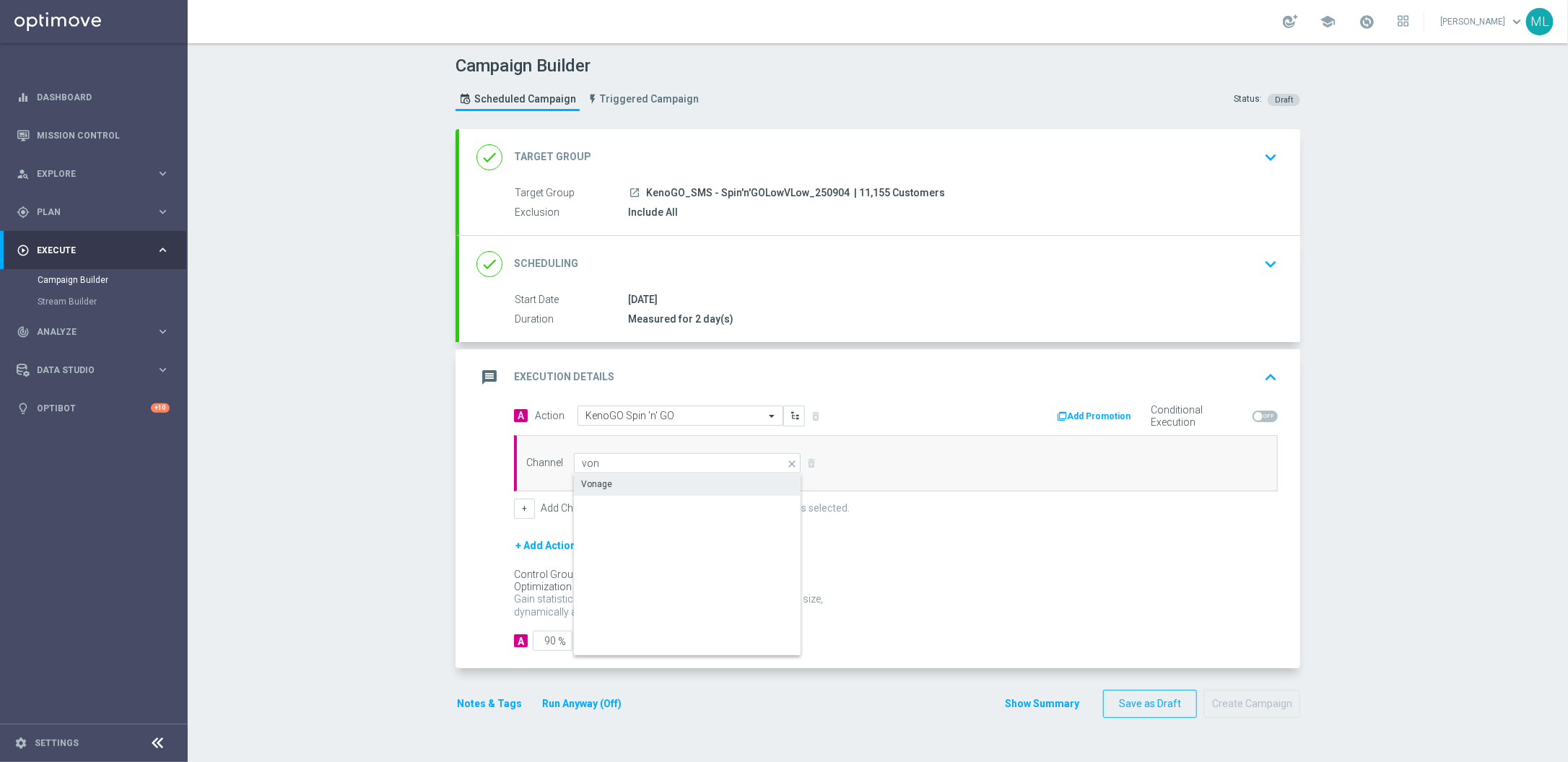
click at [662, 480] on div "Vonage" at bounding box center [687, 484] width 227 height 20
type input "Vonage"
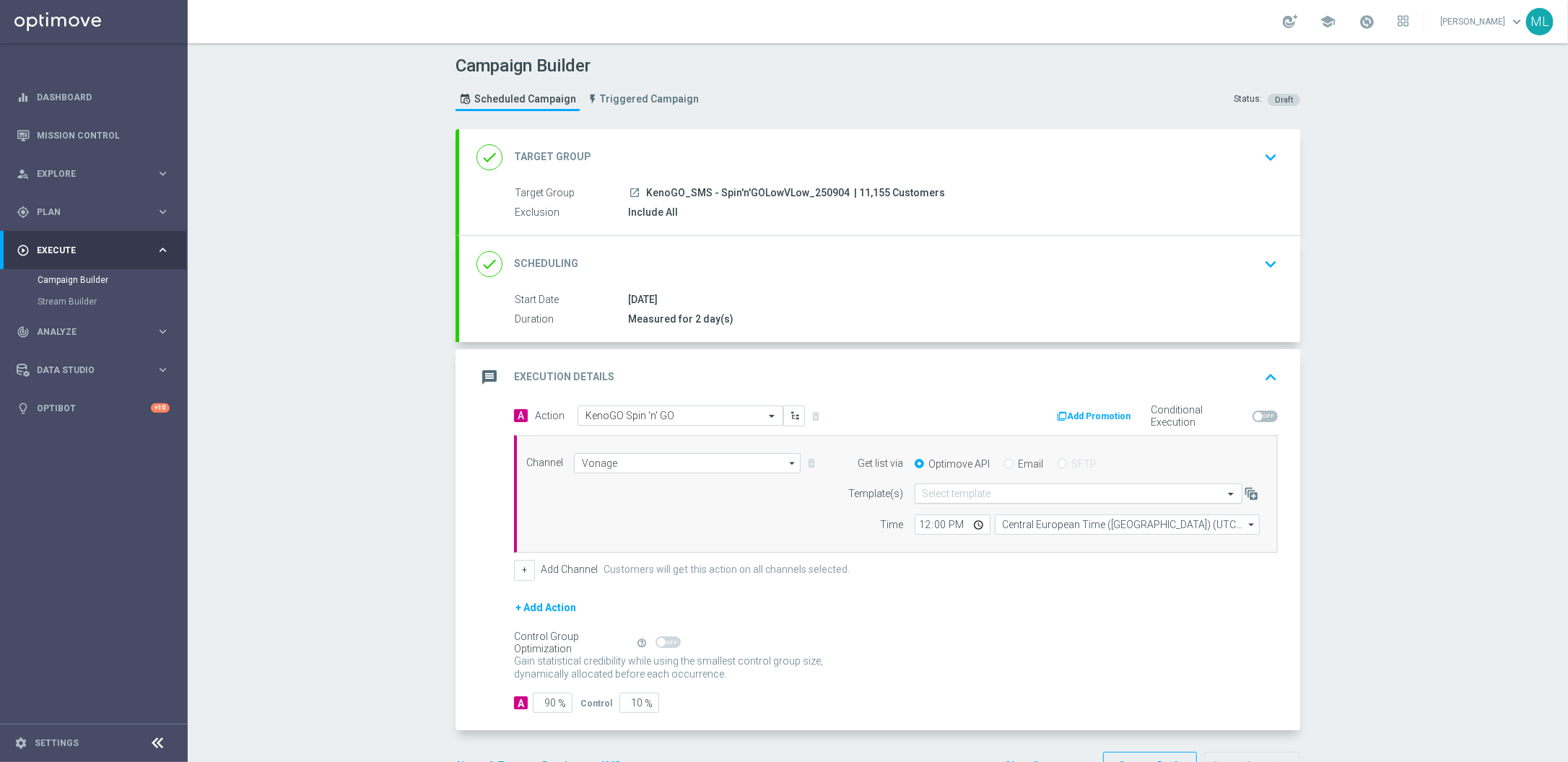
click at [1016, 500] on input "text" at bounding box center [1064, 494] width 283 height 12
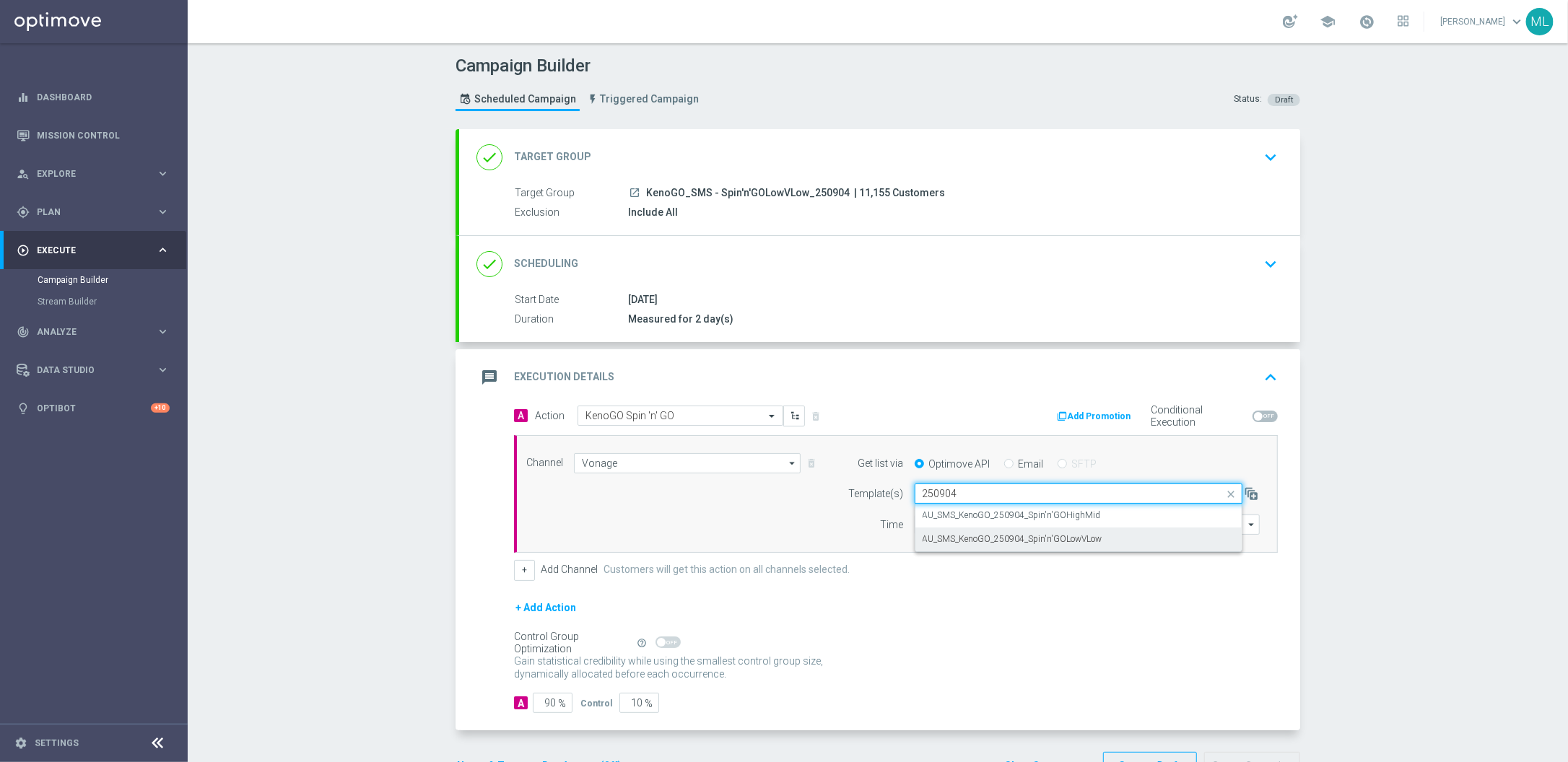
click at [1050, 544] on label "AU_SMS_KenoGO_250904_Spin'n'GOLowVLow" at bounding box center [1013, 539] width 180 height 12
type input "250904"
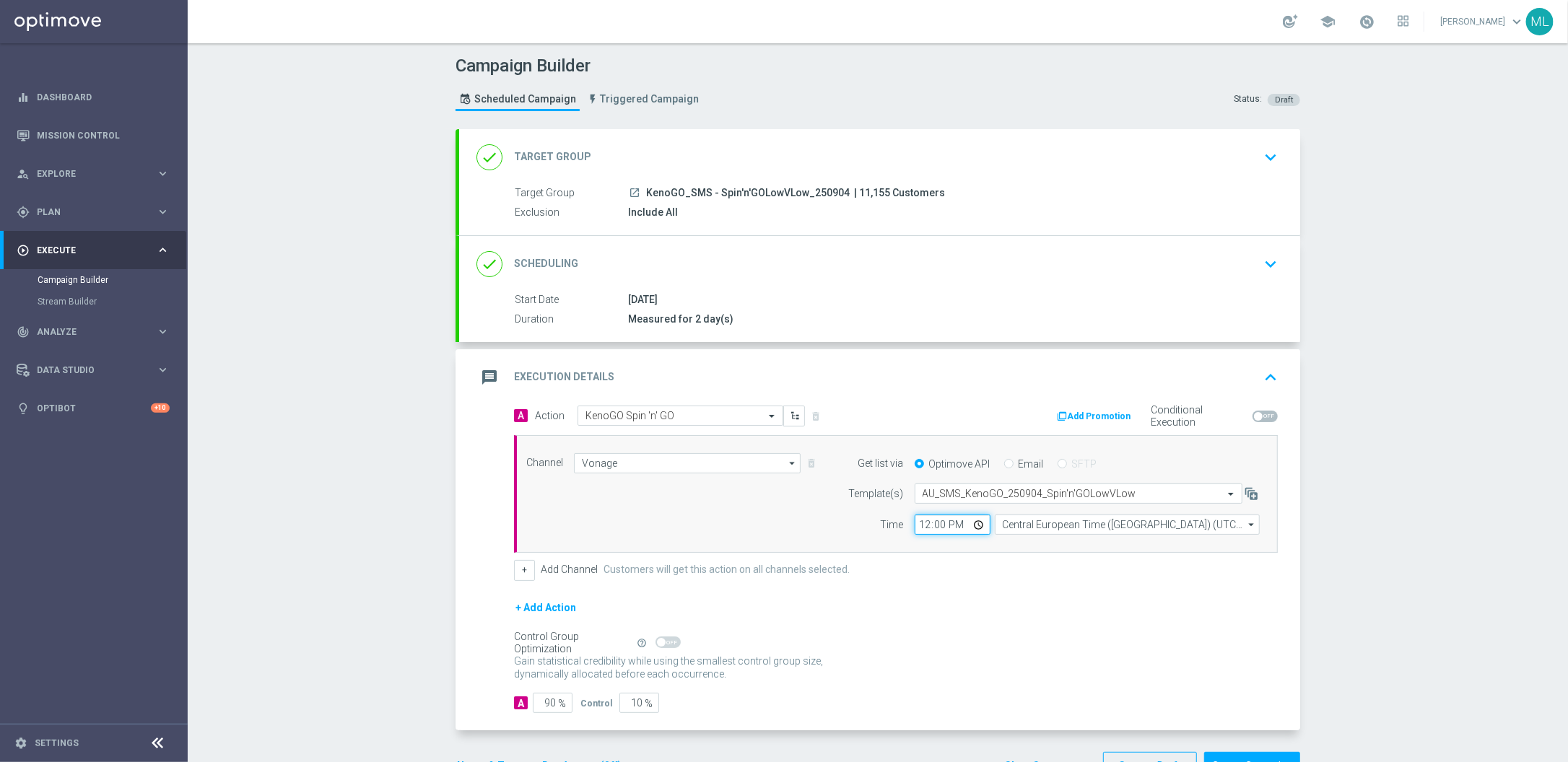
click at [927, 526] on input "12:00" at bounding box center [952, 524] width 76 height 20
type input "13:15"
click at [1085, 529] on input "Central European Time ([GEOGRAPHIC_DATA]) (UTC +02:00)" at bounding box center [1127, 524] width 265 height 20
click at [1099, 550] on div "Eastern Australia Time ([GEOGRAPHIC_DATA]) (UTC +10:00)" at bounding box center [1121, 546] width 237 height 13
type input "Eastern Australia Time ([GEOGRAPHIC_DATA]) (UTC +10:00)"
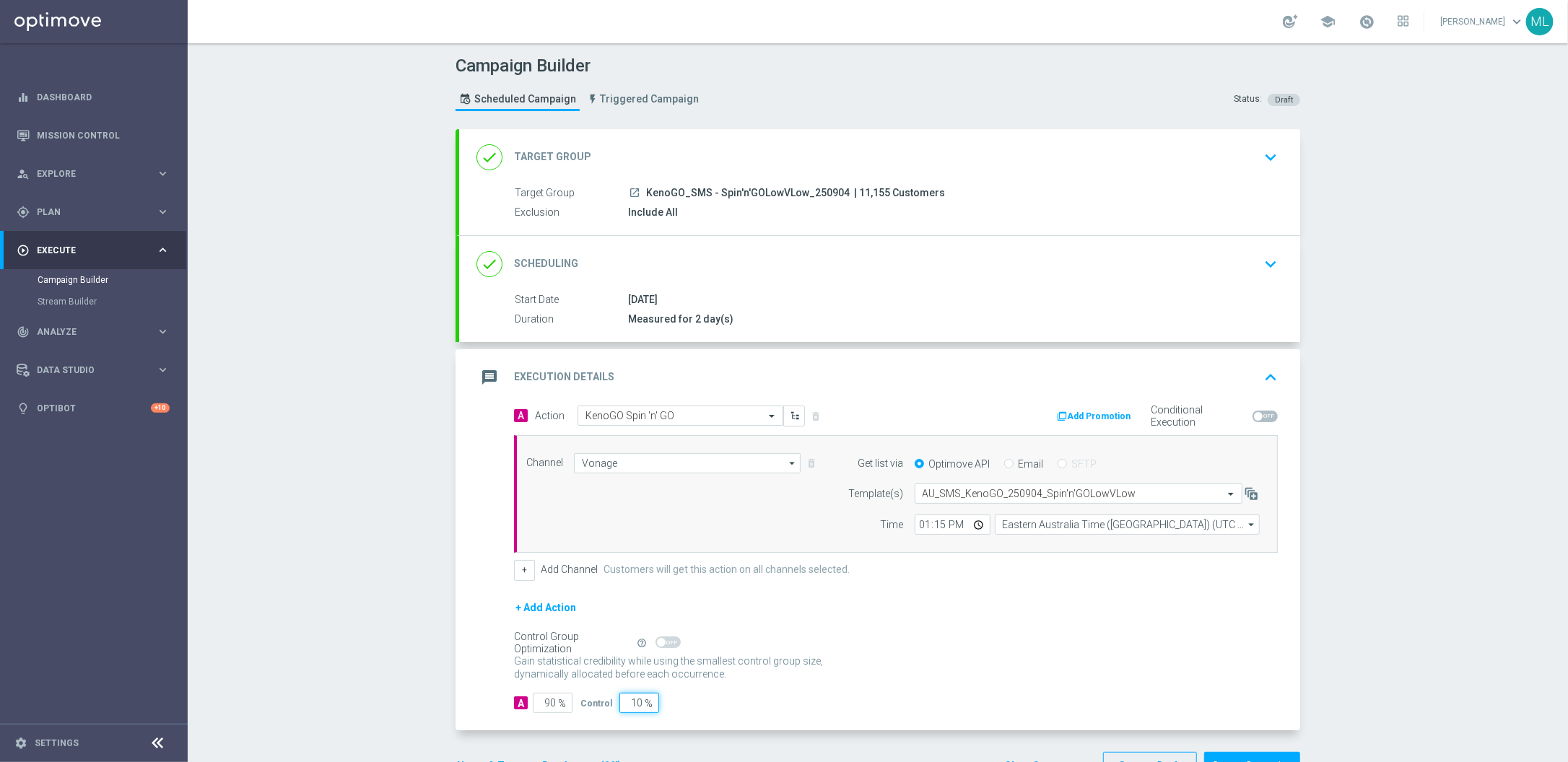
click at [634, 695] on input "10" at bounding box center [640, 702] width 40 height 20
type input "0"
type input "100"
type input "0"
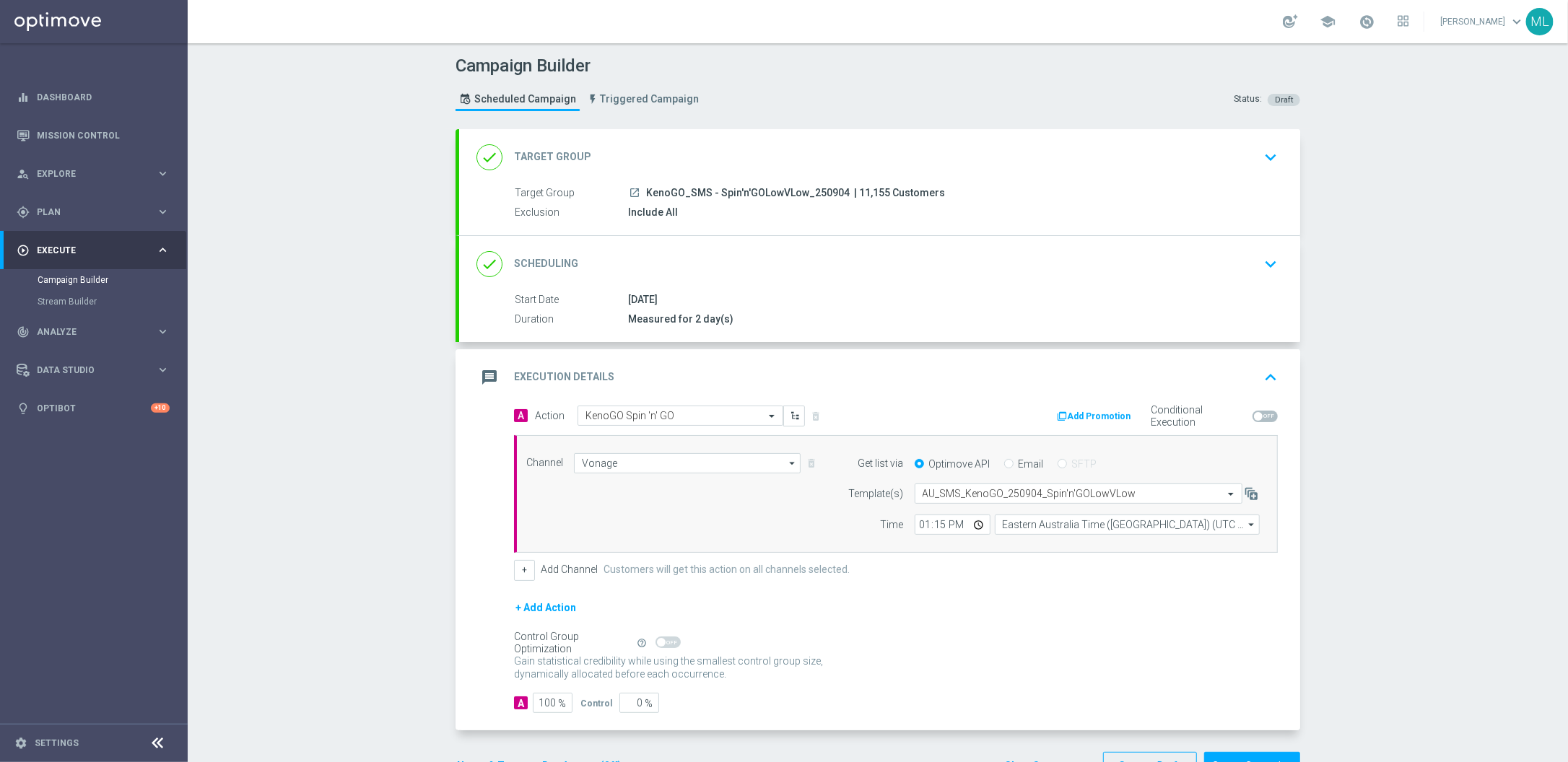
click at [796, 682] on div "Gain statistical credibility while using the smallest control group size, dynam…" at bounding box center [896, 669] width 764 height 35
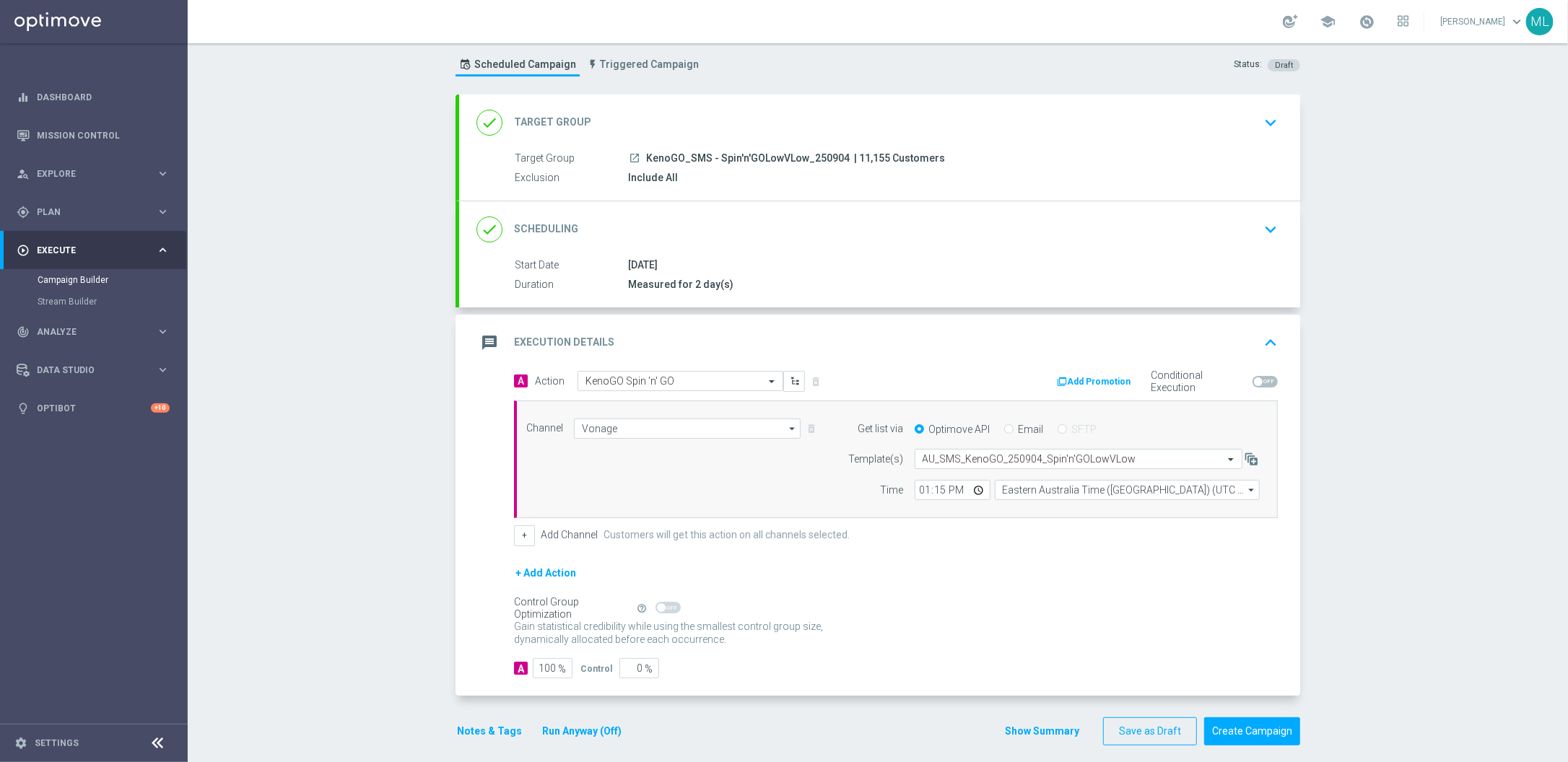
scroll to position [36, 0]
click at [599, 730] on button "Run Anyway (Off)" at bounding box center [582, 730] width 82 height 18
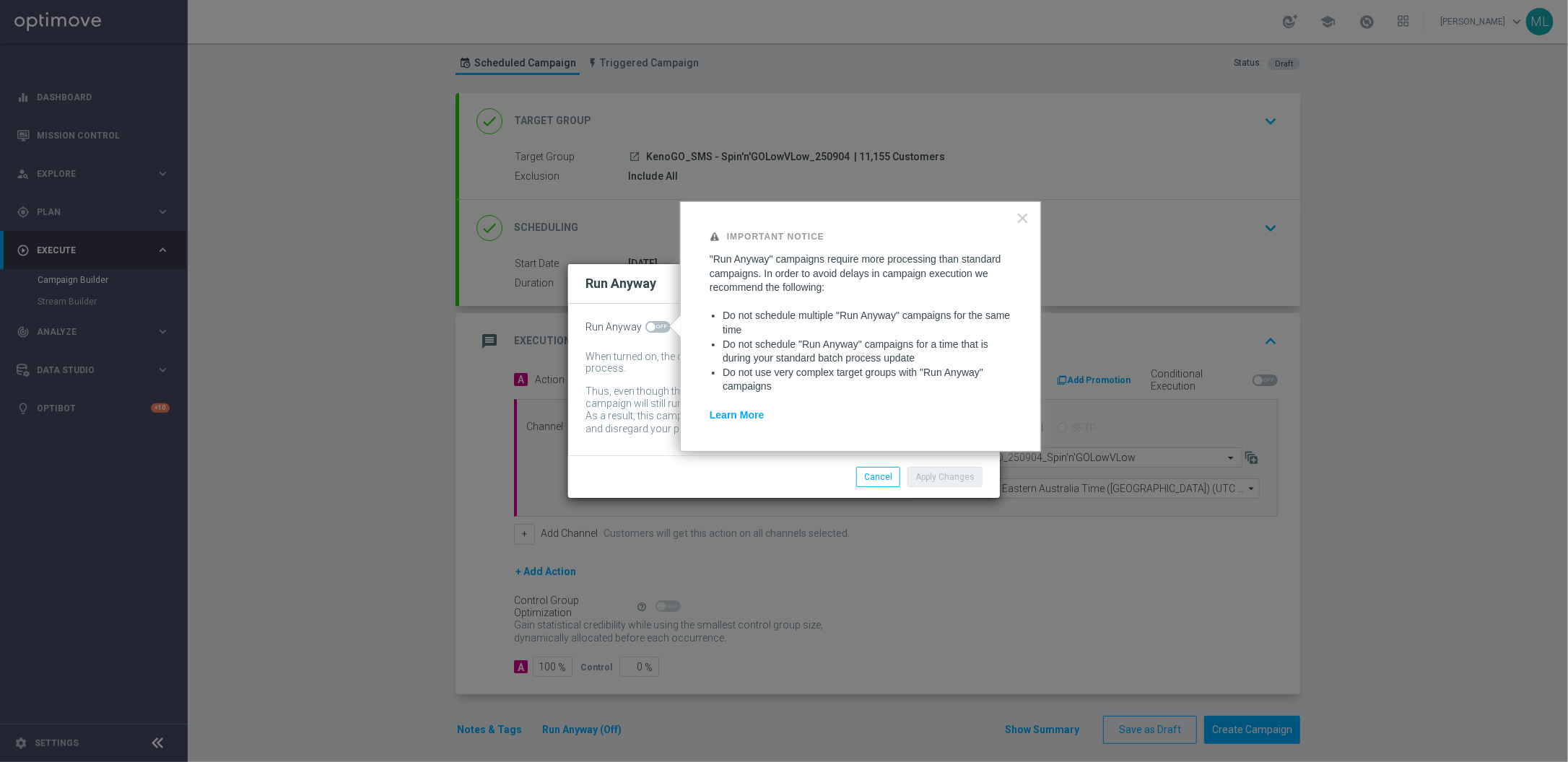
click at [653, 322] on span at bounding box center [658, 327] width 25 height 12
click at [653, 322] on input "checkbox" at bounding box center [658, 327] width 25 height 12
checkbox input "true"
click at [951, 472] on button "Apply Changes" at bounding box center [945, 476] width 75 height 20
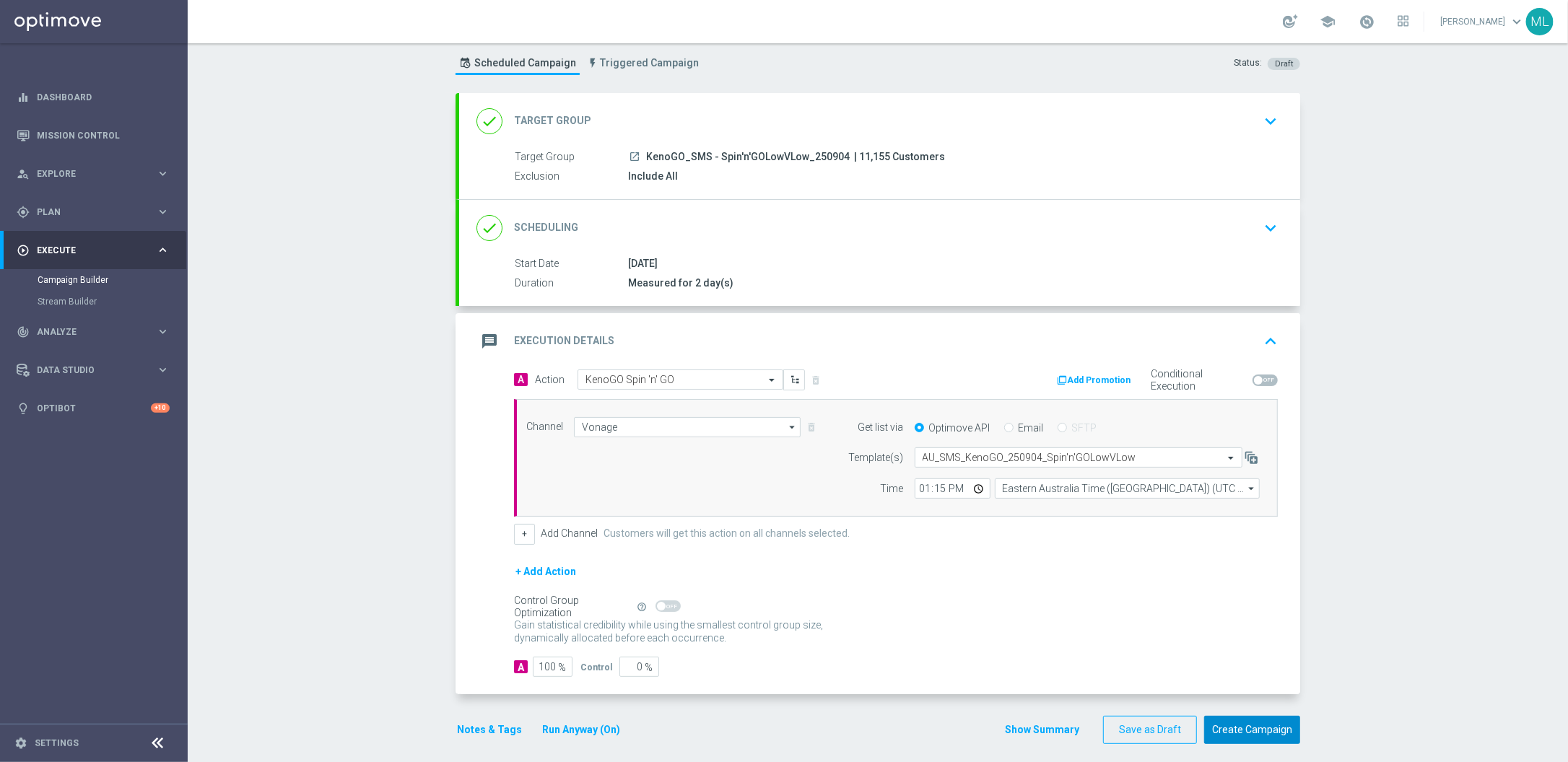
click at [1246, 726] on button "Create Campaign" at bounding box center [1252, 729] width 96 height 28
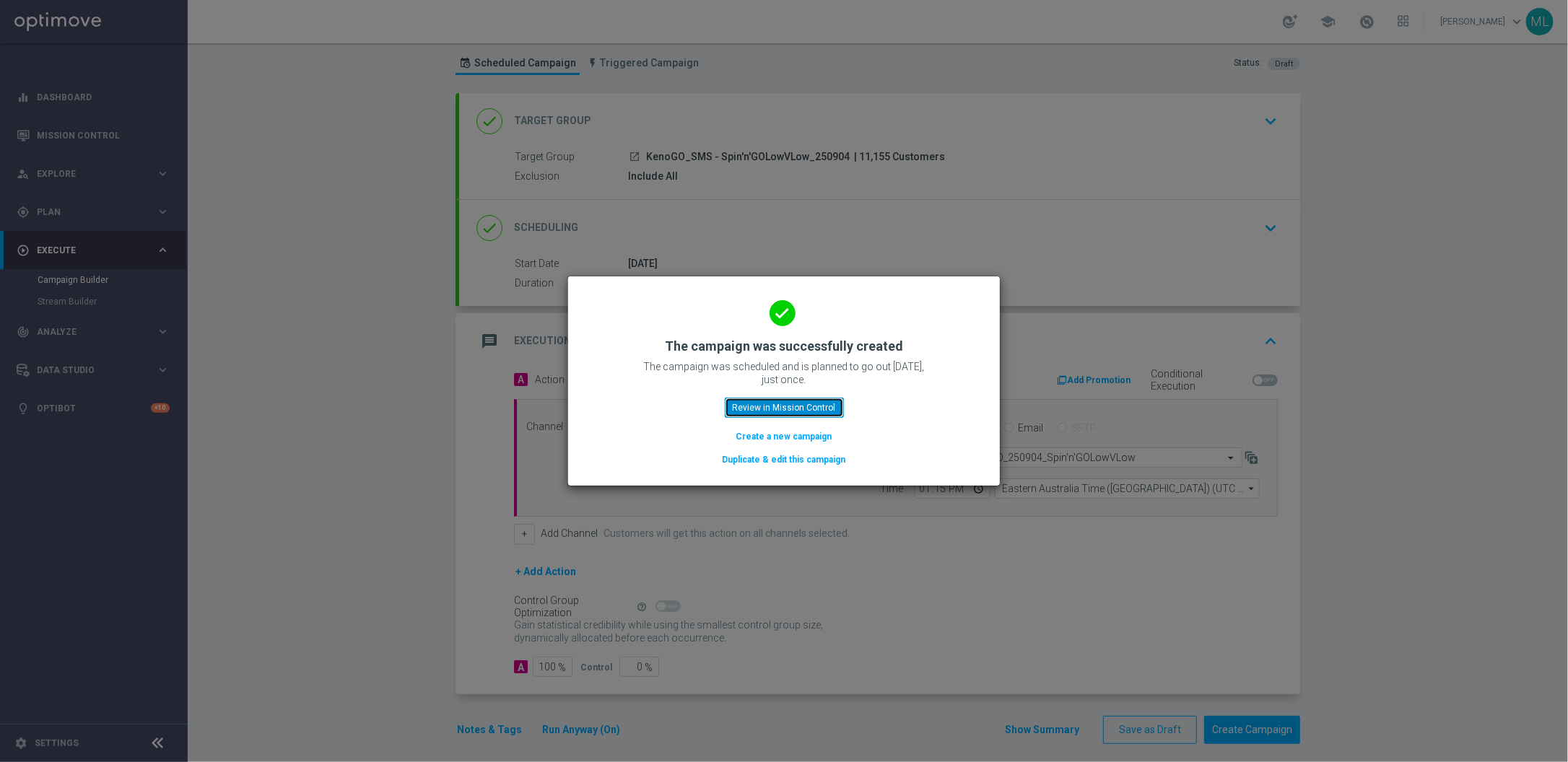
click at [780, 406] on button "Review in Mission Control" at bounding box center [784, 407] width 119 height 20
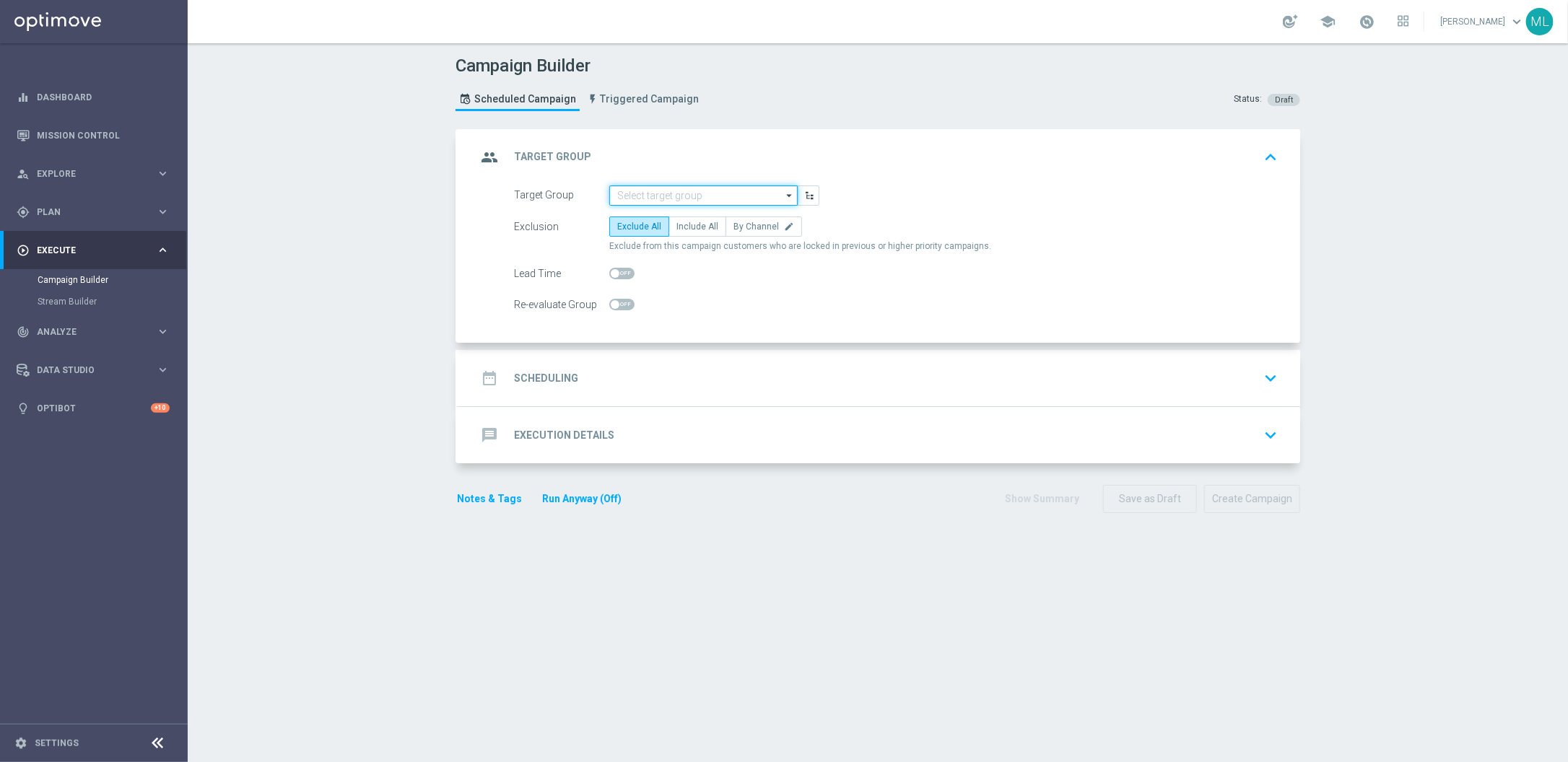
click at [731, 185] on input at bounding box center [703, 195] width 189 height 20
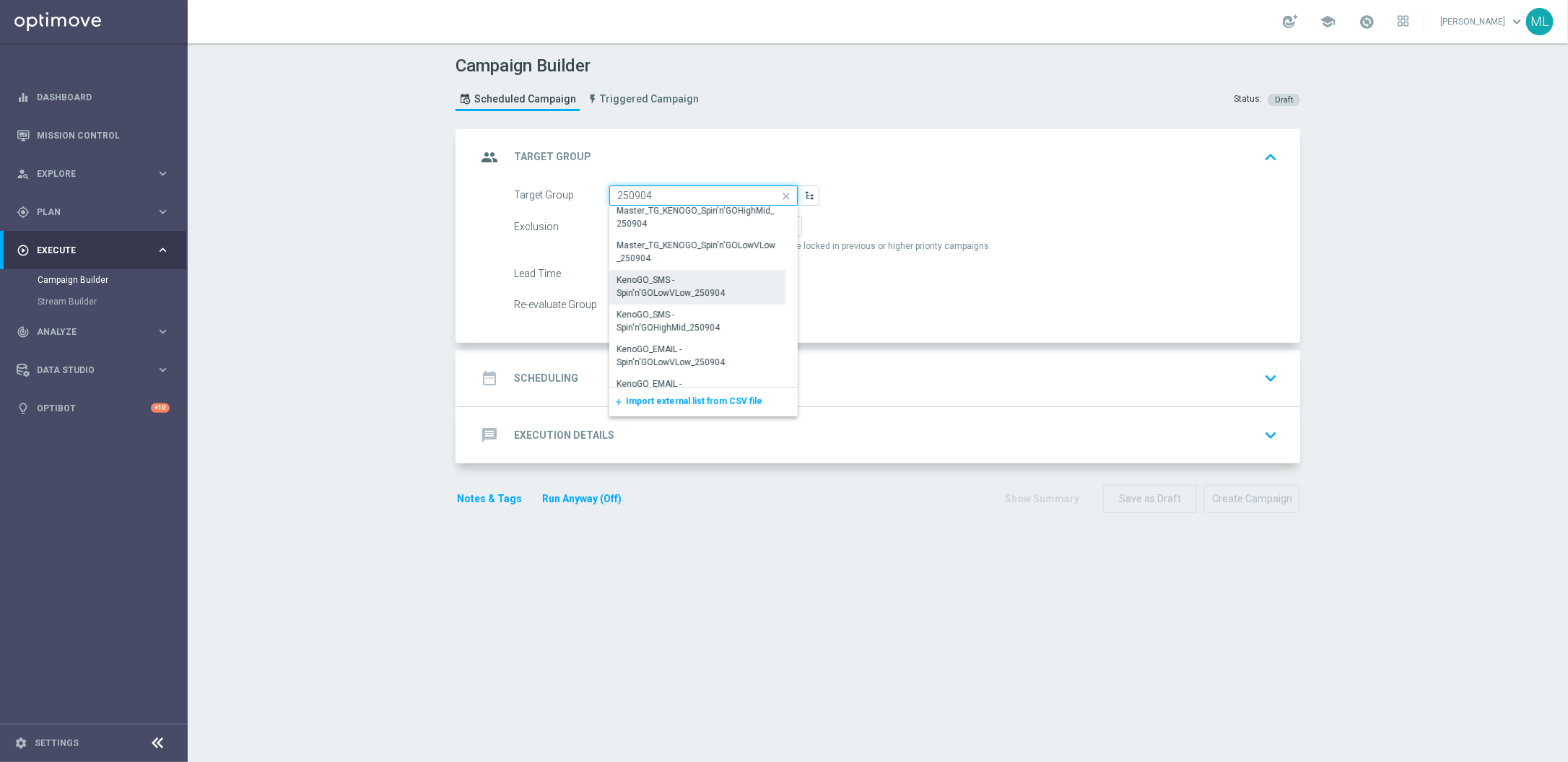
scroll to position [27, 0]
click at [726, 294] on div "KenoGO_SMS - Spin'n'GOHighMid_250904" at bounding box center [697, 301] width 160 height 26
type input "KenoGO_SMS - Spin'n'GOHighMid_250904"
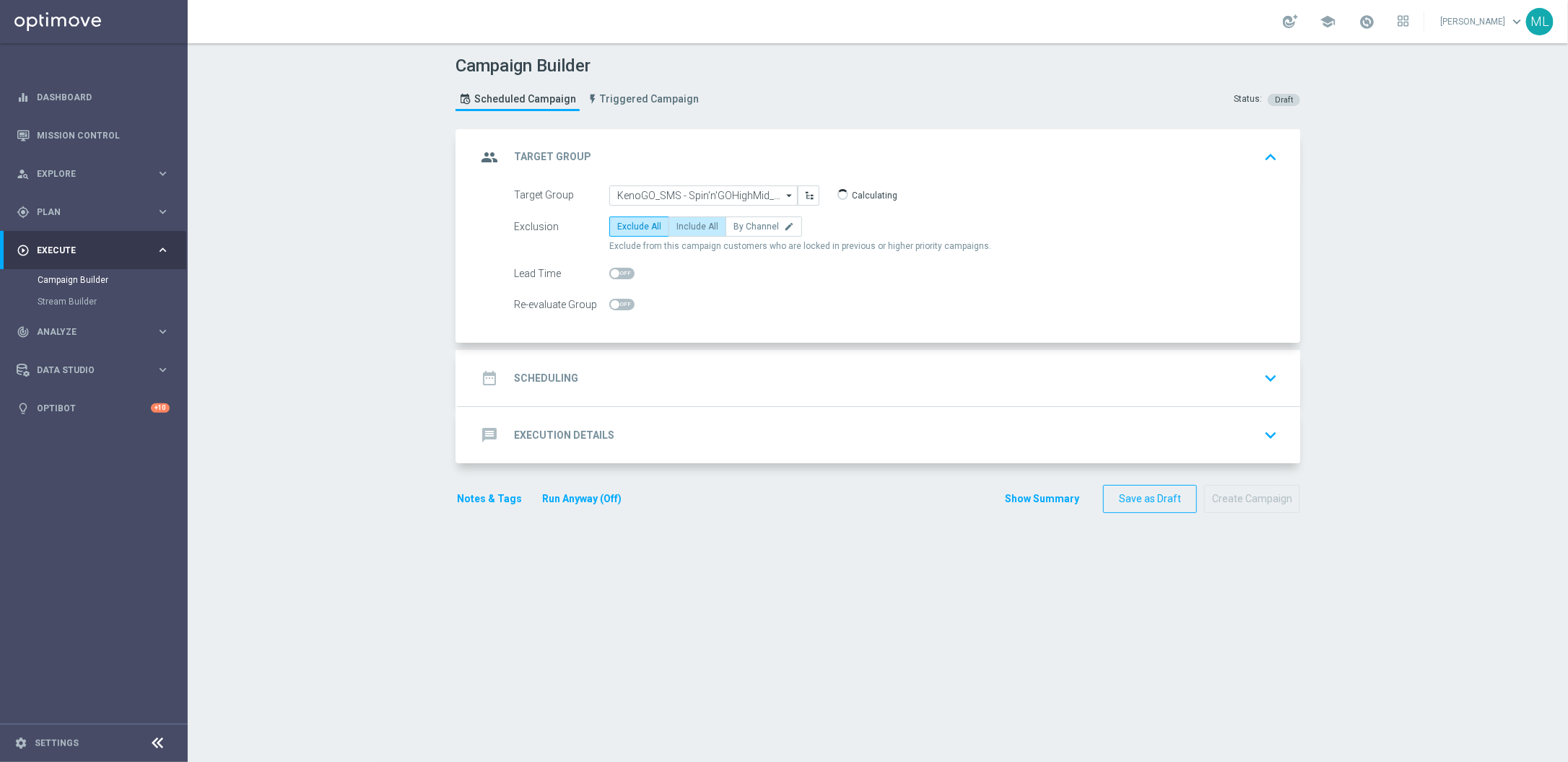
click at [695, 223] on span "Include All" at bounding box center [697, 227] width 42 height 10
click at [686, 224] on input "Include All" at bounding box center [681, 229] width 10 height 10
radio input "true"
click at [1259, 373] on button "keyboard_arrow_down" at bounding box center [1270, 378] width 25 height 27
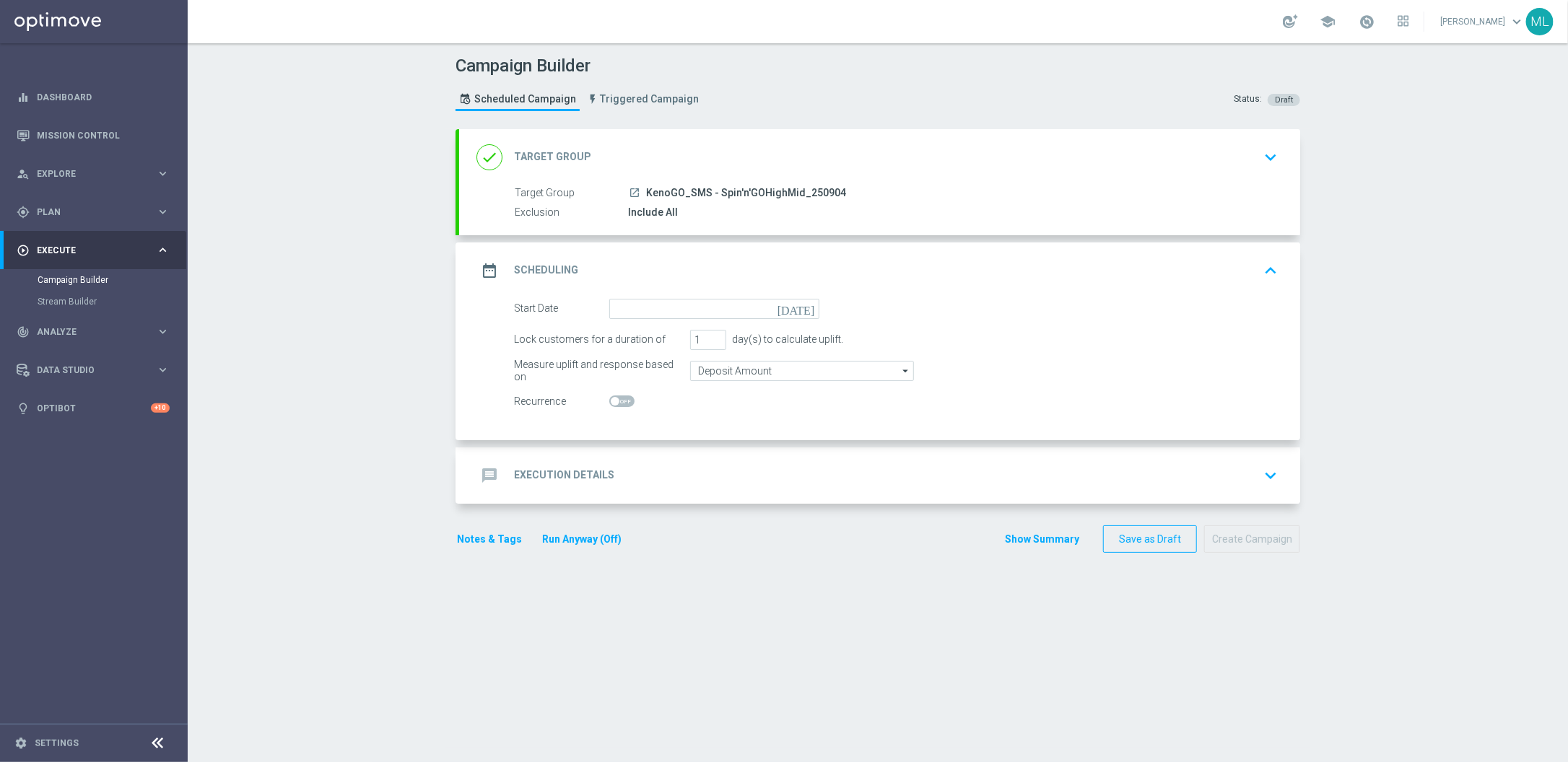
click at [810, 309] on icon "[DATE]" at bounding box center [800, 307] width 43 height 16
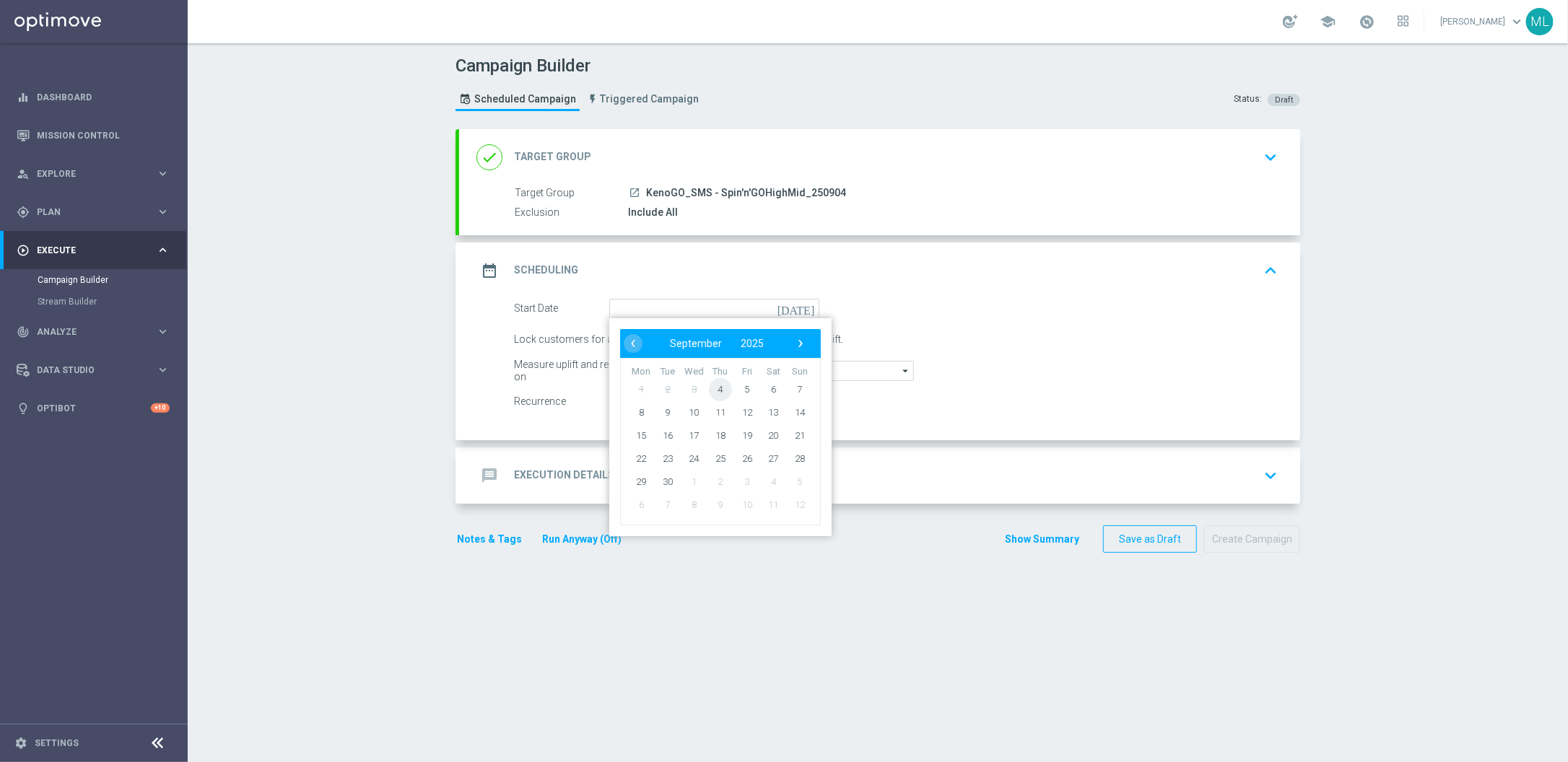
click at [727, 385] on span "4" at bounding box center [720, 389] width 23 height 23
type input "04 Sep 2025"
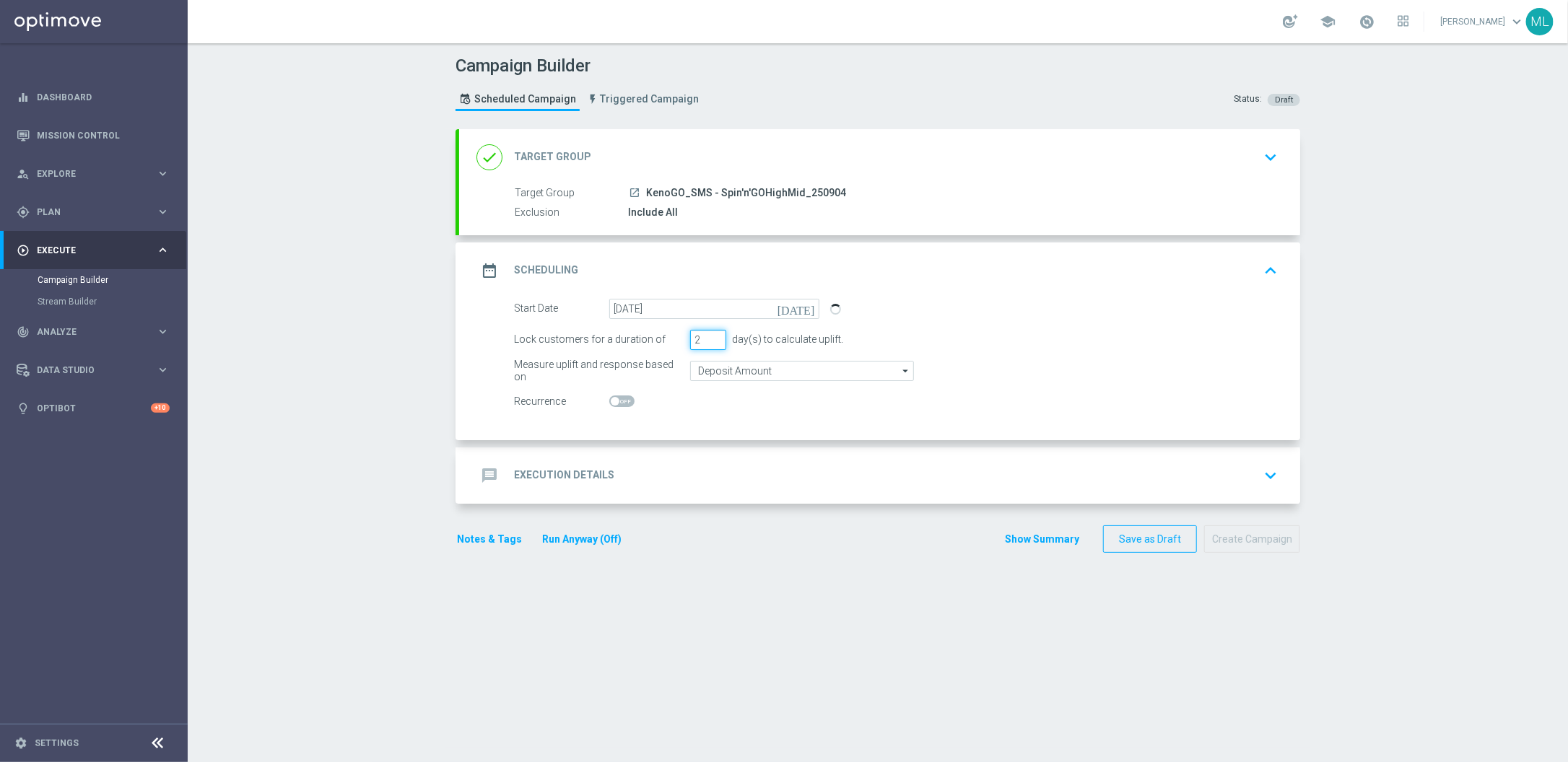
drag, startPoint x: 719, startPoint y: 336, endPoint x: 749, endPoint y: 352, distance: 34.0
type input "2"
click at [720, 335] on input "2" at bounding box center [708, 340] width 36 height 20
click at [1154, 486] on div "message Execution Details keyboard_arrow_down" at bounding box center [880, 476] width 807 height 27
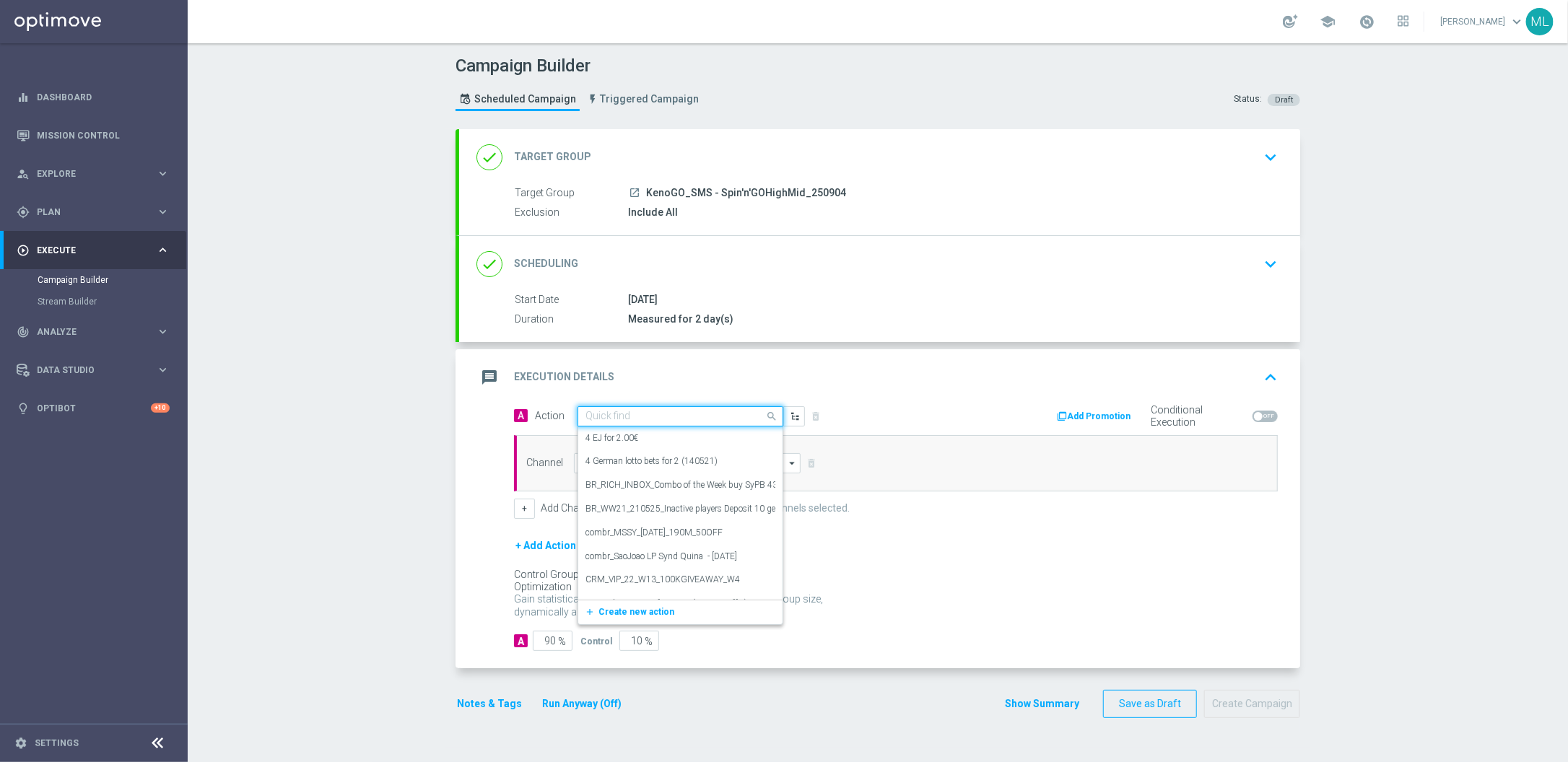
click at [689, 421] on input "text" at bounding box center [666, 416] width 161 height 12
type input "KenoGO sp"
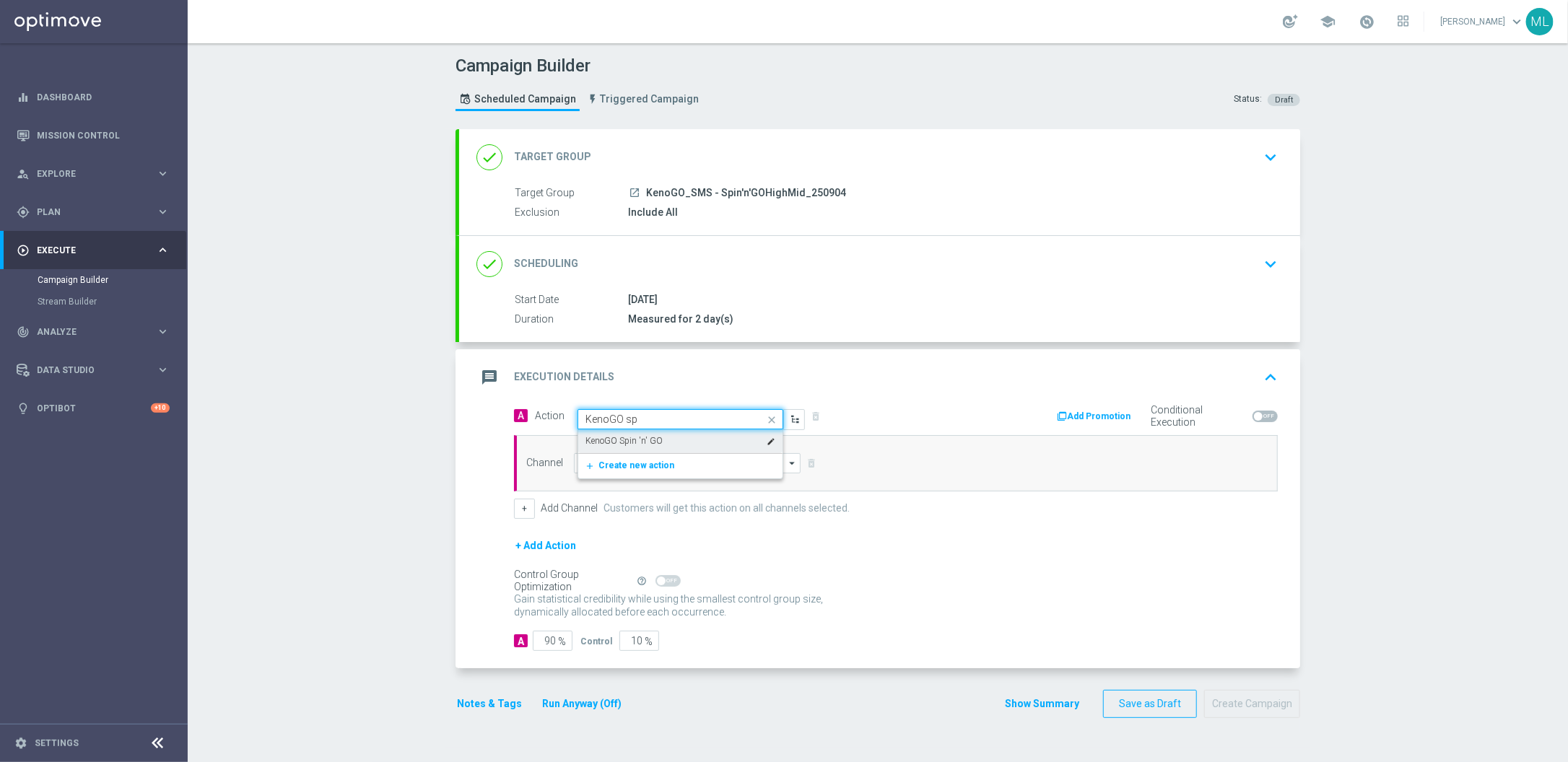
click at [688, 448] on div "KenoGO Spin 'n' GO edit" at bounding box center [680, 441] width 190 height 24
click at [653, 457] on input at bounding box center [687, 463] width 227 height 20
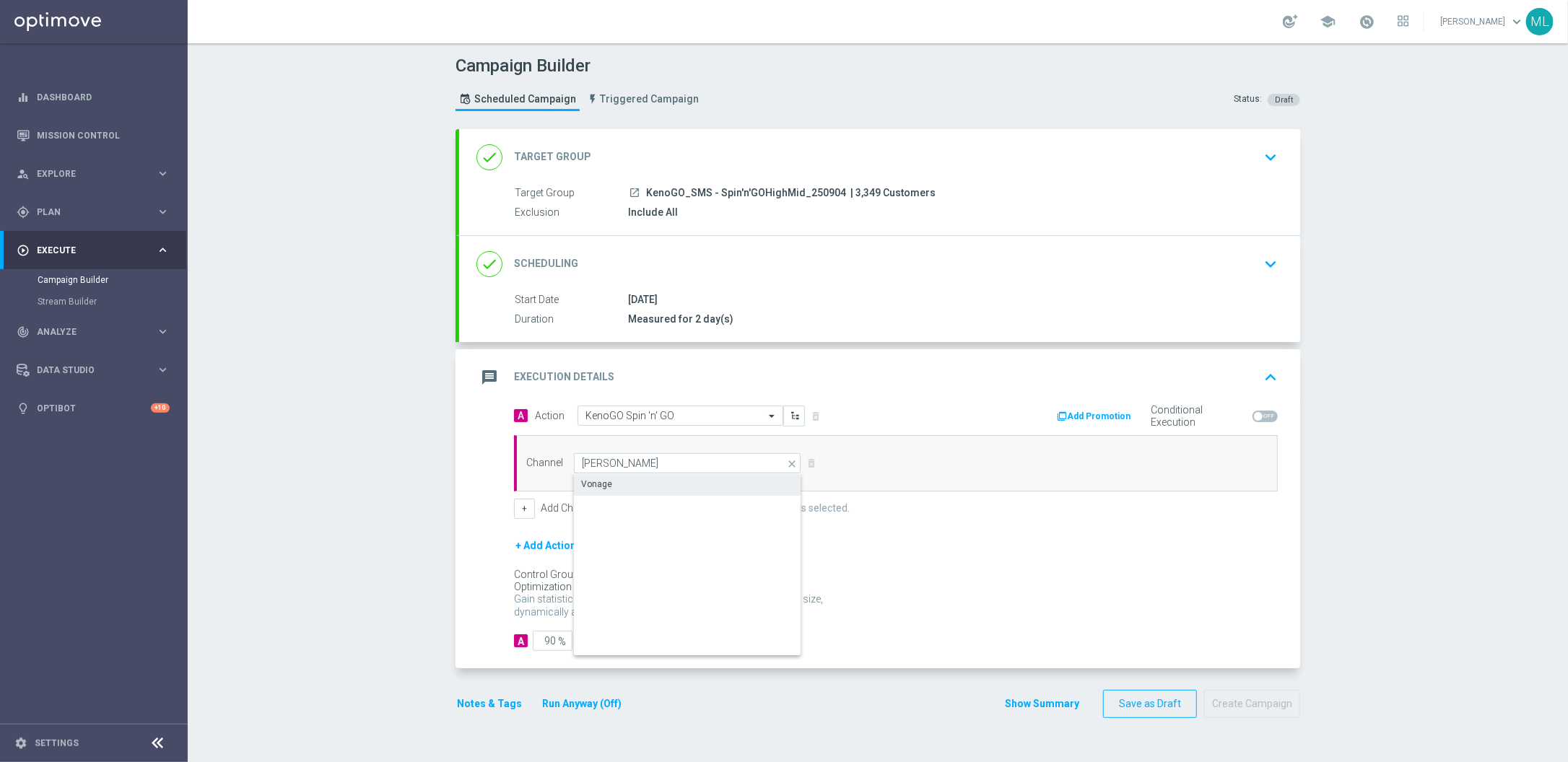
click at [653, 480] on div "Vonage" at bounding box center [687, 484] width 227 height 20
type input "Vonage"
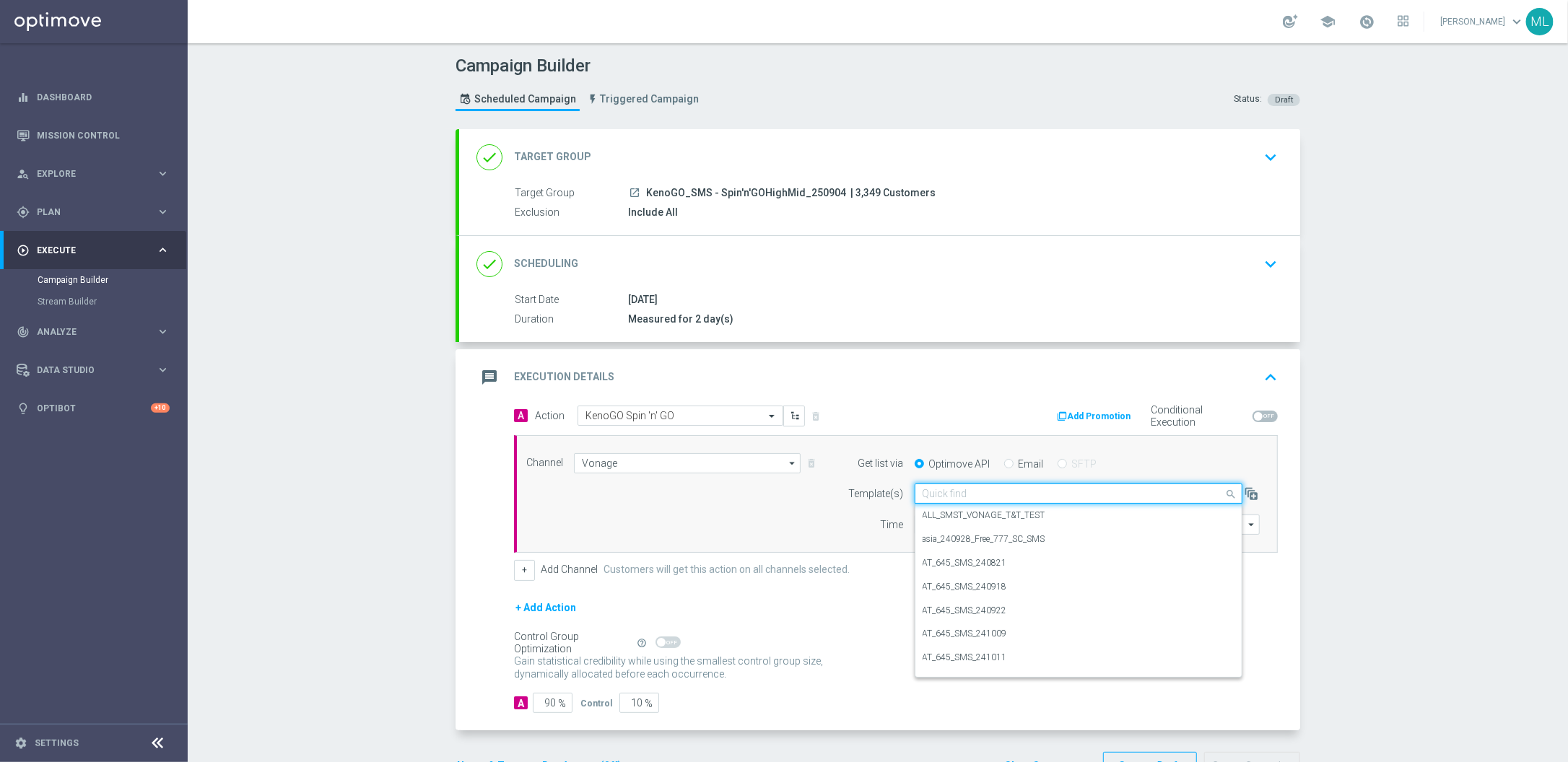
click at [1005, 492] on input "text" at bounding box center [1064, 494] width 283 height 12
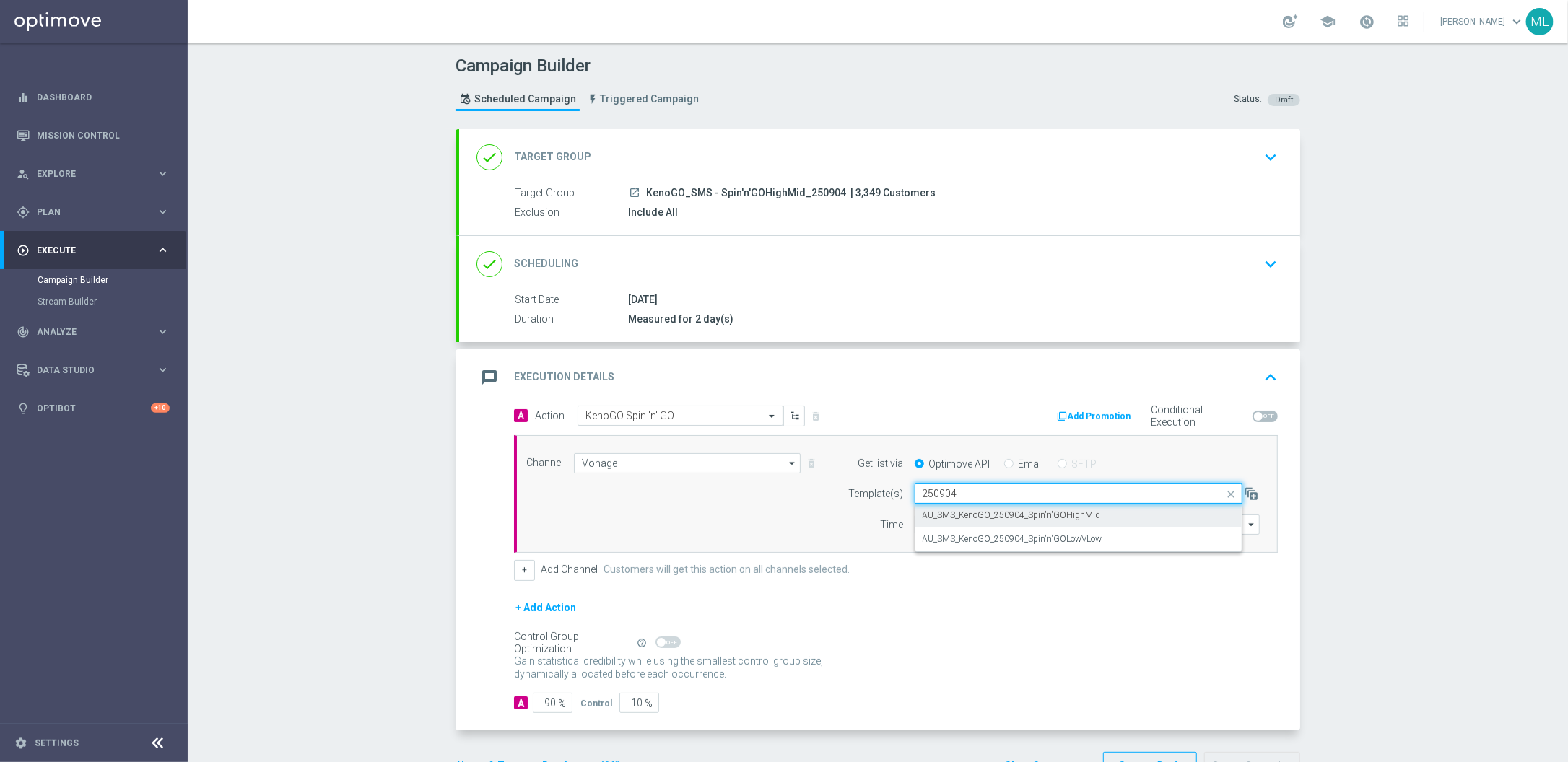
click at [1068, 517] on label "AU_SMS_KenoGO_250904_Spin'n'GOHighMid" at bounding box center [1012, 515] width 178 height 12
type input "250904"
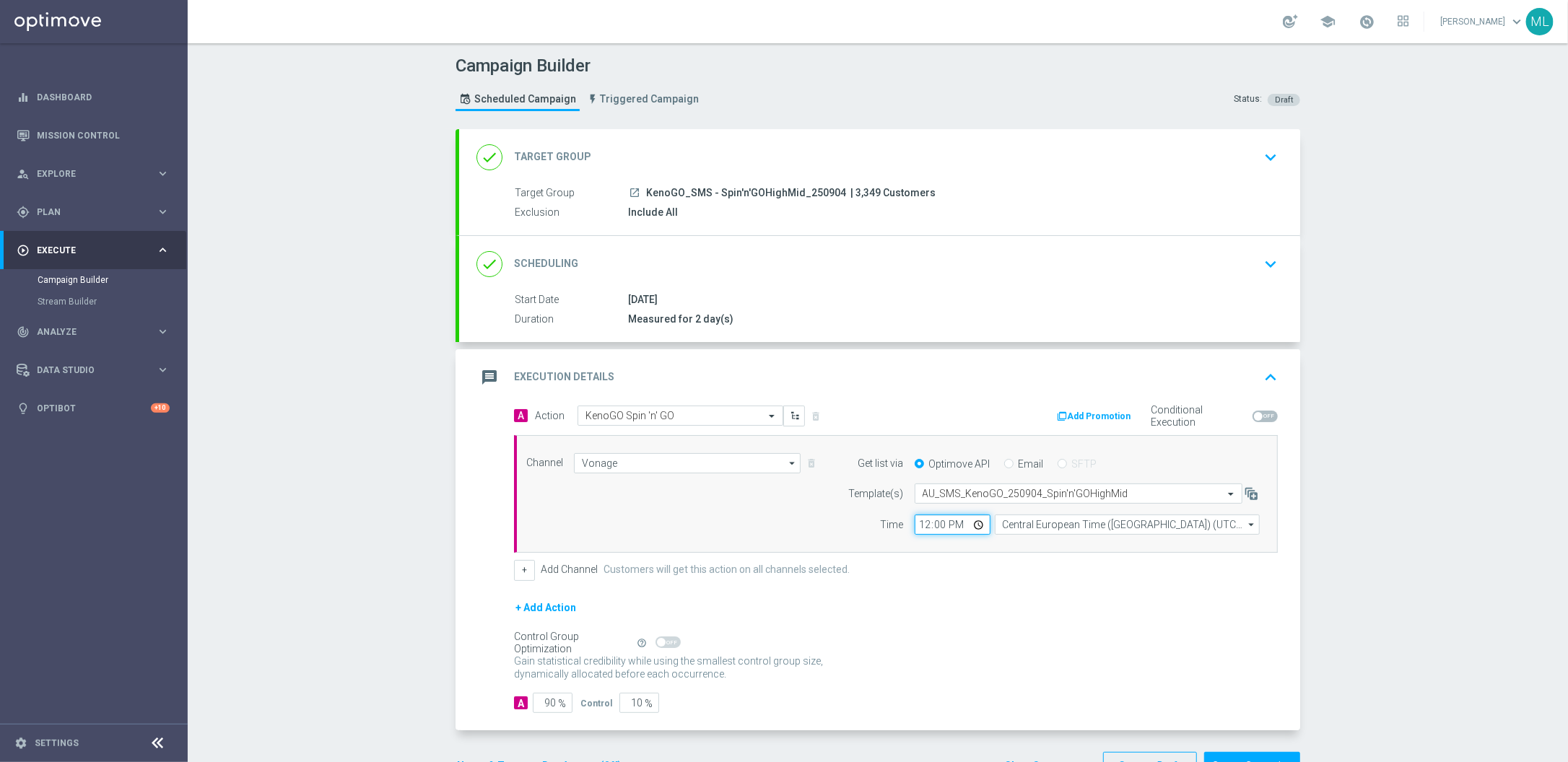
click at [931, 525] on input "12:00" at bounding box center [952, 524] width 76 height 20
type input "13:15"
click at [1049, 530] on input "Central European Time (Budapest) (UTC +02:00)" at bounding box center [1127, 524] width 265 height 20
click at [1058, 541] on div "Eastern Australia Time (Sydney) (UTC +10:00)" at bounding box center [1121, 546] width 237 height 13
type input "Eastern Australia Time (Sydney) (UTC +10:00)"
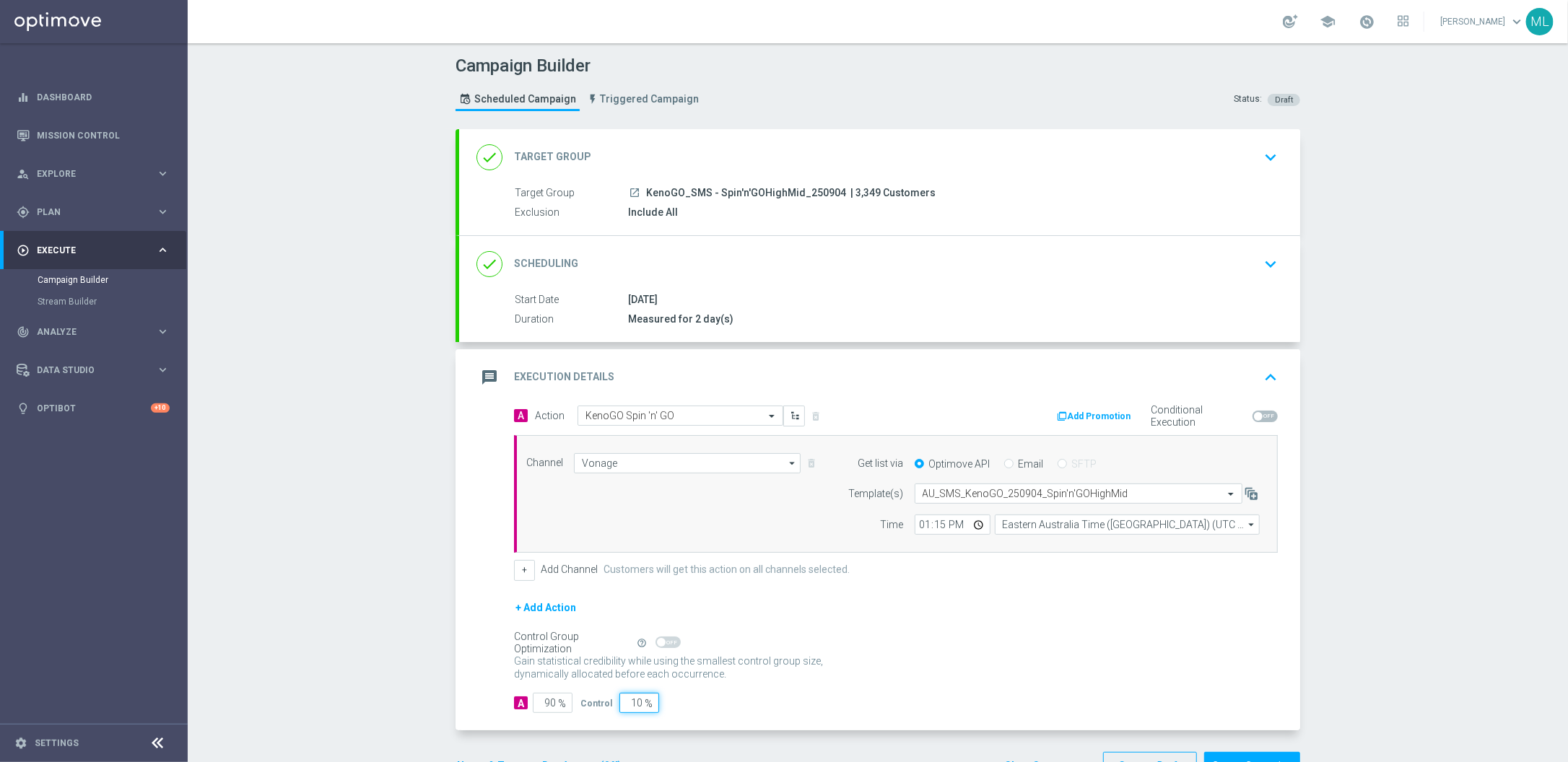
drag, startPoint x: 639, startPoint y: 699, endPoint x: 621, endPoint y: 699, distance: 18.0
click at [621, 699] on input "10" at bounding box center [640, 702] width 40 height 20
click at [629, 701] on input "10" at bounding box center [640, 702] width 40 height 20
type input "0"
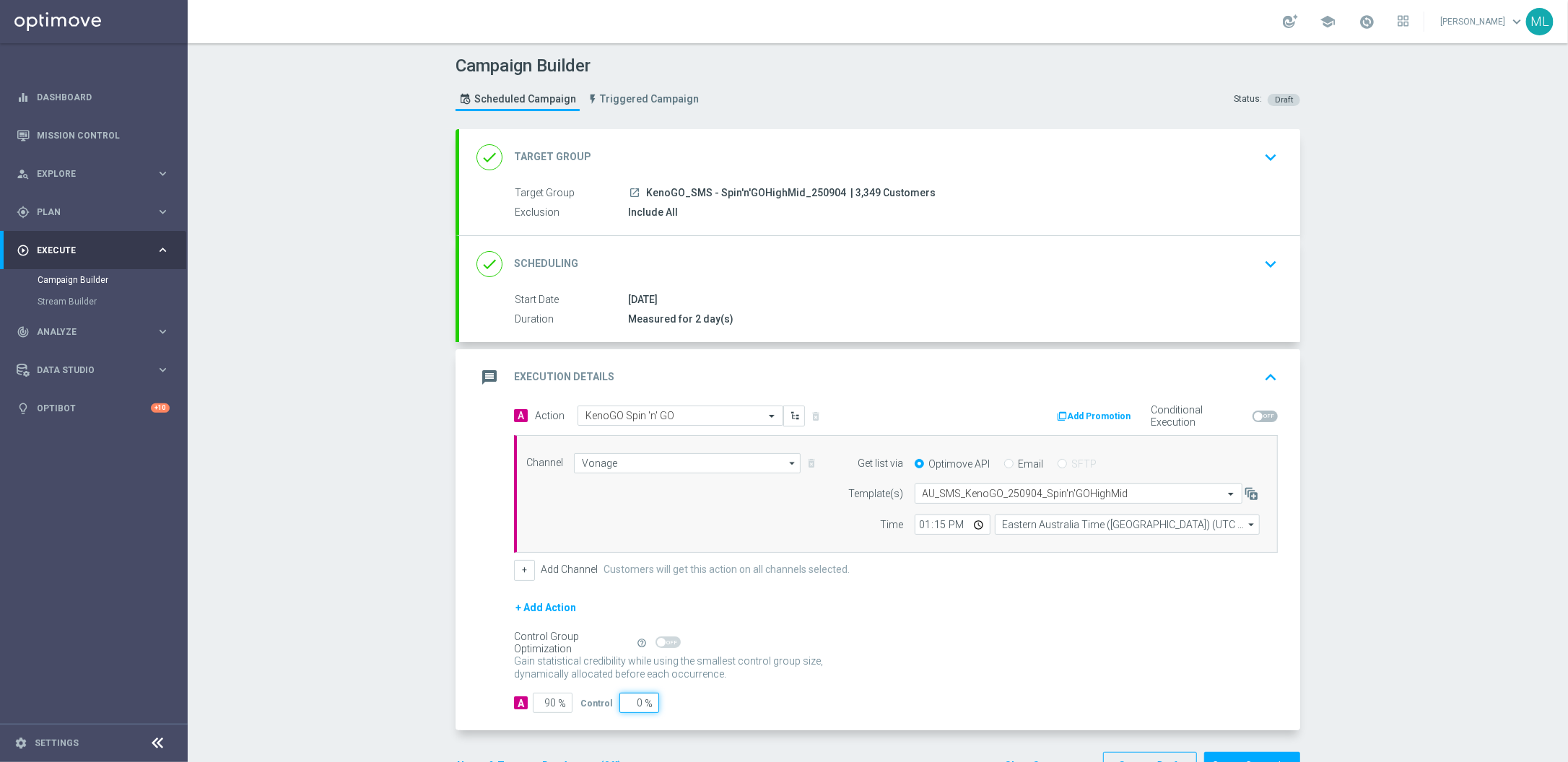
type input "100"
type input "0"
click at [754, 702] on div "A 100 % Control 0 %" at bounding box center [896, 702] width 764 height 20
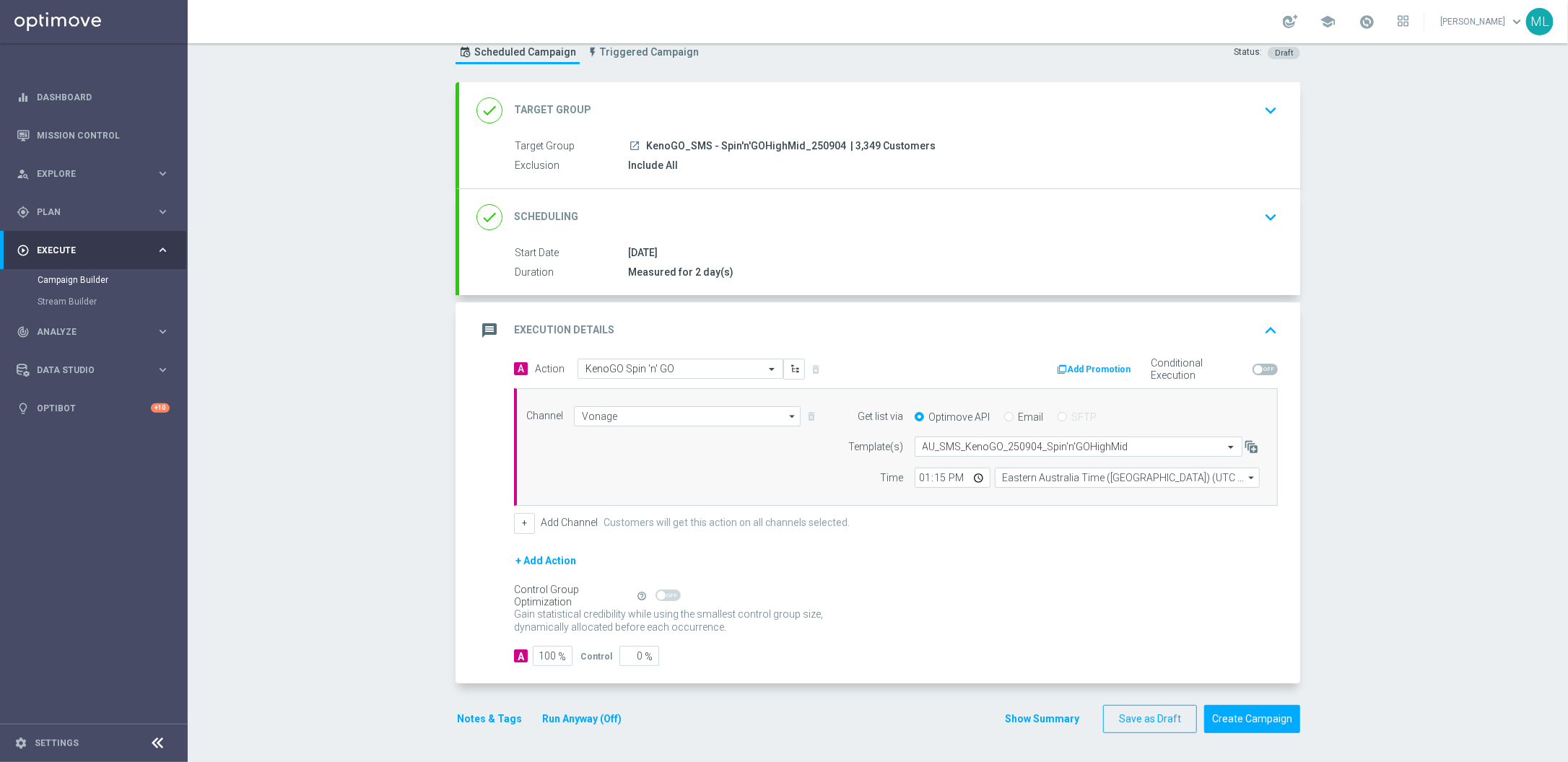
click at [617, 710] on button "Run Anyway (Off)" at bounding box center [582, 719] width 82 height 18
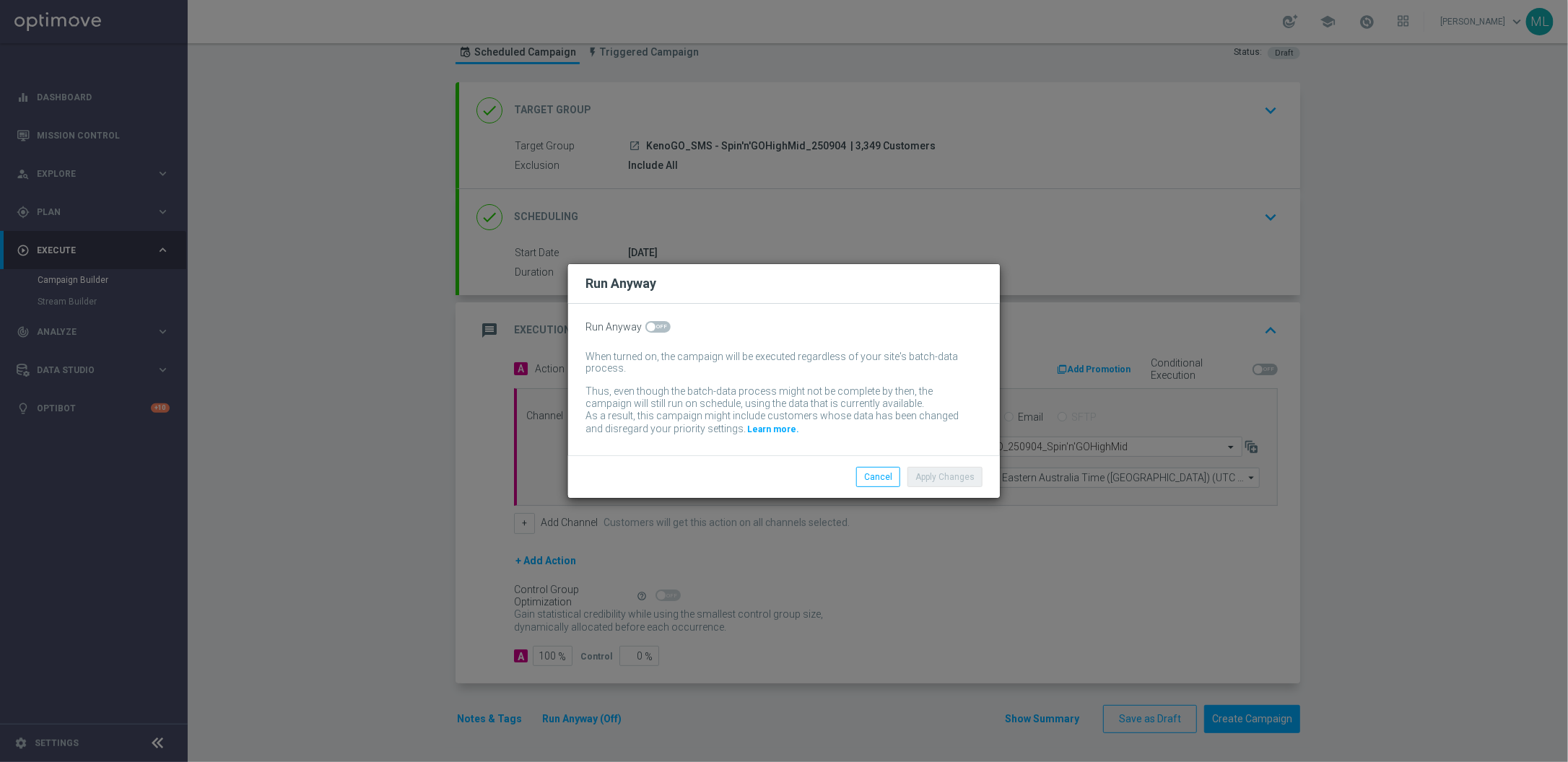
click at [667, 326] on span at bounding box center [658, 327] width 25 height 12
click at [667, 326] on input "checkbox" at bounding box center [658, 327] width 25 height 12
checkbox input "true"
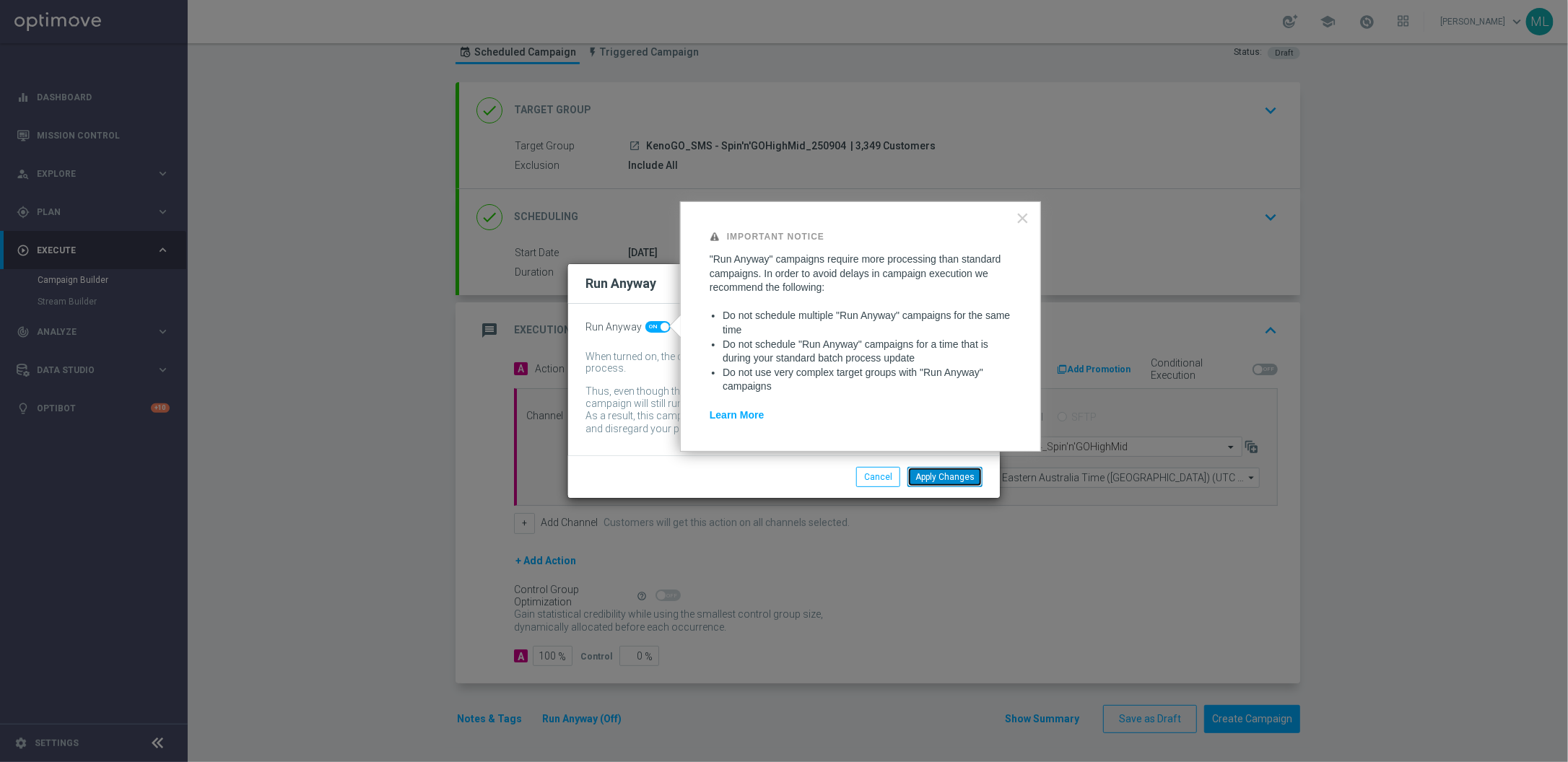
click at [934, 465] on div "Apply Changes Cancel" at bounding box center [784, 477] width 432 height 43
click at [943, 476] on button "Apply Changes" at bounding box center [945, 476] width 75 height 20
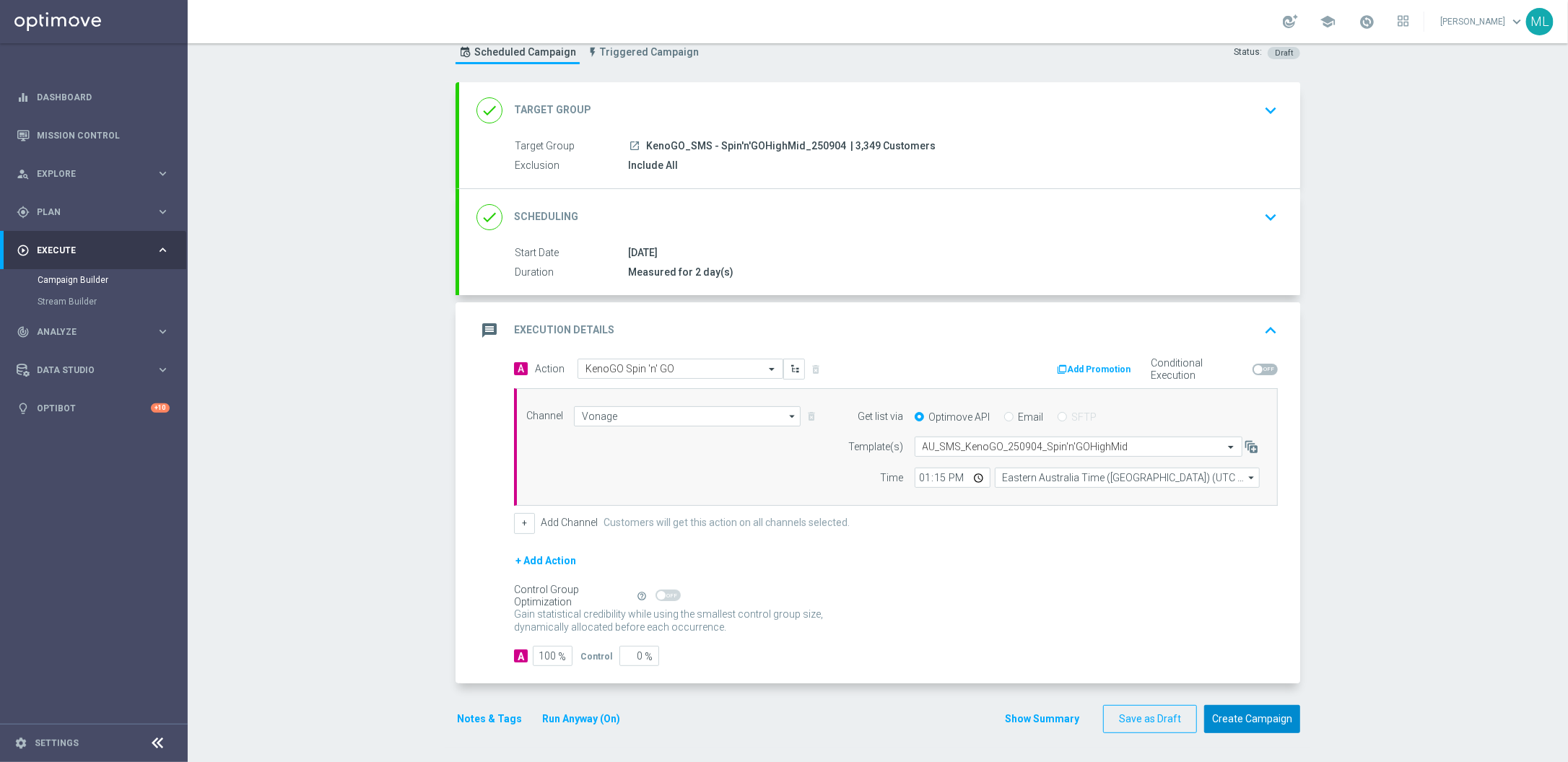
click at [1270, 724] on button "Create Campaign" at bounding box center [1252, 719] width 96 height 28
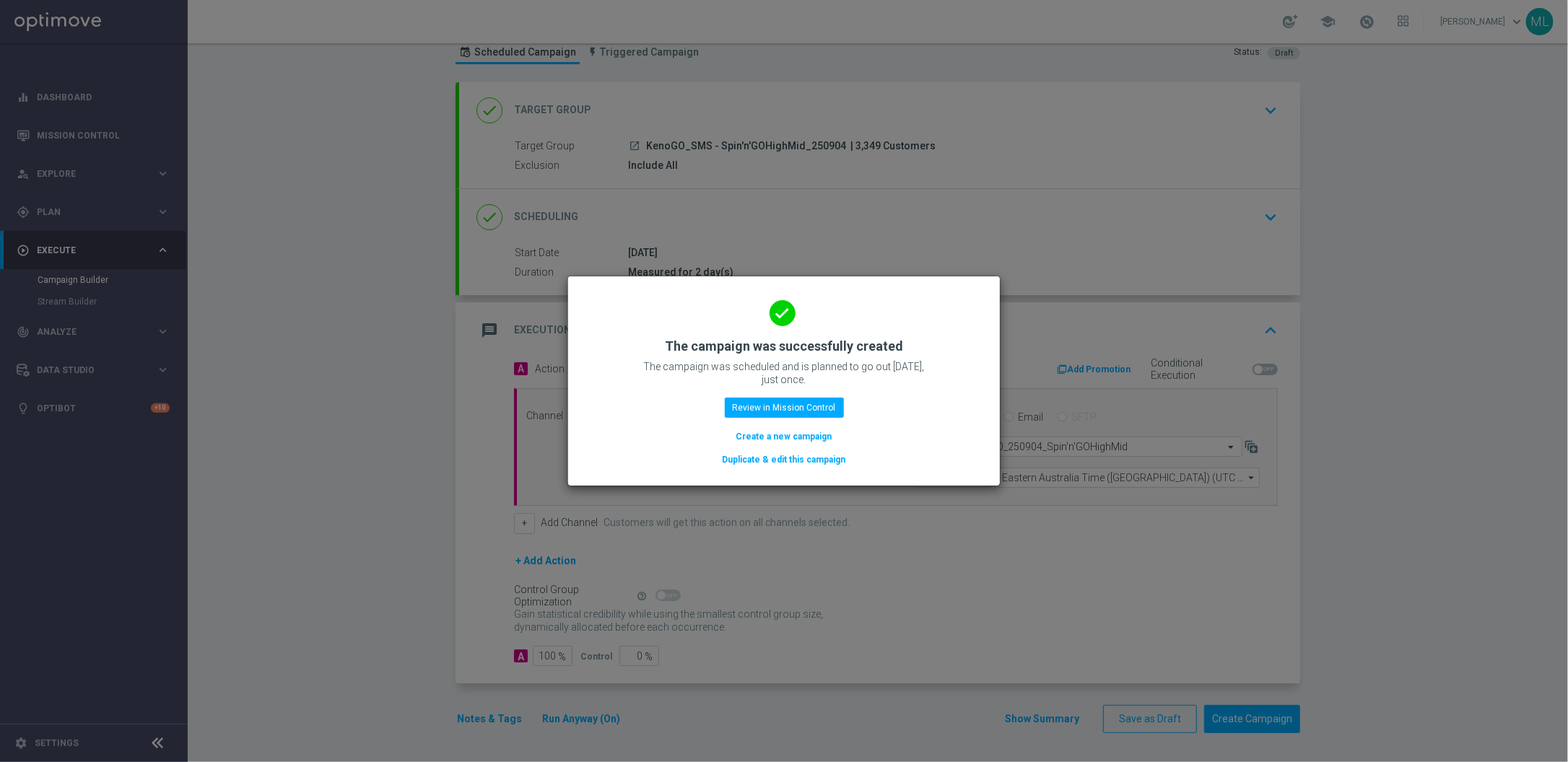
scroll to position [41, 0]
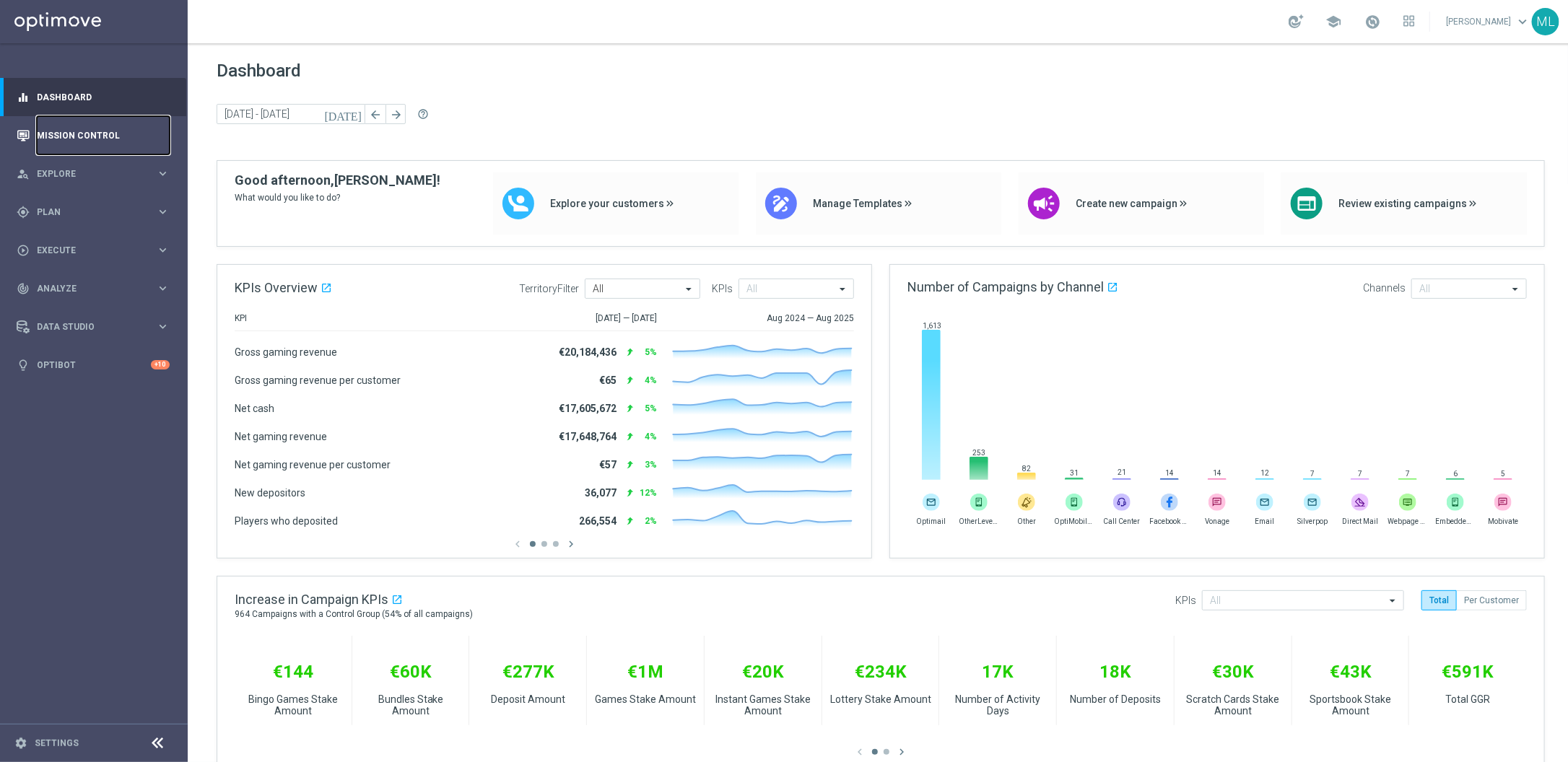
click at [62, 137] on link "Mission Control" at bounding box center [103, 135] width 133 height 38
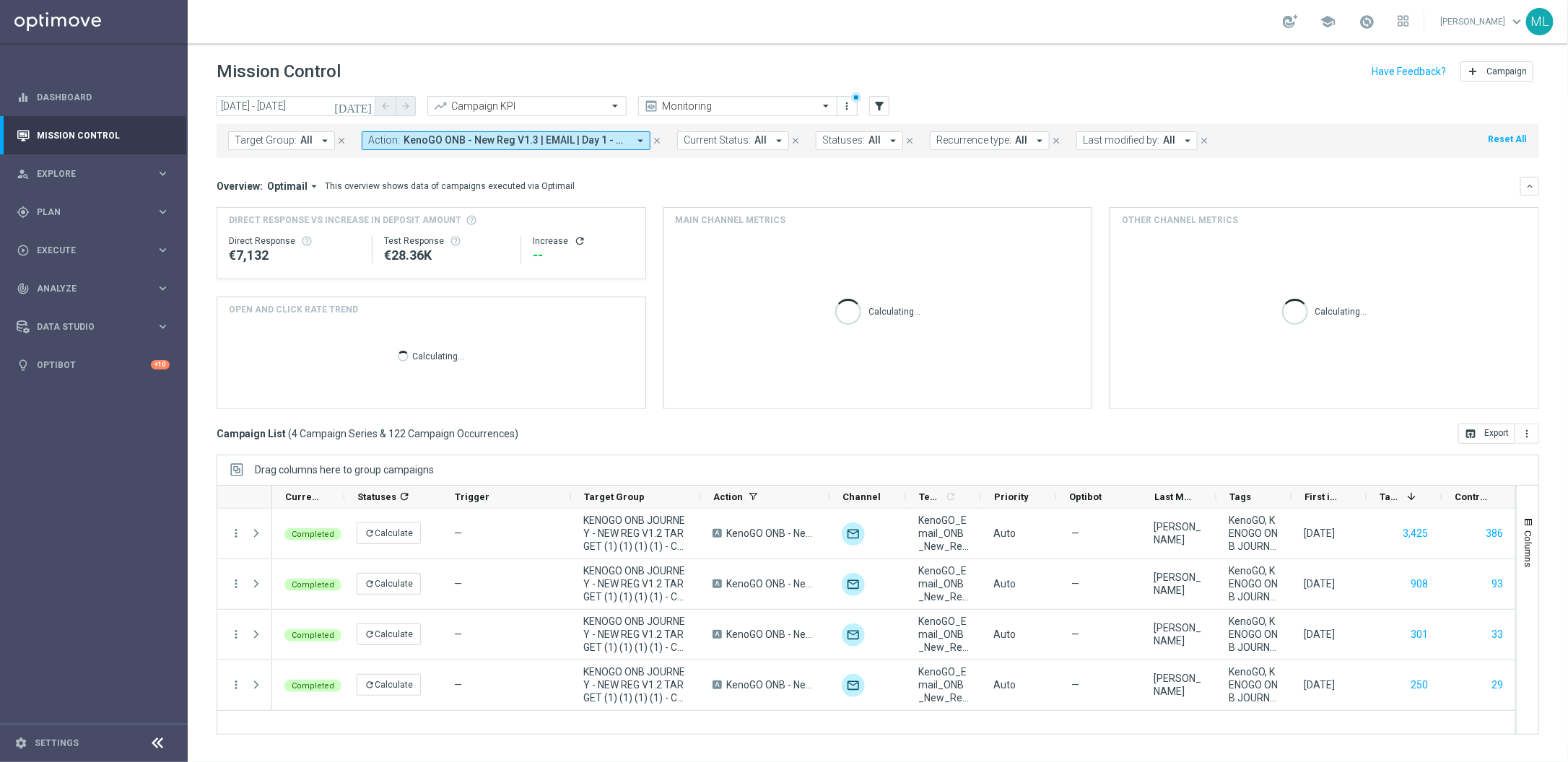
click at [366, 103] on icon "[DATE]" at bounding box center [353, 106] width 39 height 13
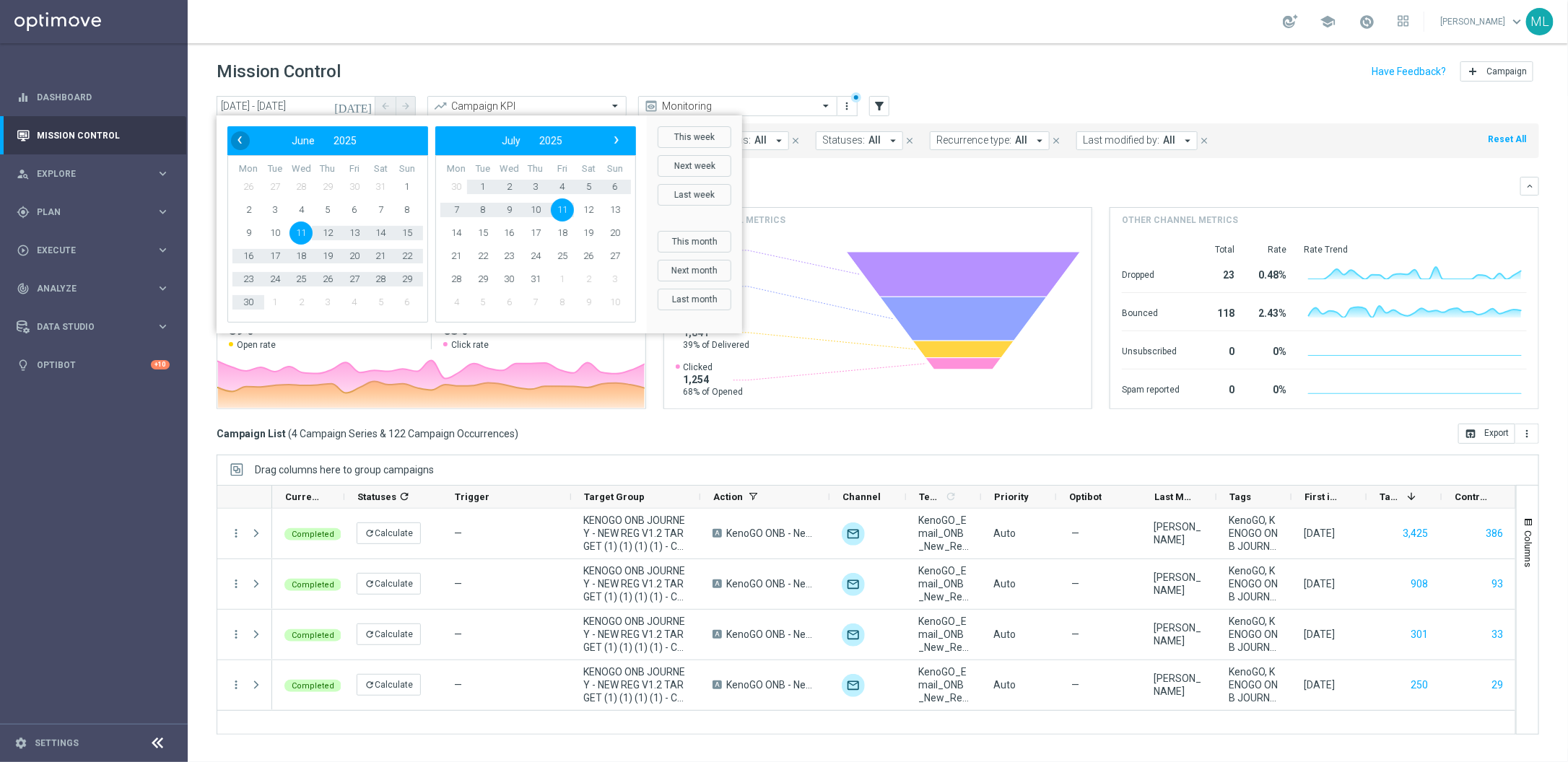
click at [234, 142] on span "‹" at bounding box center [240, 140] width 19 height 19
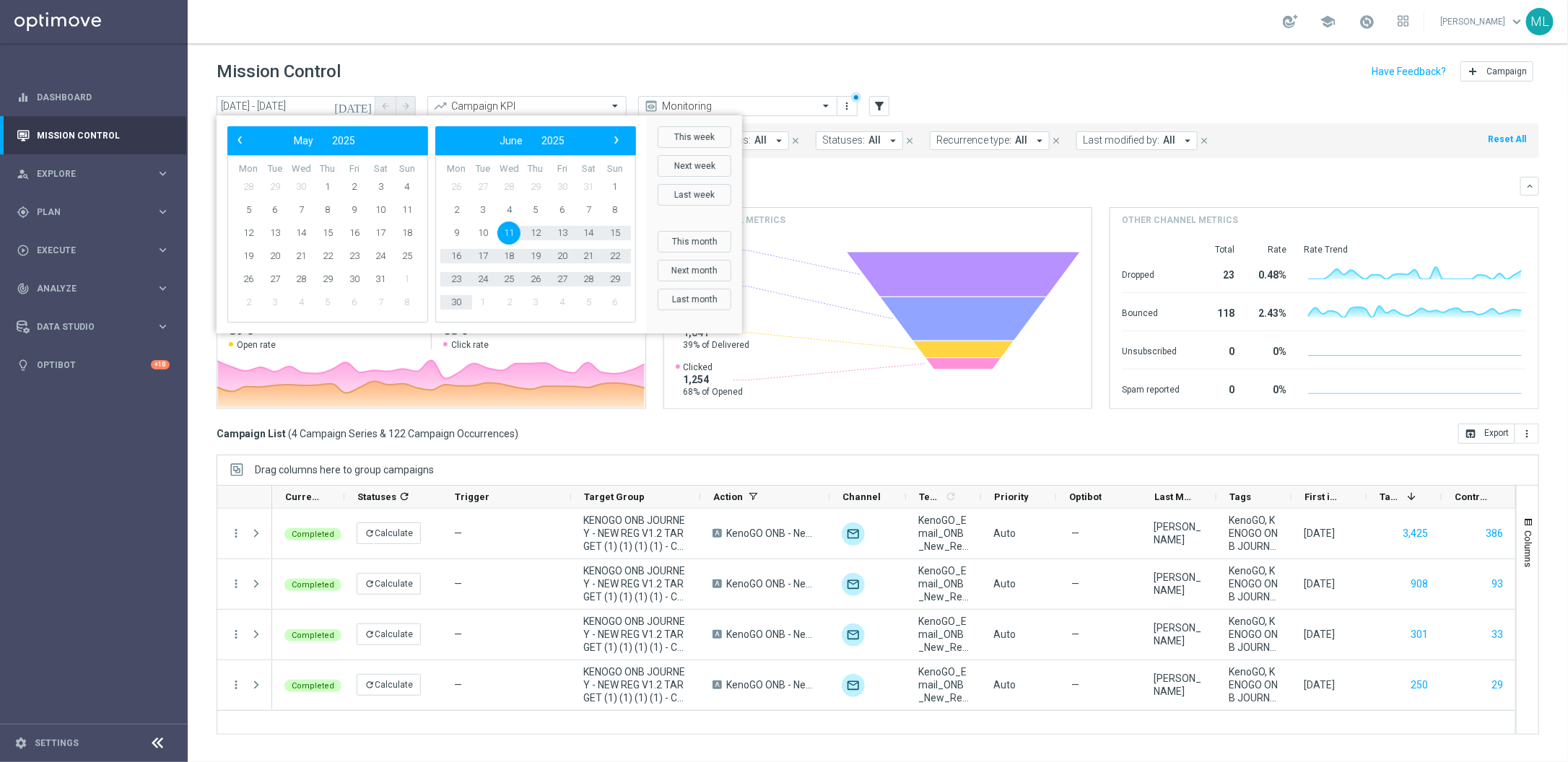
click at [234, 142] on span "‹" at bounding box center [240, 140] width 19 height 19
click at [377, 188] on span "1" at bounding box center [380, 187] width 23 height 23
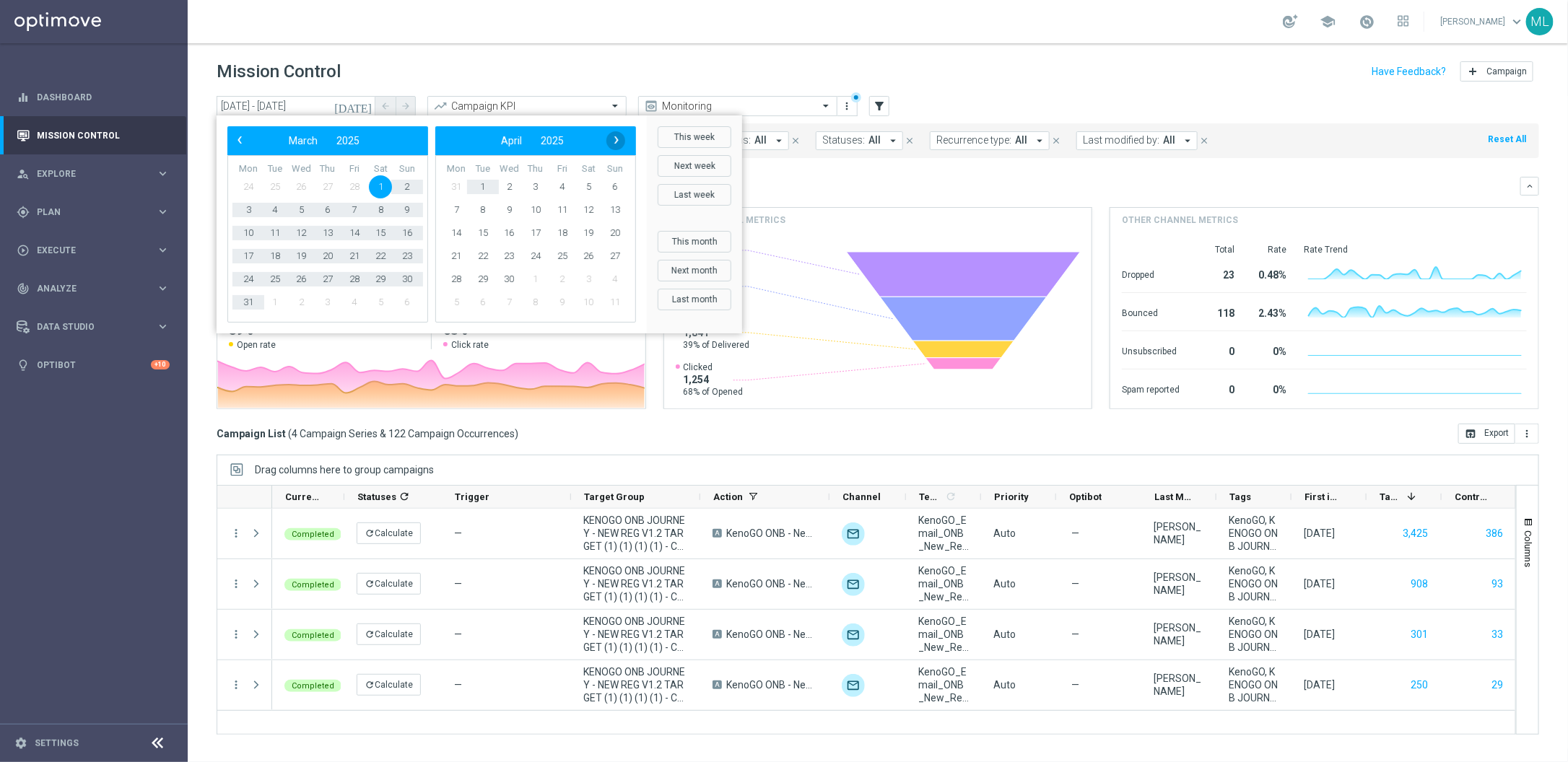
click at [621, 139] on span "›" at bounding box center [617, 140] width 19 height 19
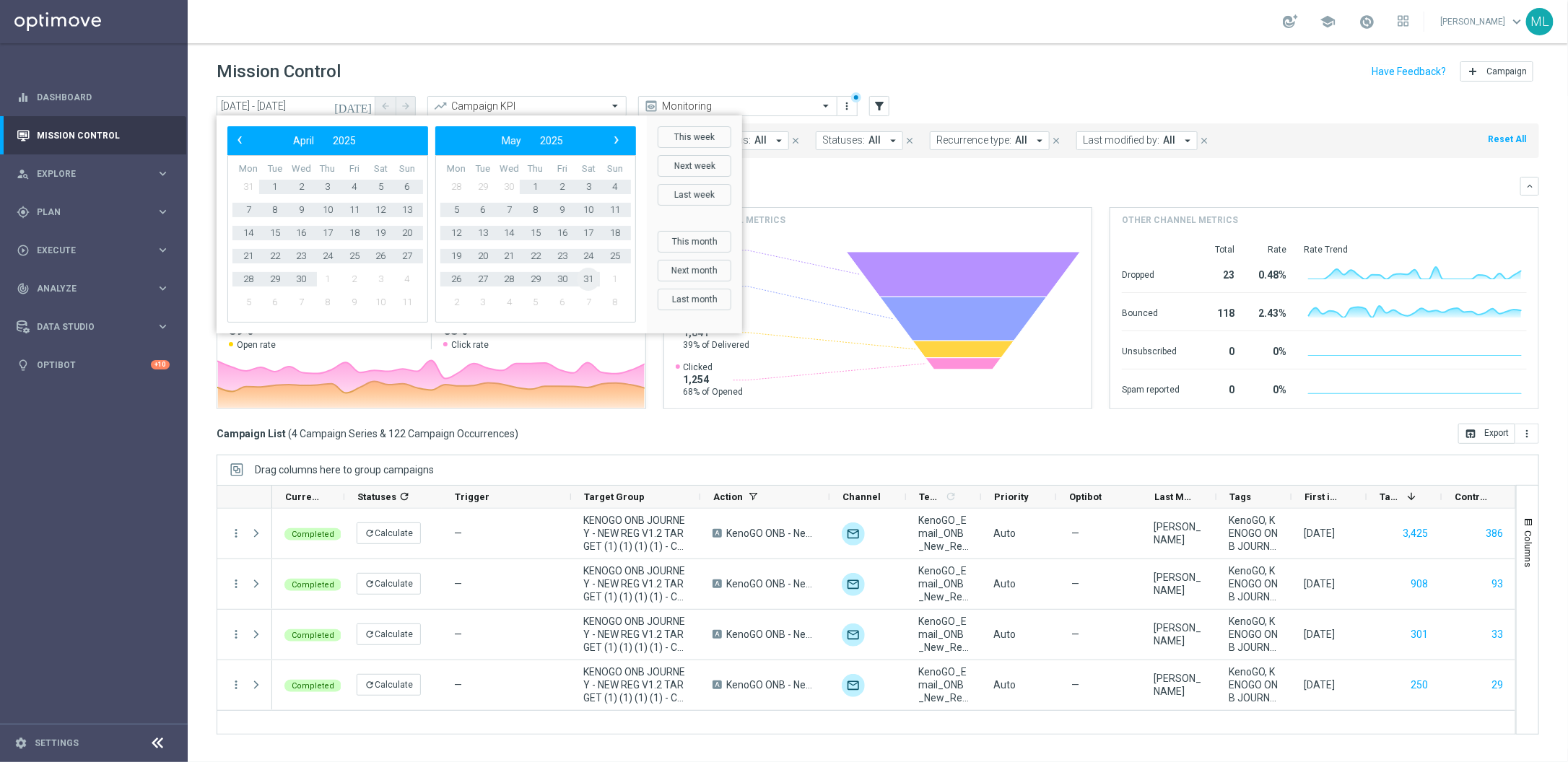
click at [590, 274] on span "31" at bounding box center [588, 279] width 23 height 23
type input "[DATE] - [DATE]"
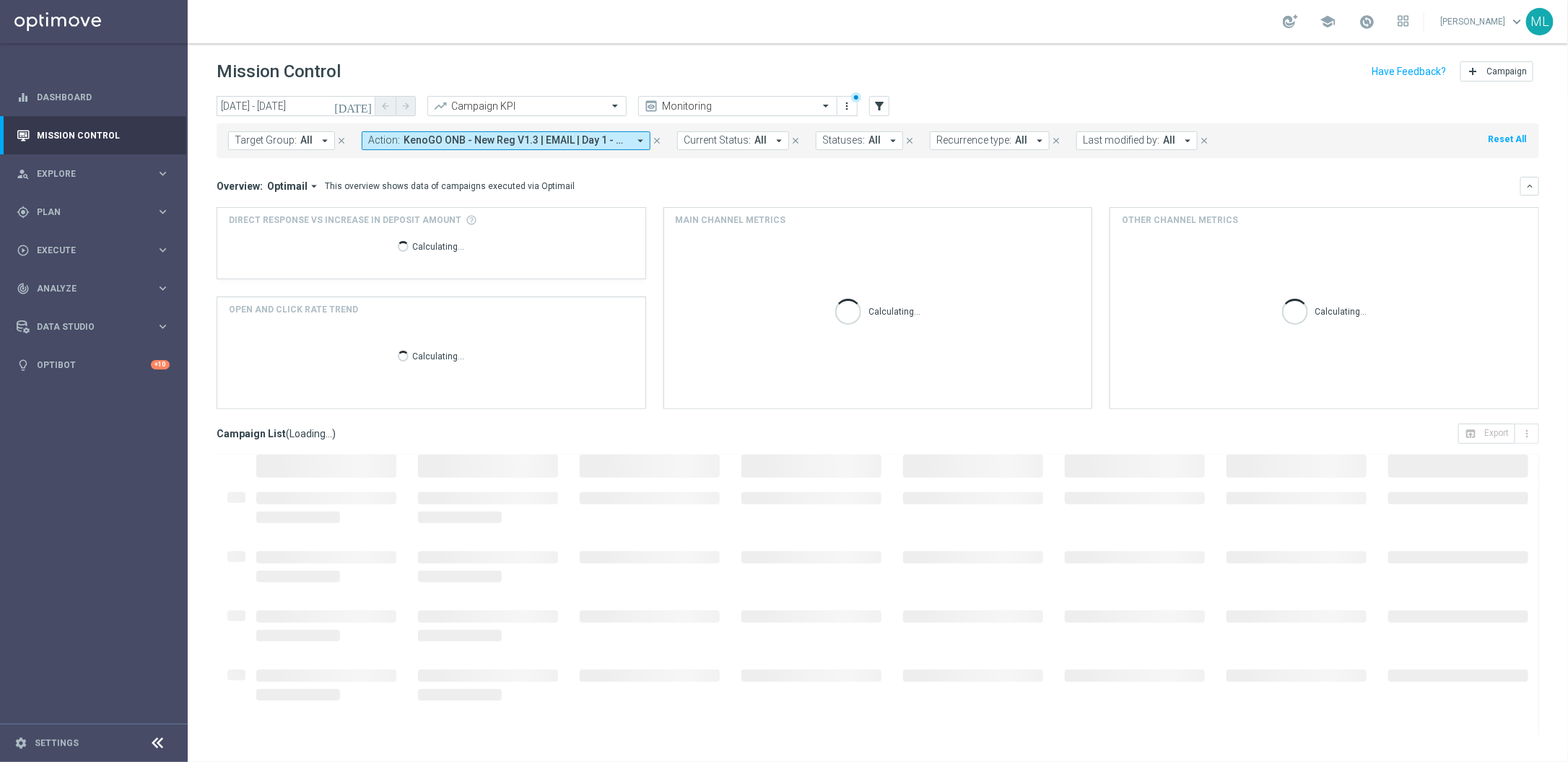
click at [635, 139] on icon "arrow_drop_down" at bounding box center [640, 141] width 13 height 13
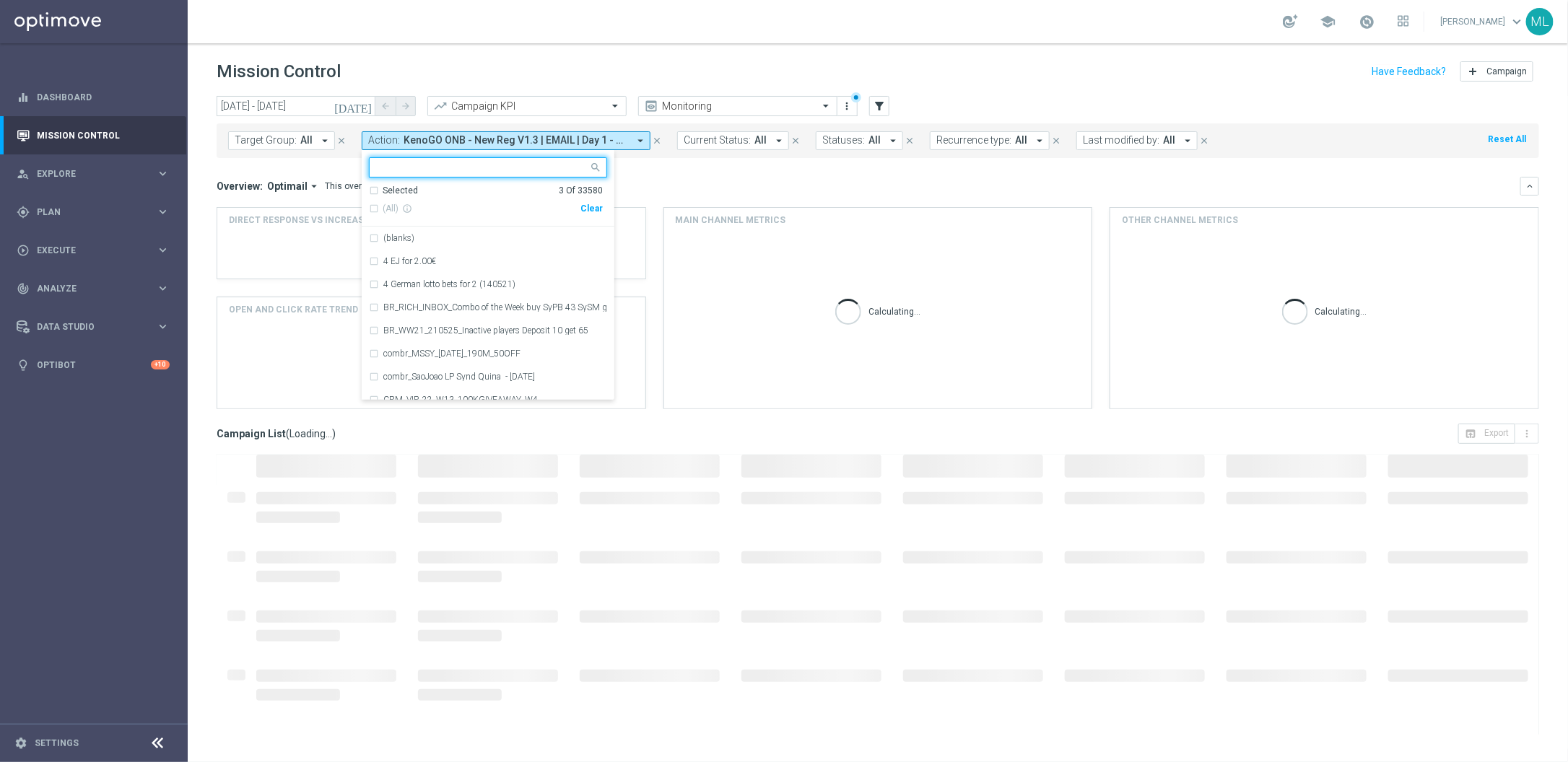
click at [0, 0] on div "Clear" at bounding box center [0, 0] width 0 height 0
click at [448, 167] on input "text" at bounding box center [483, 167] width 212 height 12
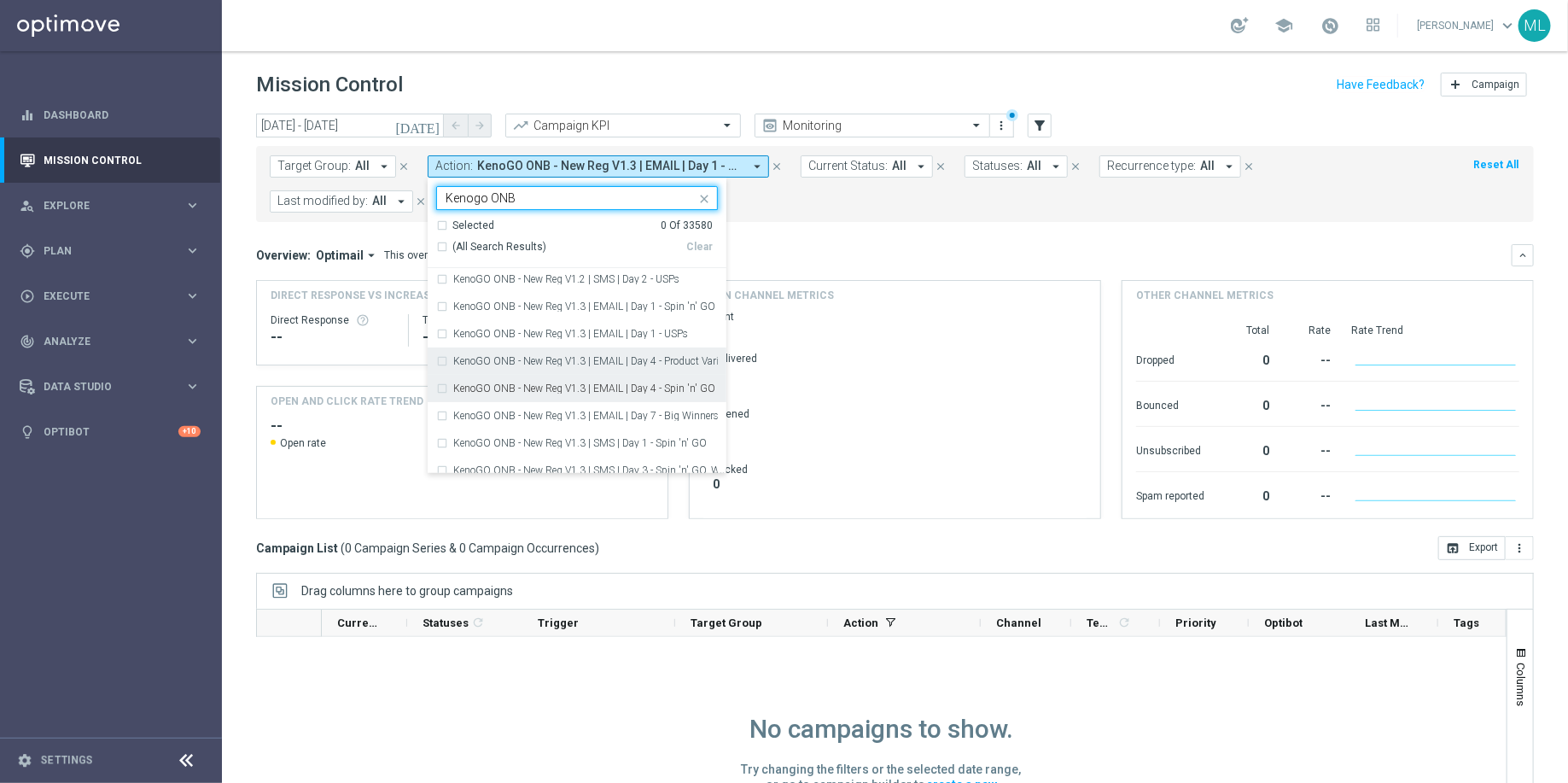
scroll to position [459, 0]
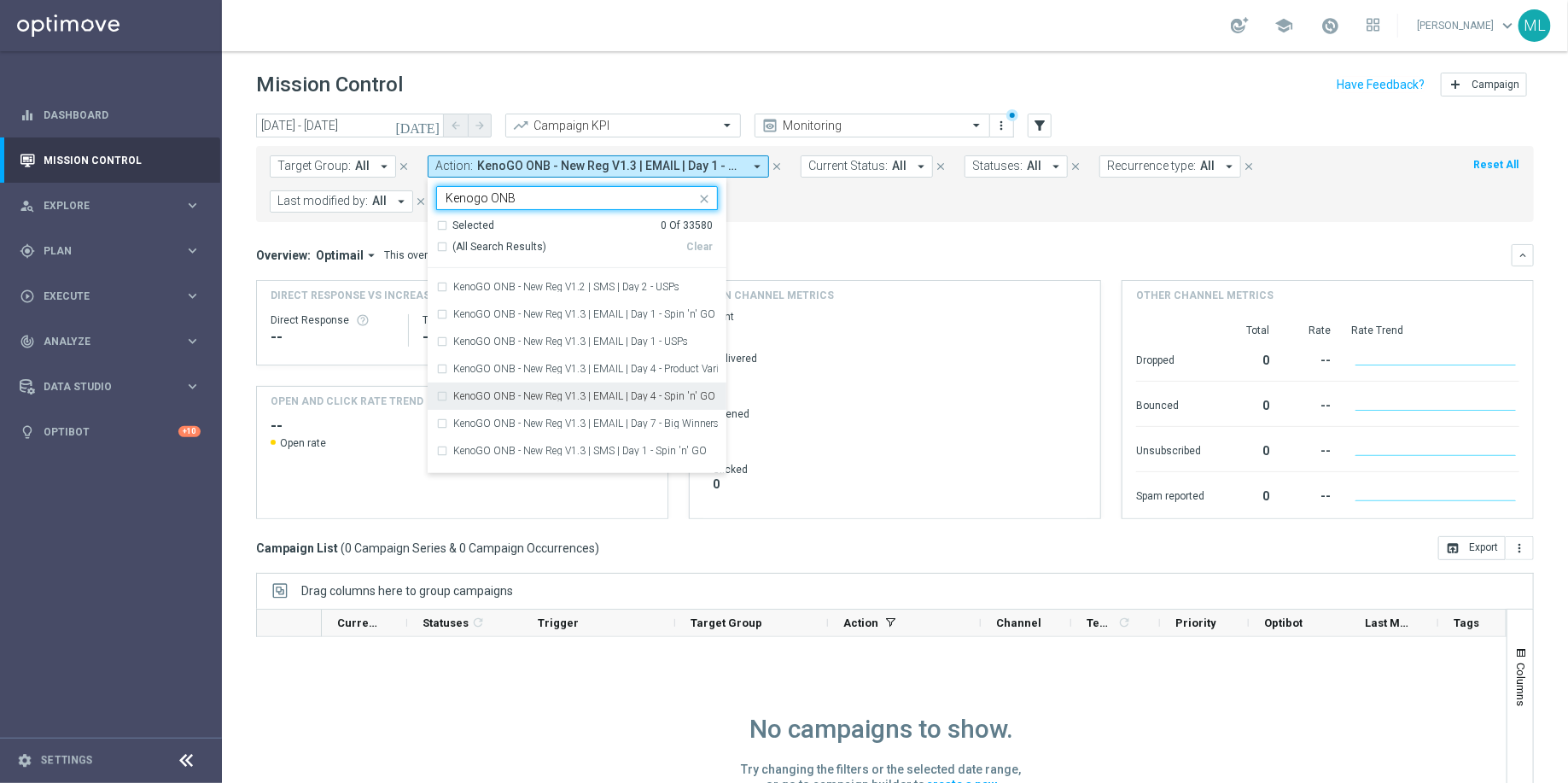
type input "Kenogo ONB"
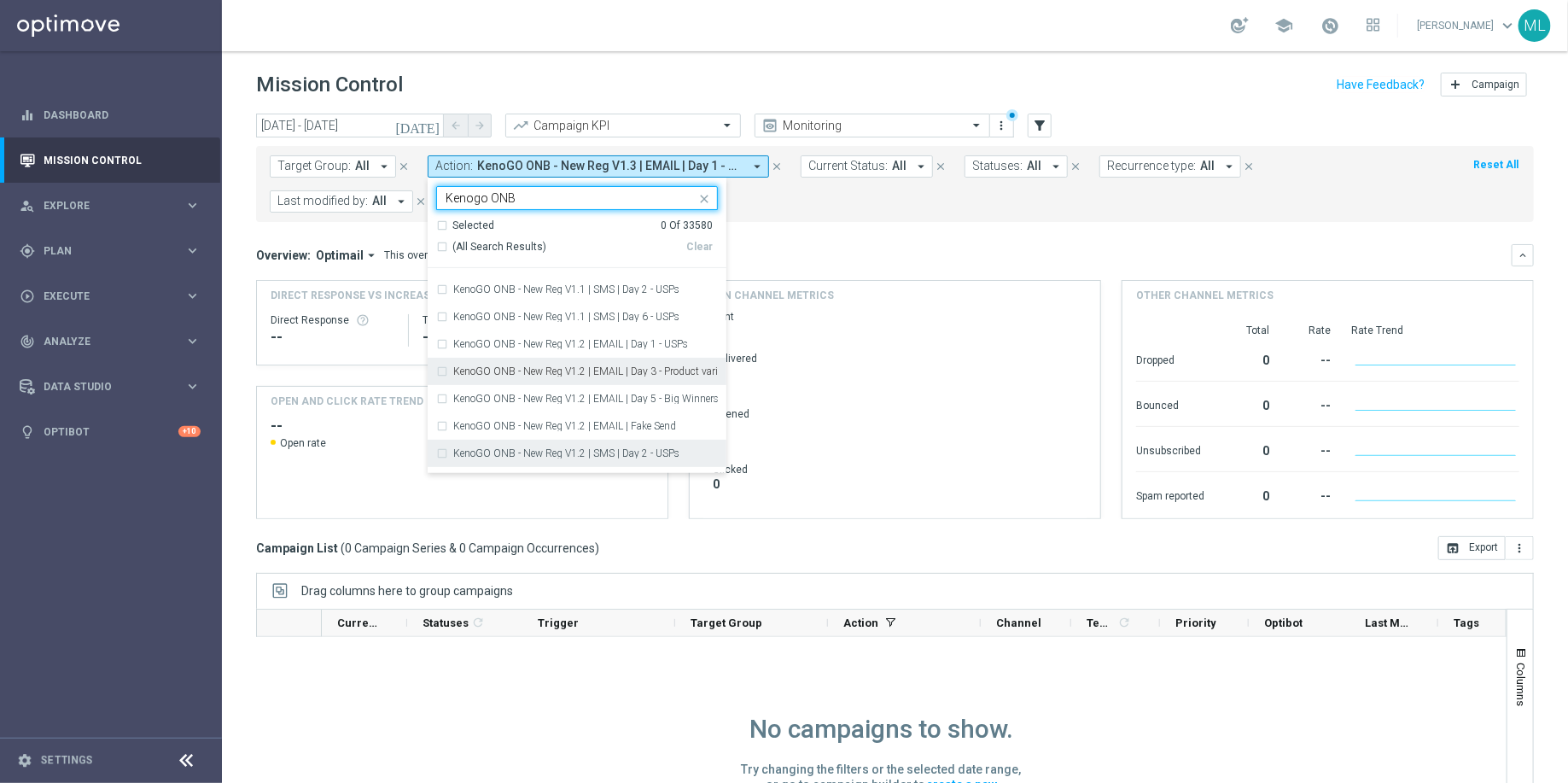
scroll to position [292, 0]
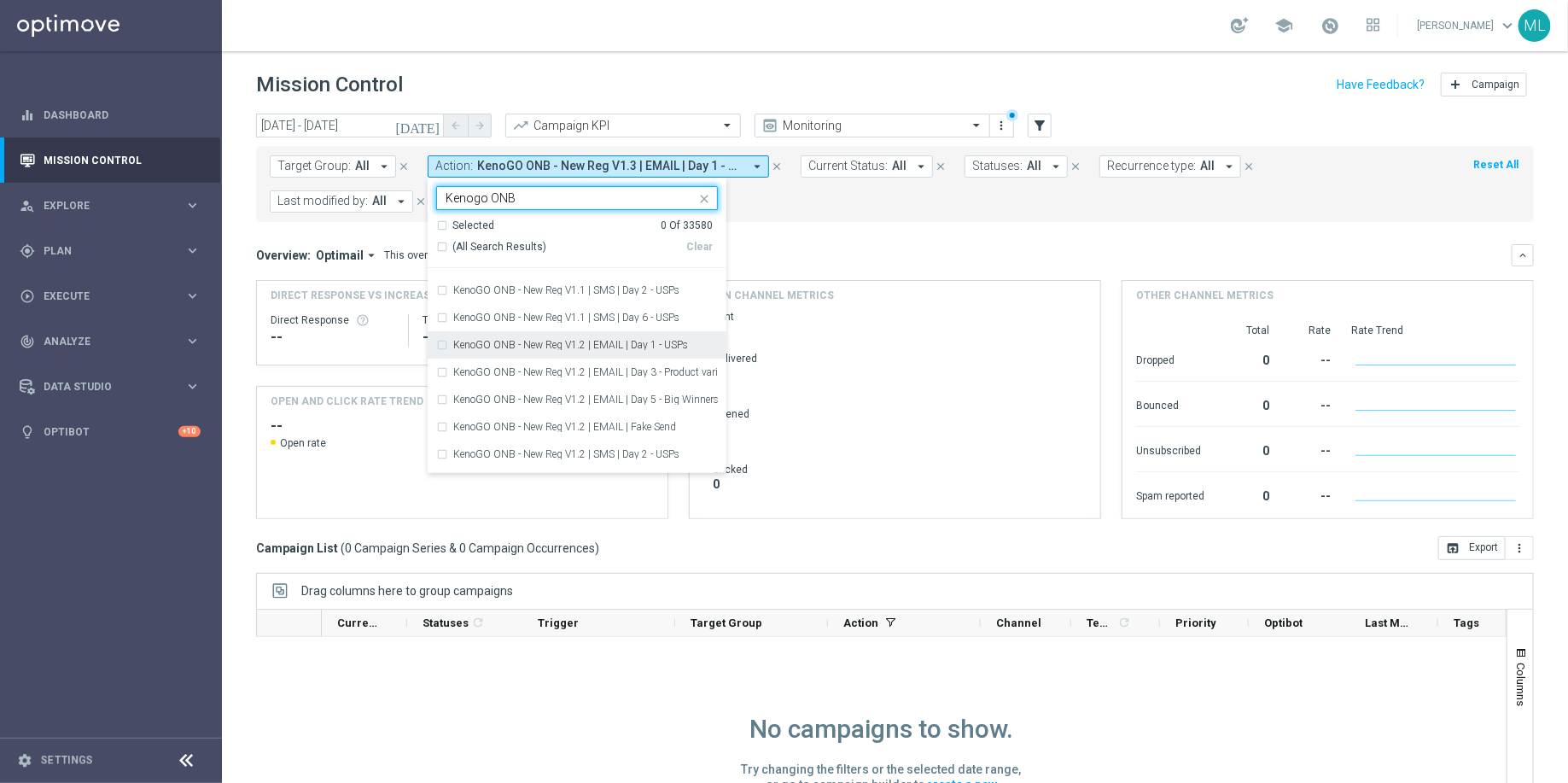
click at [641, 349] on div "KenoGO ONB - New Reg V1.2 | EMAIL | Day 1 - USPs" at bounding box center [578, 344] width 282 height 27
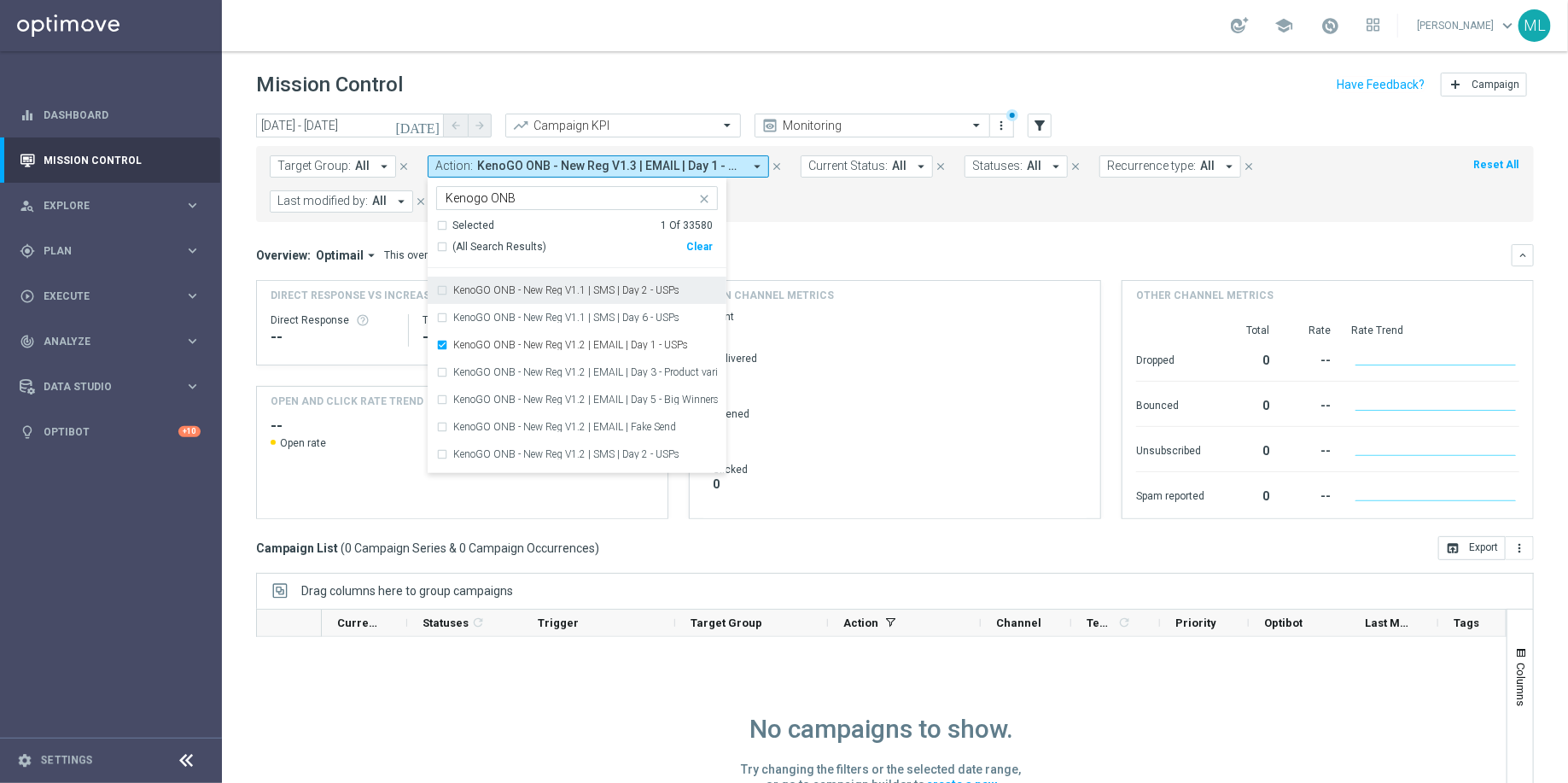
click at [839, 248] on div "Overview: Optimail arrow_drop_down This overview shows data of campaigns execut…" at bounding box center [883, 255] width 1256 height 15
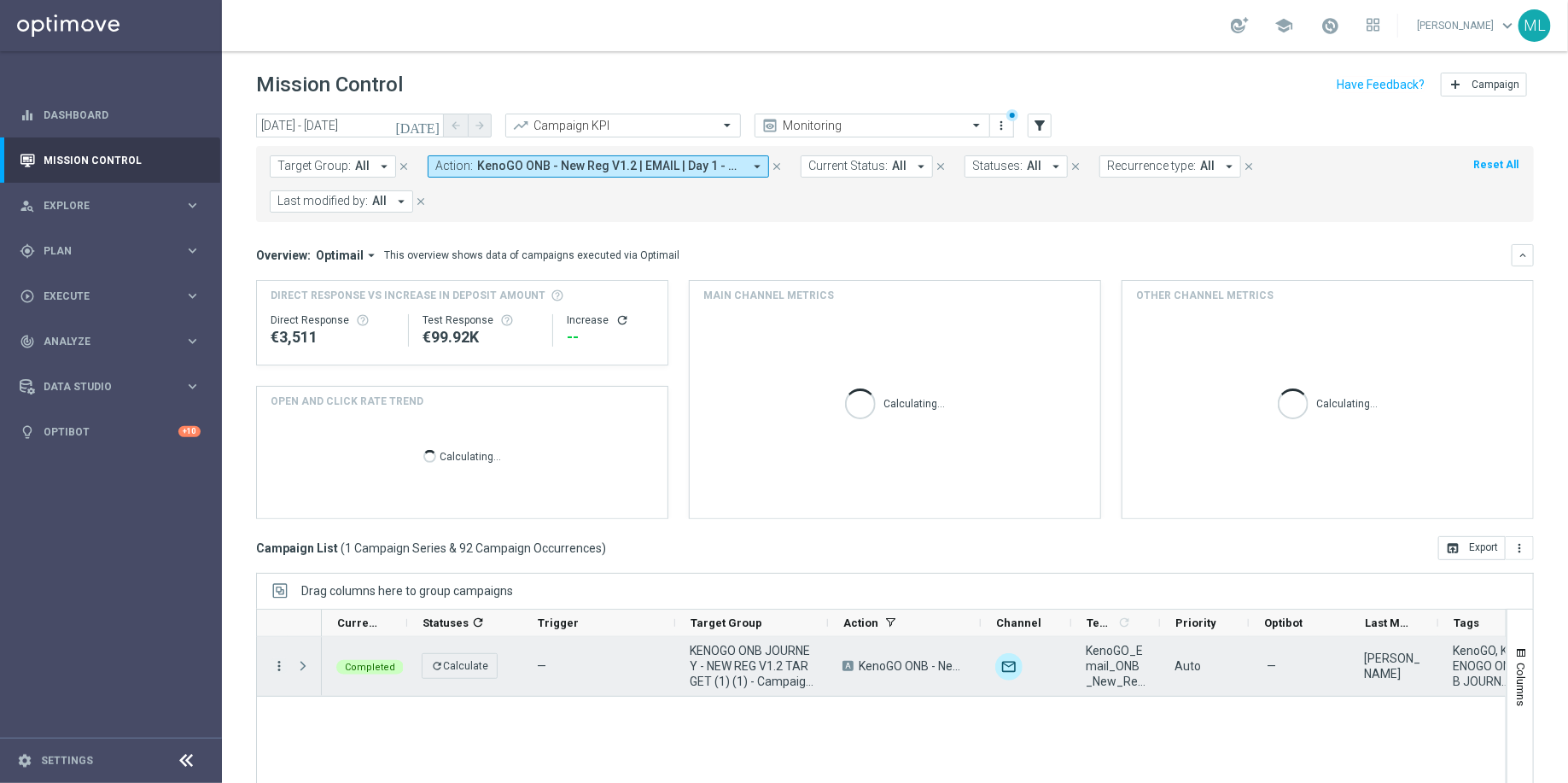
click at [278, 659] on icon "more_vert" at bounding box center [279, 666] width 15 height 15
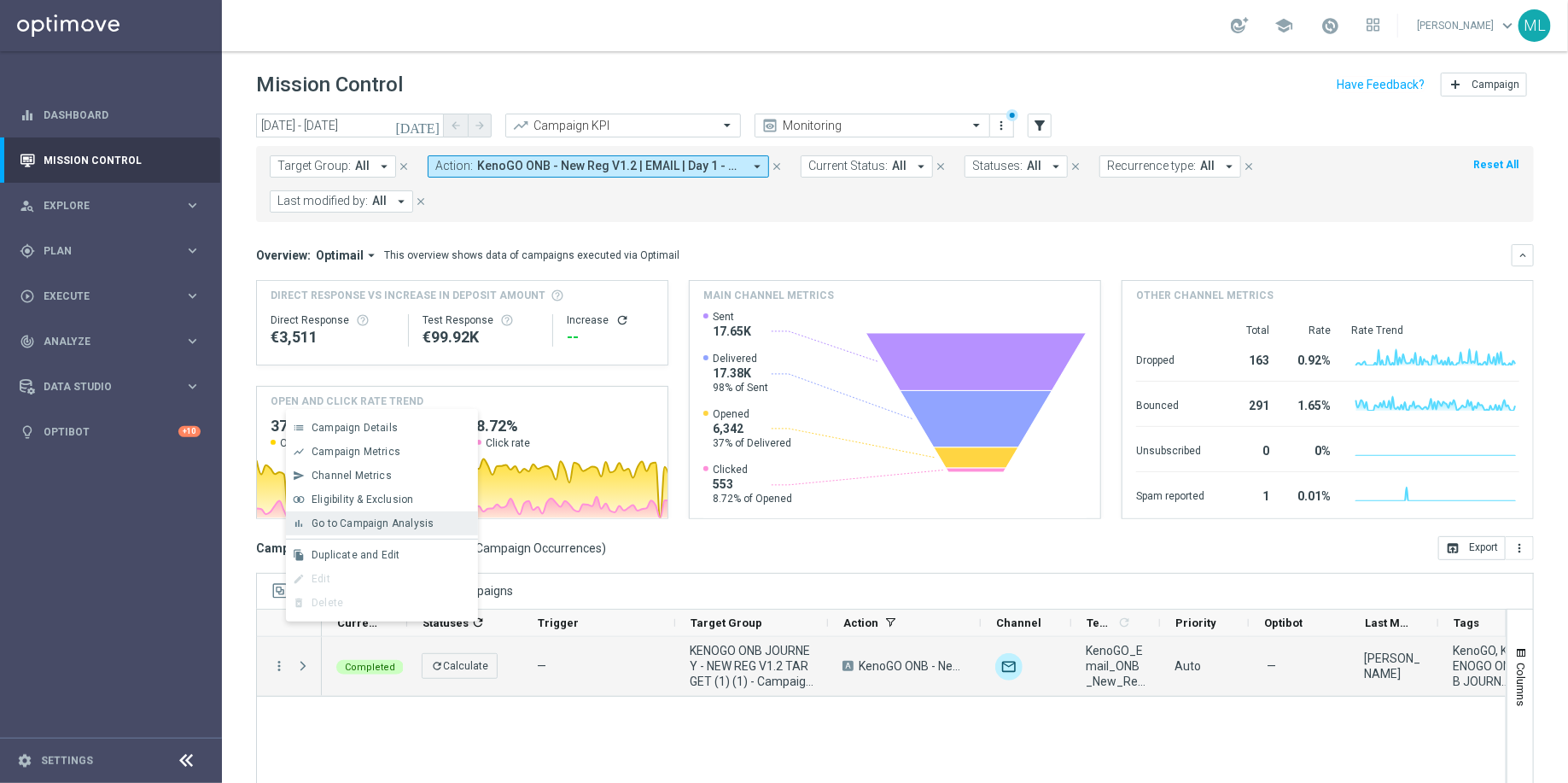
click at [341, 526] on span "Go to Campaign Analysis" at bounding box center [372, 523] width 122 height 12
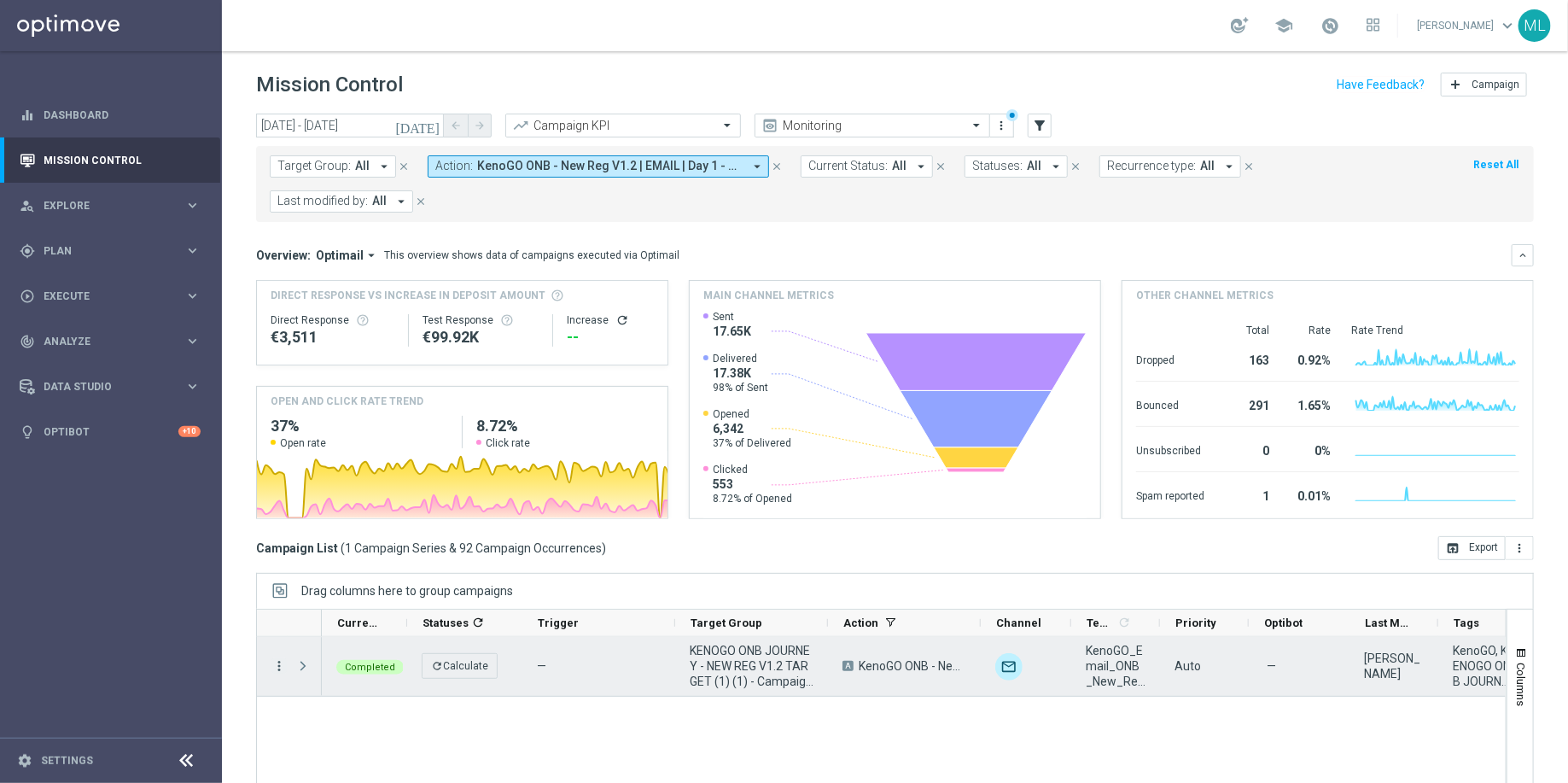
click at [277, 659] on icon "more_vert" at bounding box center [279, 666] width 15 height 15
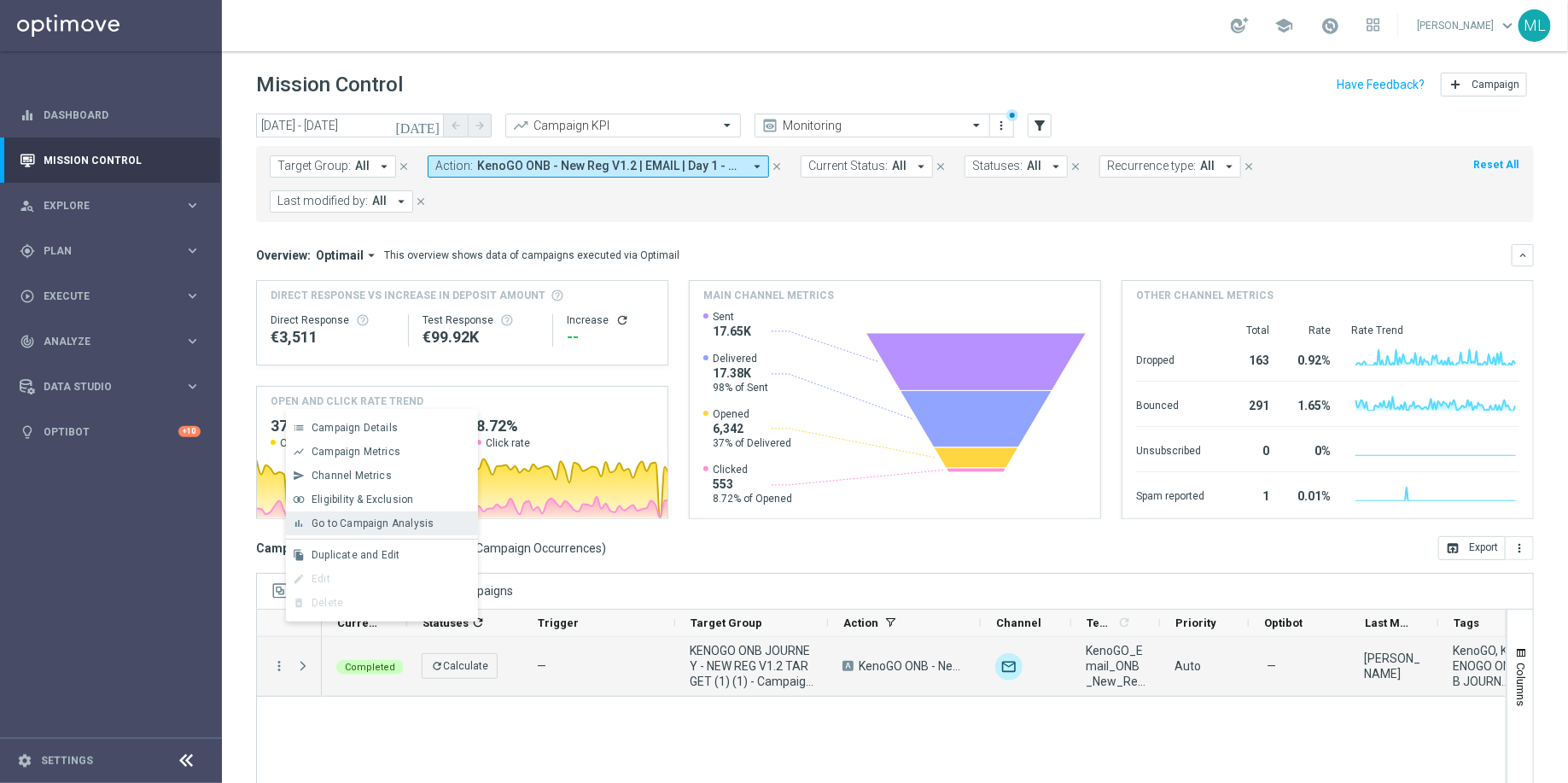
click at [360, 530] on span "Go to Campaign Analysis" at bounding box center [372, 523] width 122 height 12
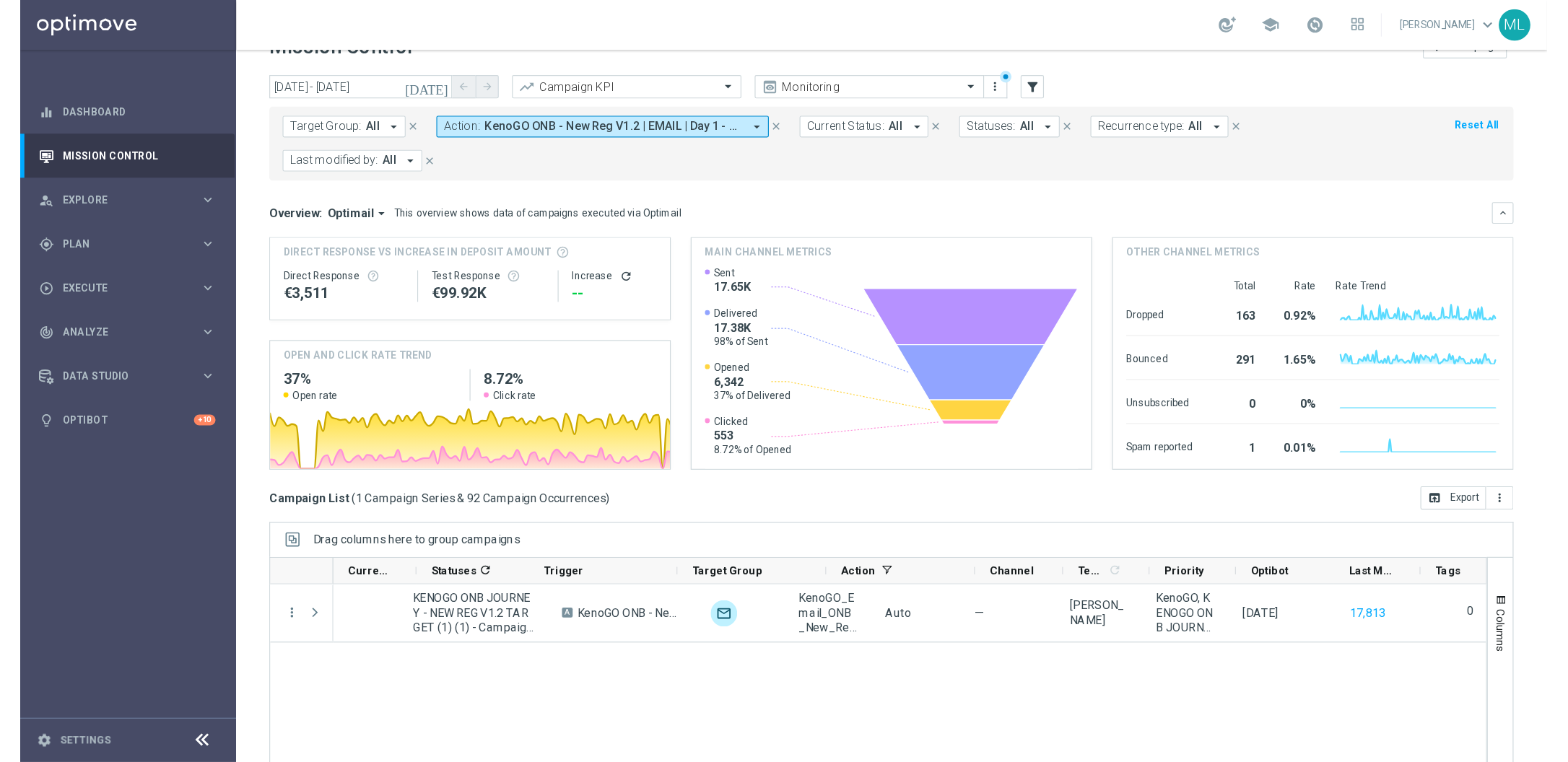
scroll to position [0, 0]
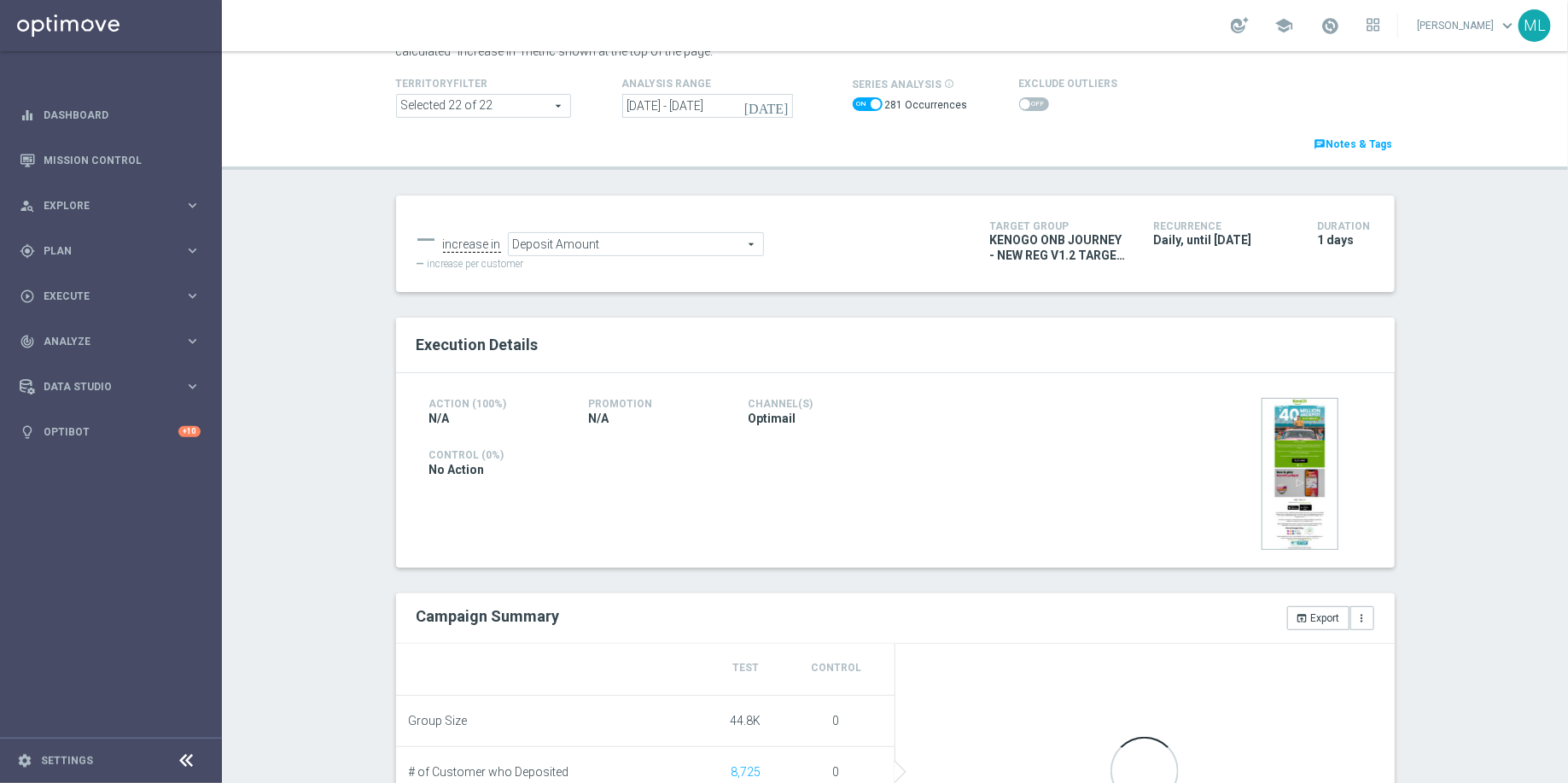
scroll to position [103, 0]
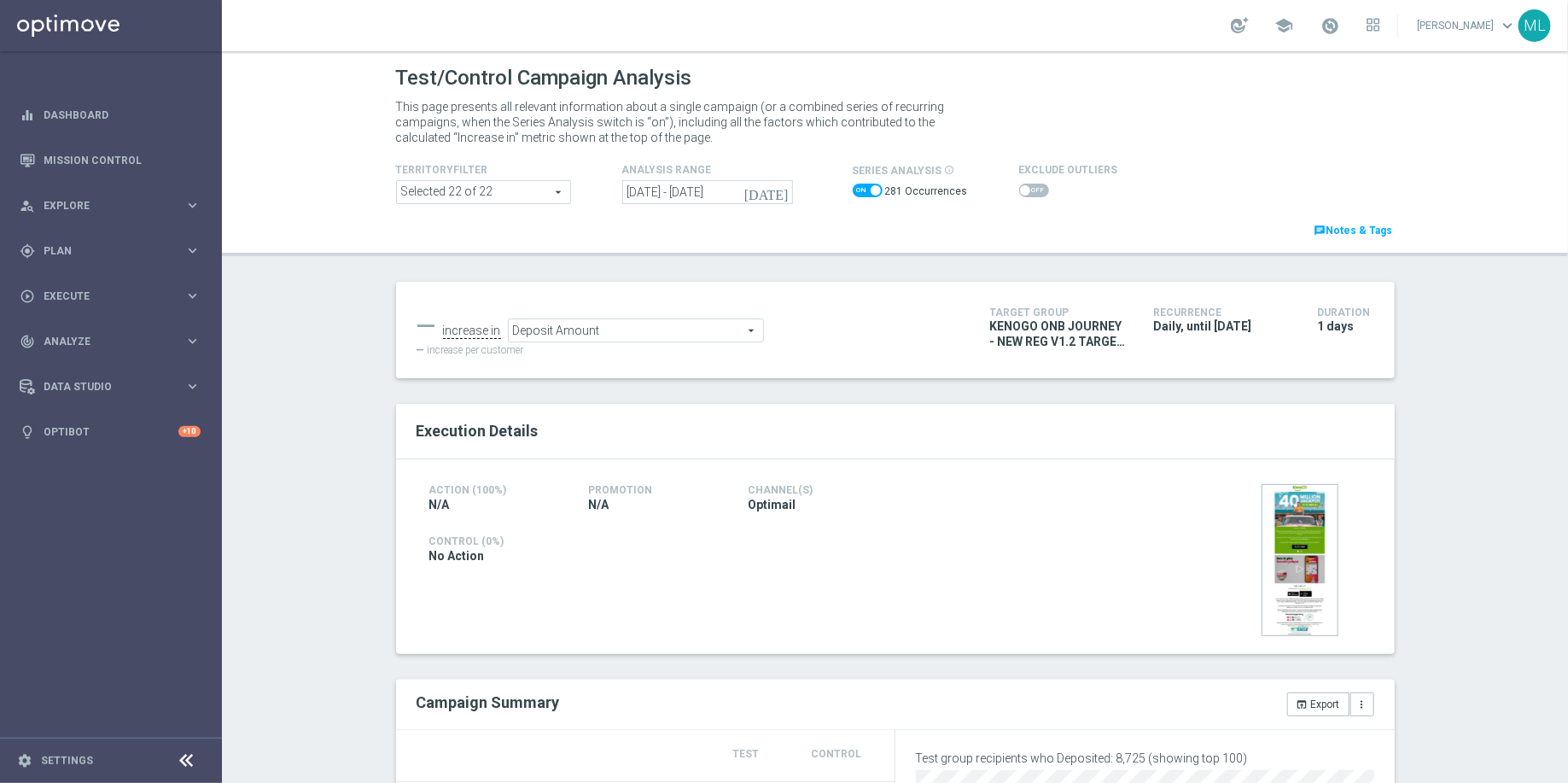
click at [782, 189] on icon "[DATE]" at bounding box center [767, 192] width 46 height 15
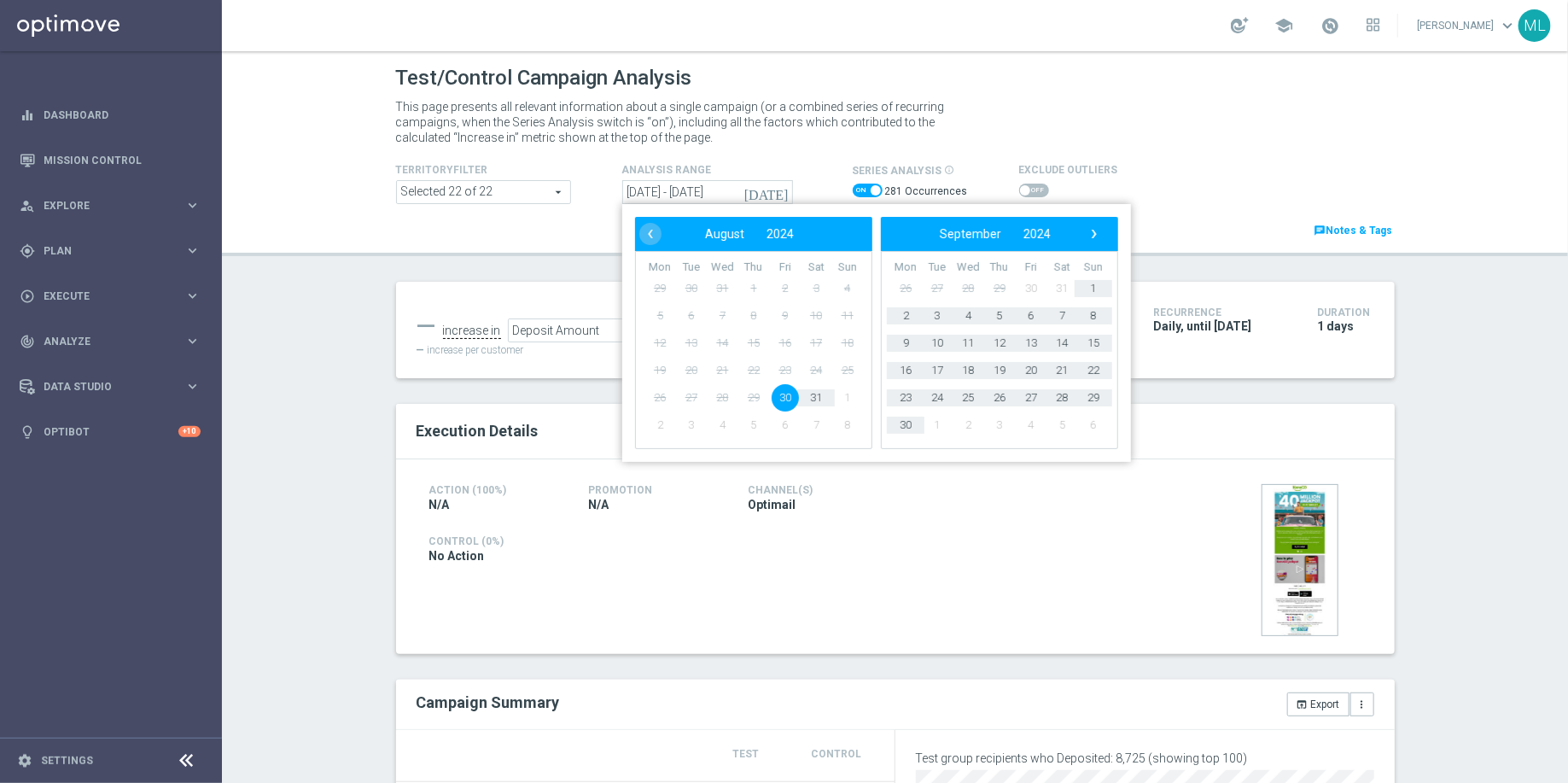
click at [578, 231] on div "TerritoryFilter Selected 22 of 22 arrow_drop_down search Show Selected 22 of 22…" at bounding box center [895, 200] width 1024 height 80
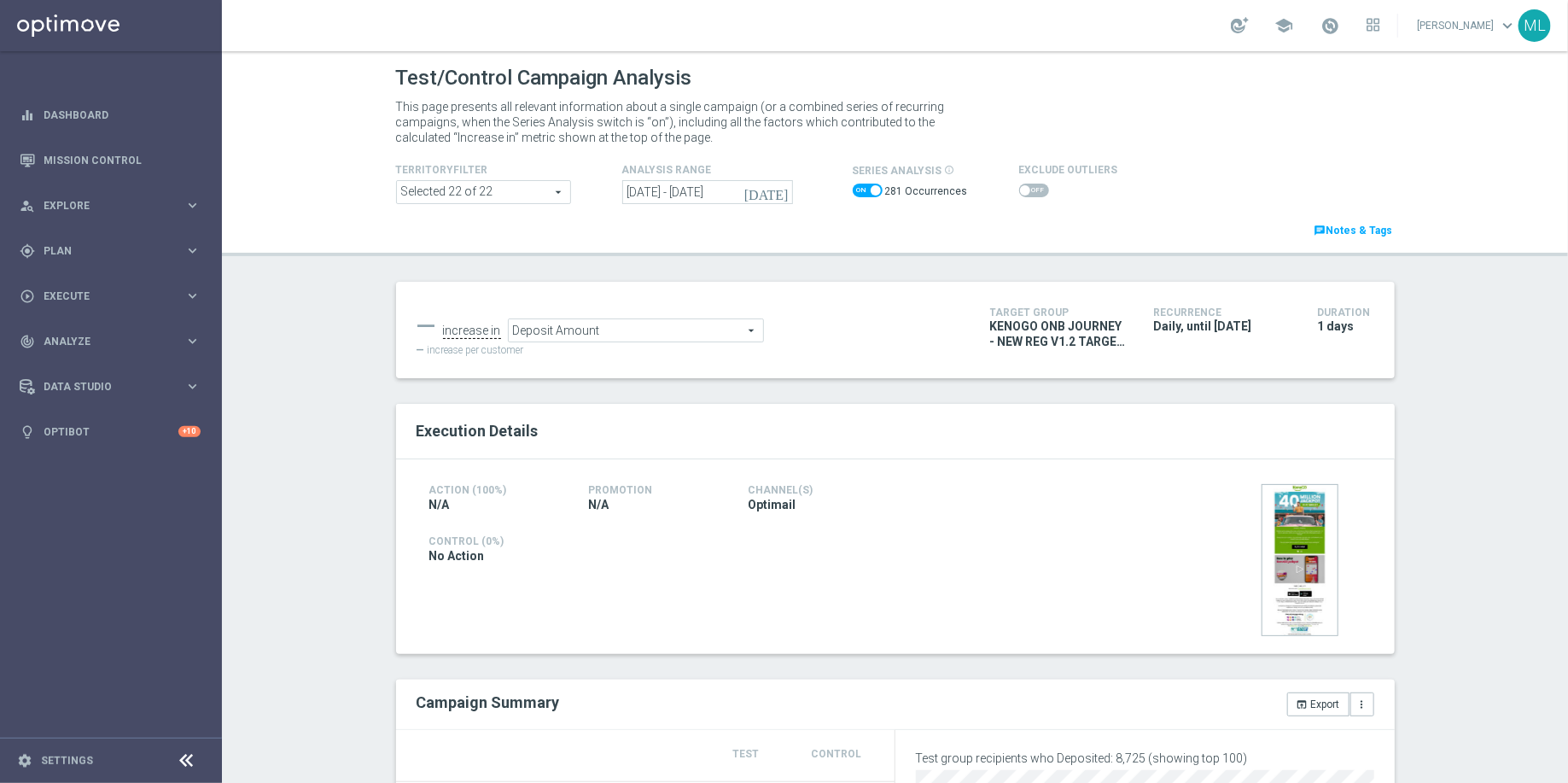
click at [782, 190] on icon "[DATE]" at bounding box center [767, 192] width 46 height 15
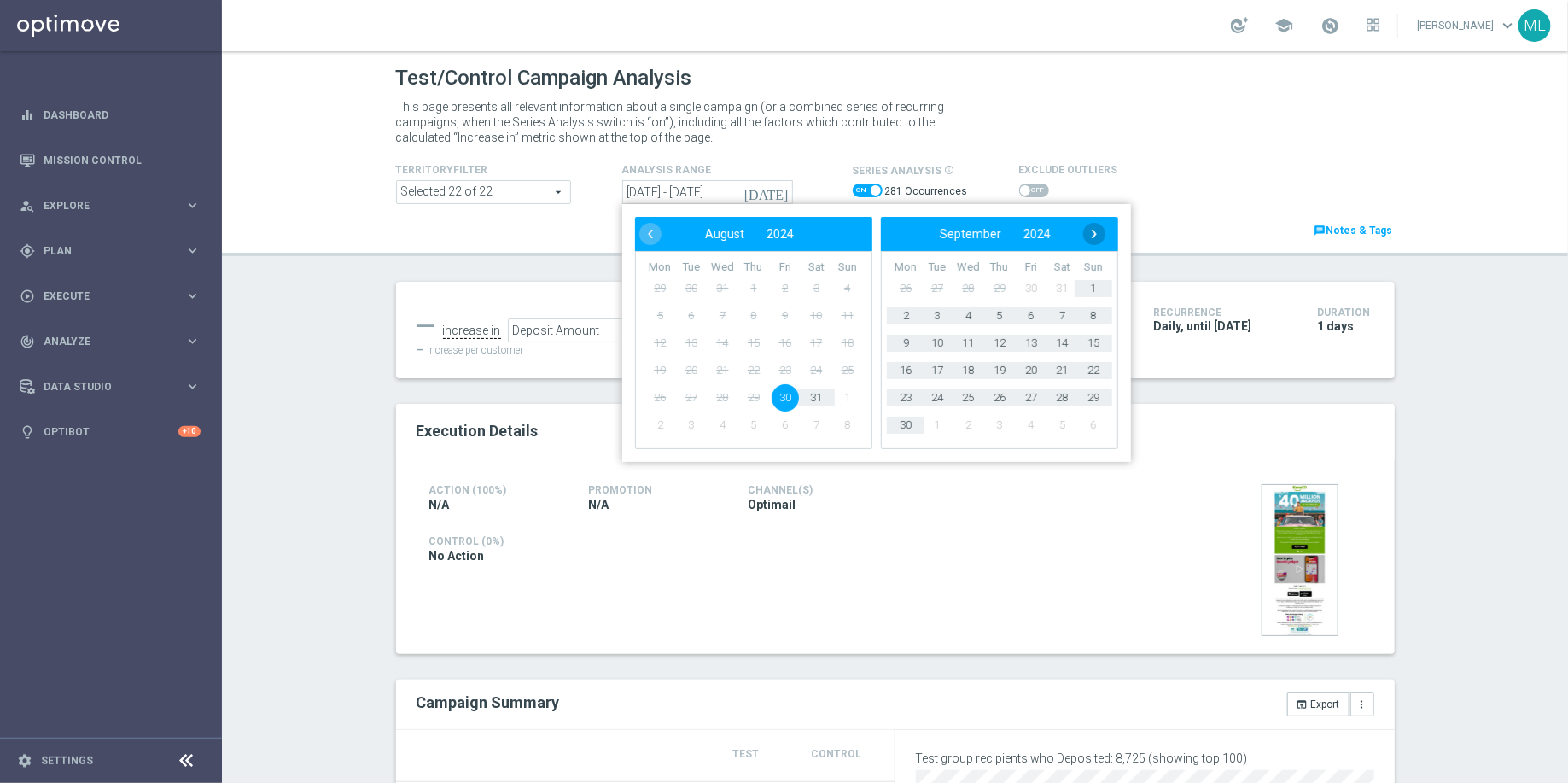
click at [1101, 237] on span "›" at bounding box center [1095, 234] width 23 height 23
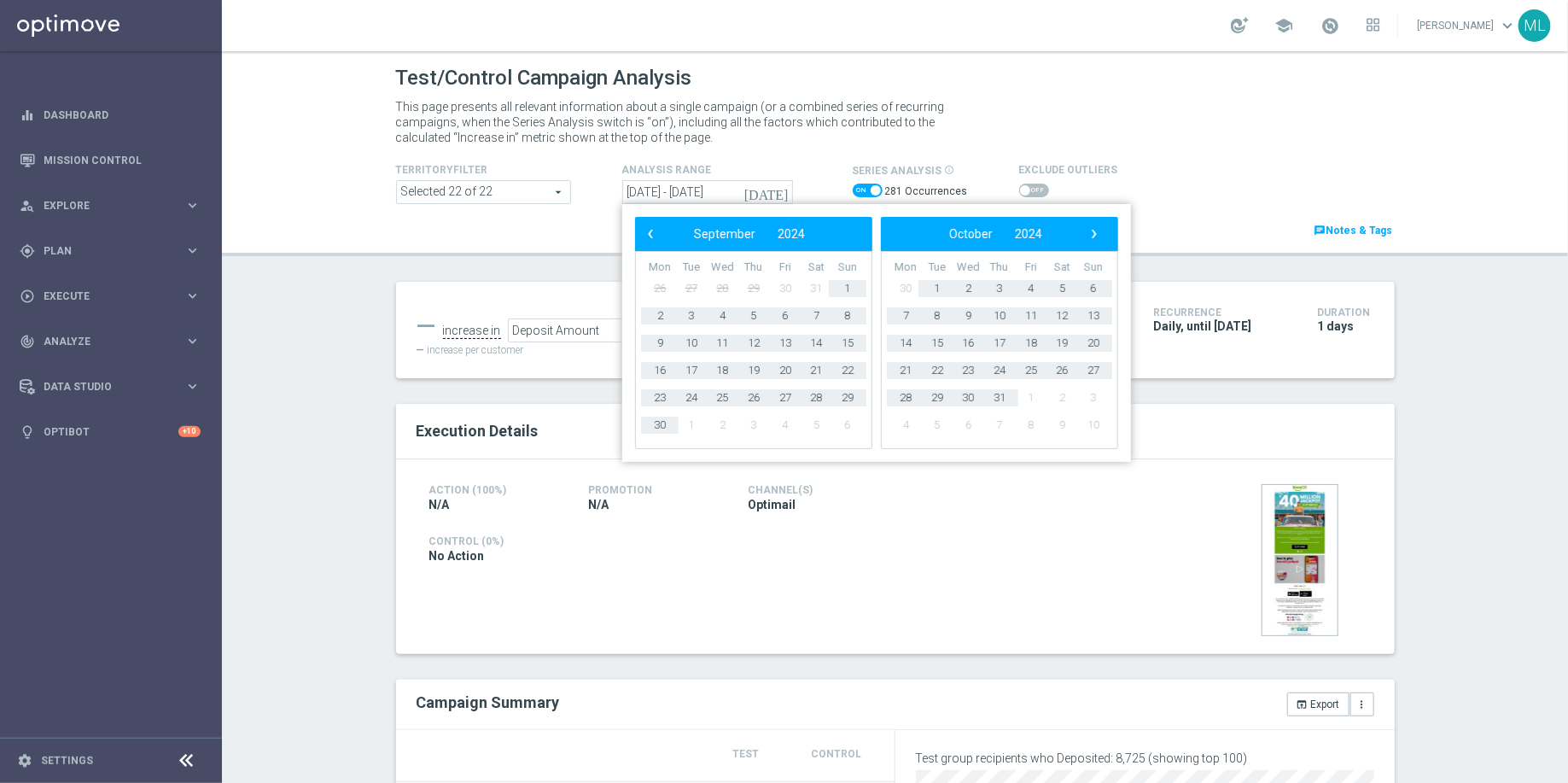
click at [1101, 237] on span "›" at bounding box center [1095, 234] width 23 height 23
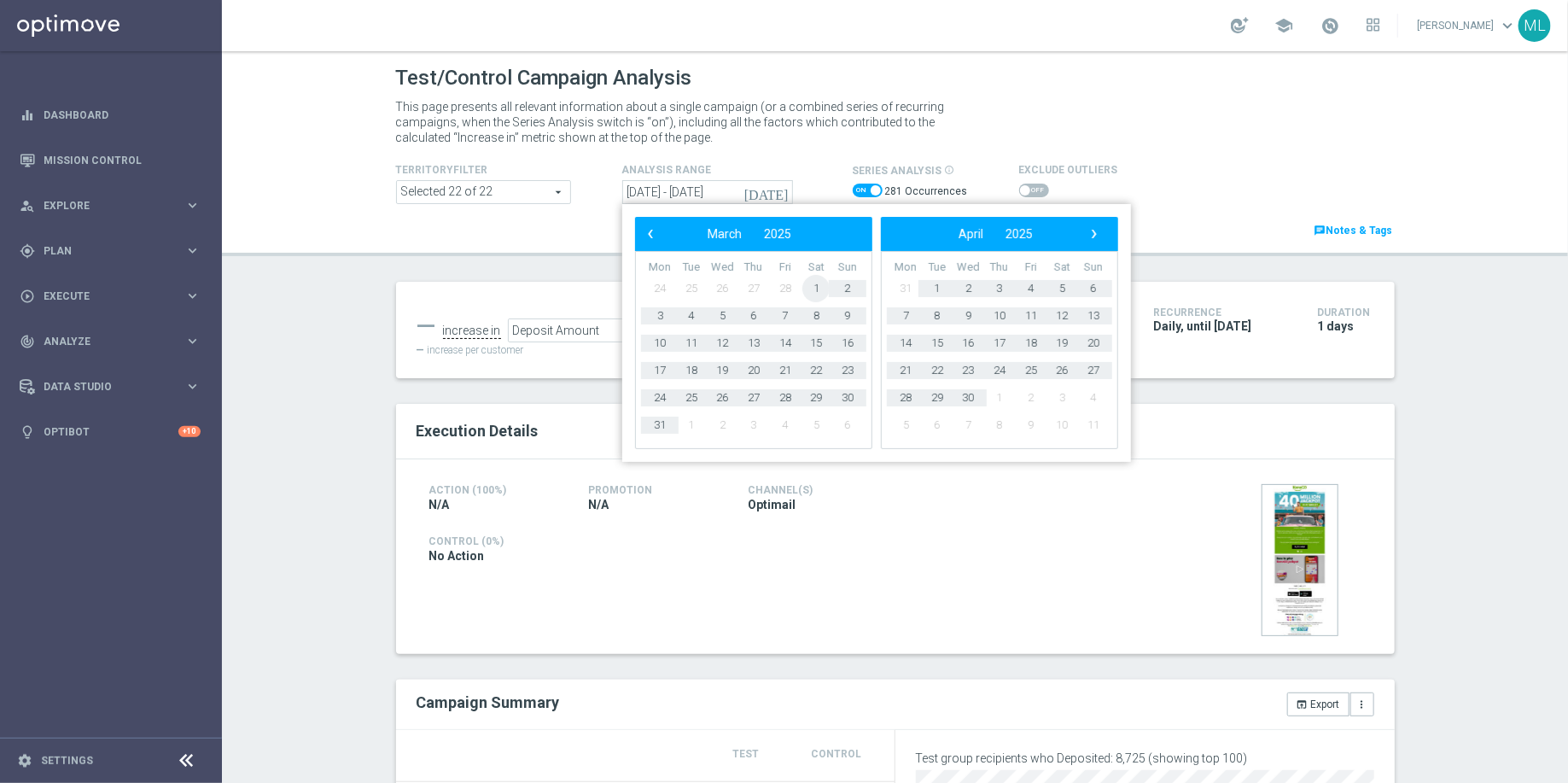
click at [816, 287] on span "1" at bounding box center [816, 288] width 27 height 27
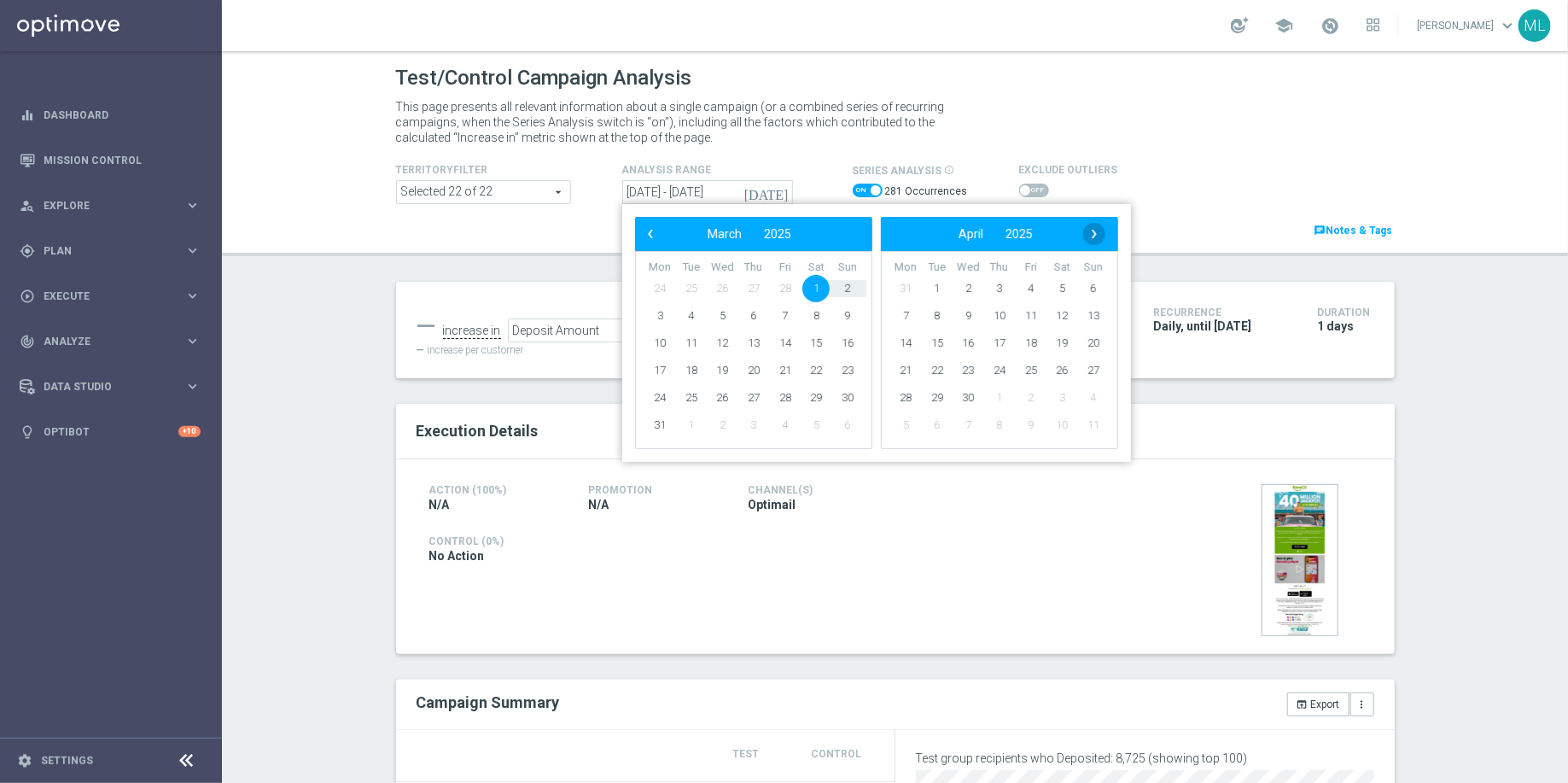
click at [1091, 239] on span "›" at bounding box center [1095, 234] width 23 height 23
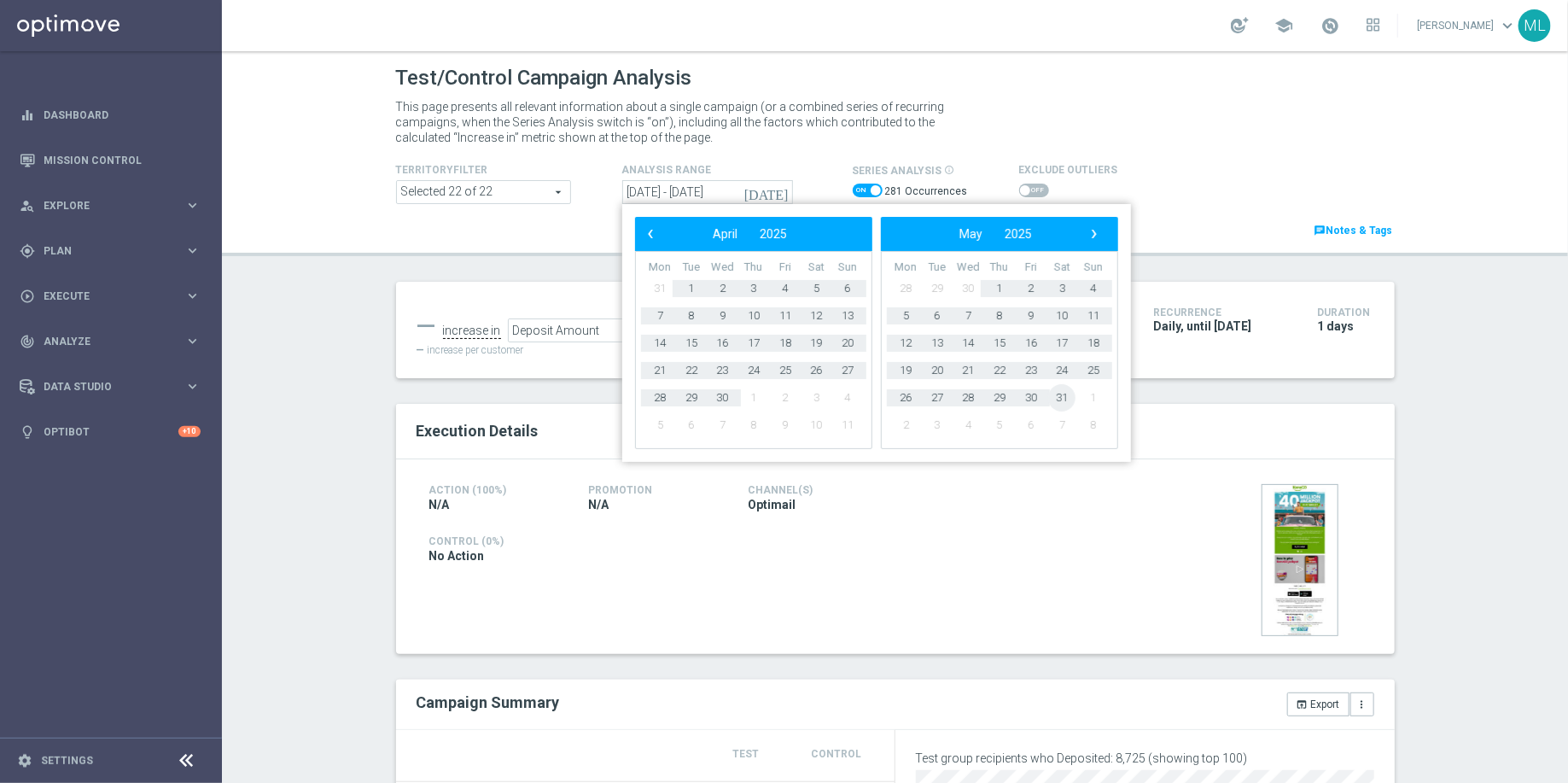
click at [1059, 396] on span "31" at bounding box center [1062, 397] width 27 height 27
type input "[DATE] - [DATE]"
